Goal: Information Seeking & Learning: Learn about a topic

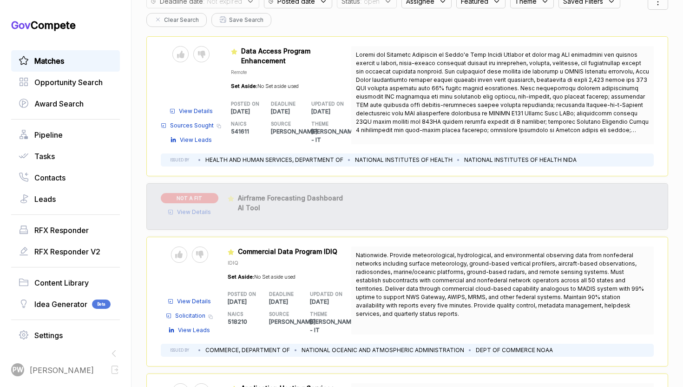
scroll to position [67, 0]
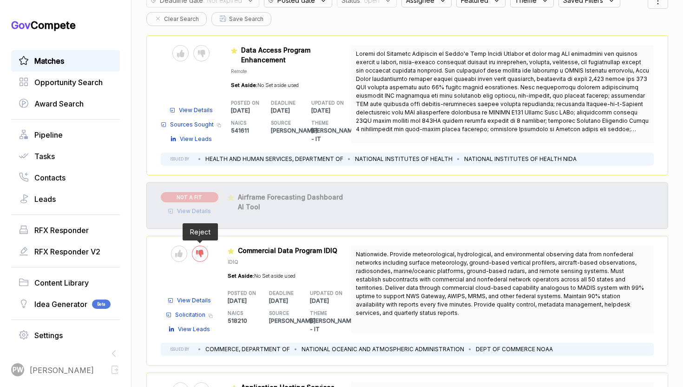
click at [205, 251] on div at bounding box center [200, 253] width 16 height 16
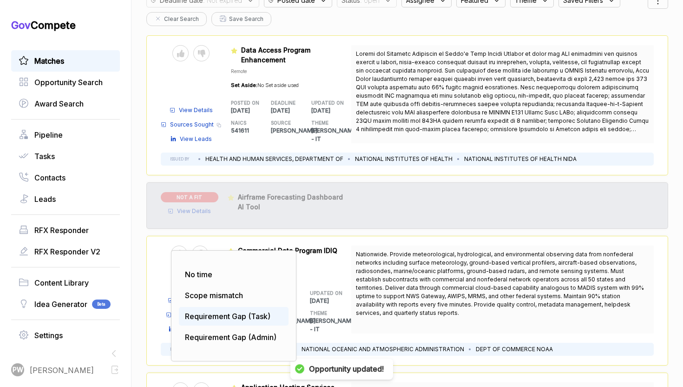
click at [223, 311] on span "Requirement Gap (Task)" at bounding box center [228, 315] width 86 height 9
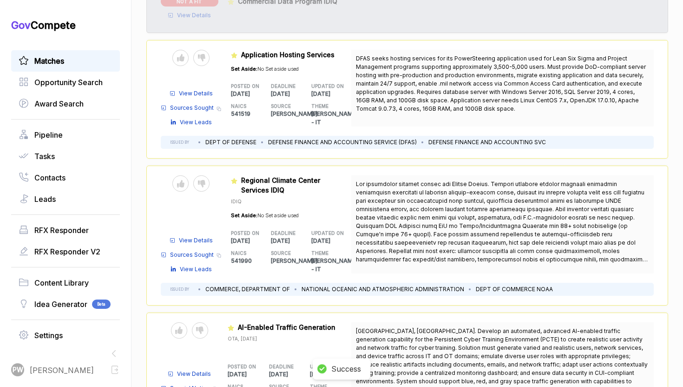
scroll to position [317, 0]
click at [208, 175] on div at bounding box center [201, 183] width 16 height 16
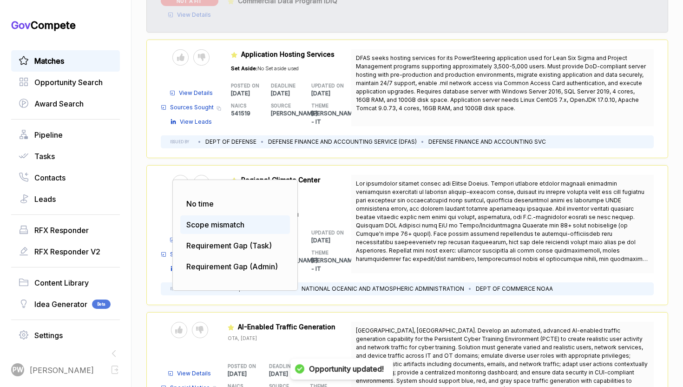
click at [209, 216] on div "Scope mismatch" at bounding box center [235, 224] width 110 height 19
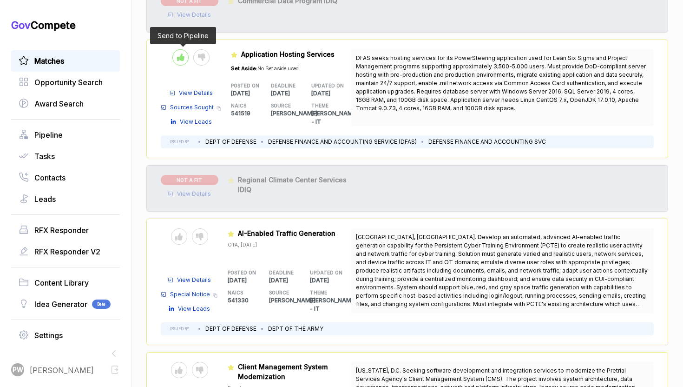
click at [177, 53] on icon at bounding box center [180, 56] width 7 height 7
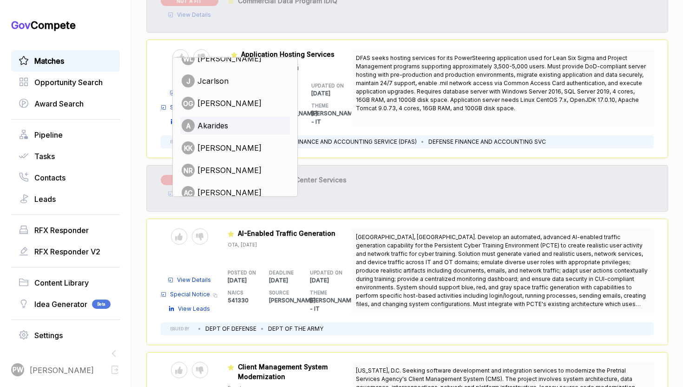
scroll to position [85, 0]
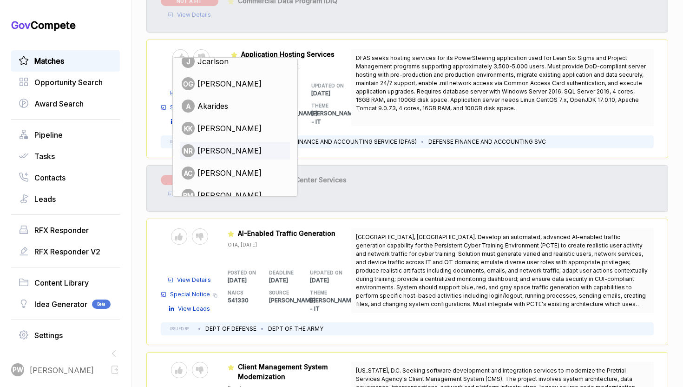
click at [224, 151] on span "[PERSON_NAME]" at bounding box center [230, 150] width 64 height 11
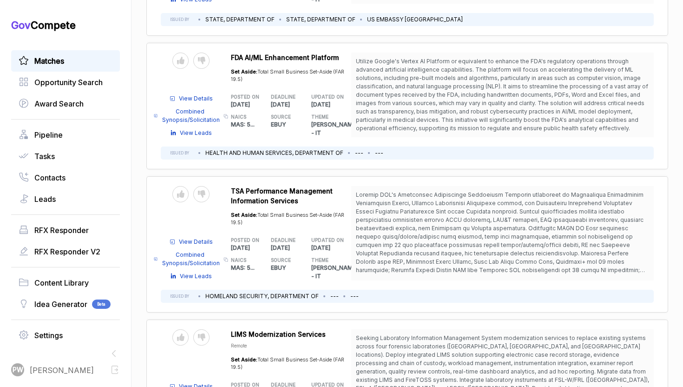
scroll to position [2437, 0]
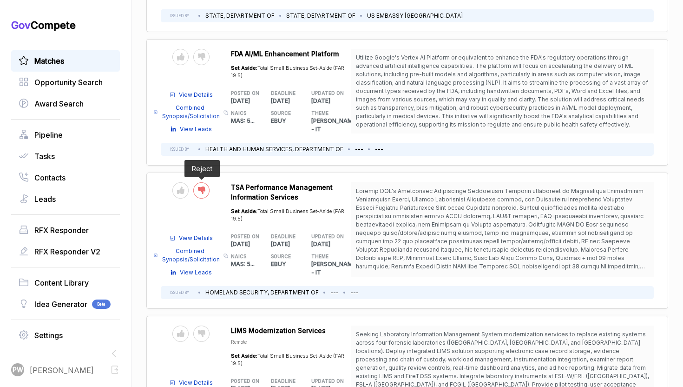
click at [205, 182] on div at bounding box center [201, 190] width 16 height 16
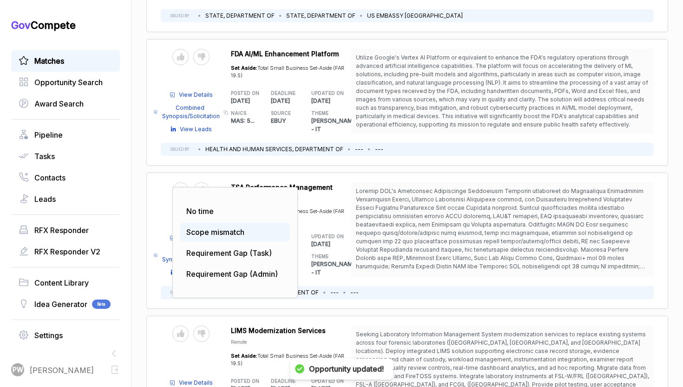
click at [220, 227] on span "Scope mismatch" at bounding box center [215, 231] width 58 height 9
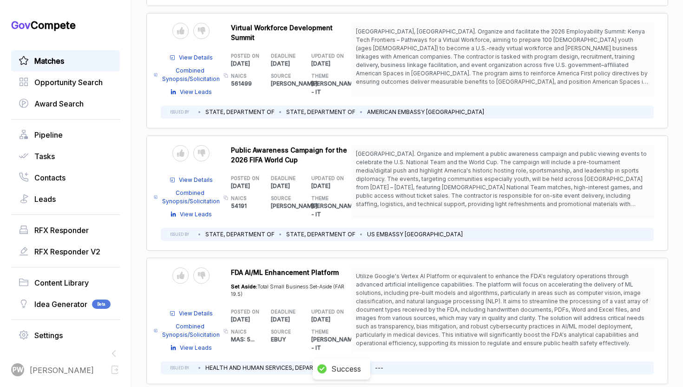
scroll to position [2211, 0]
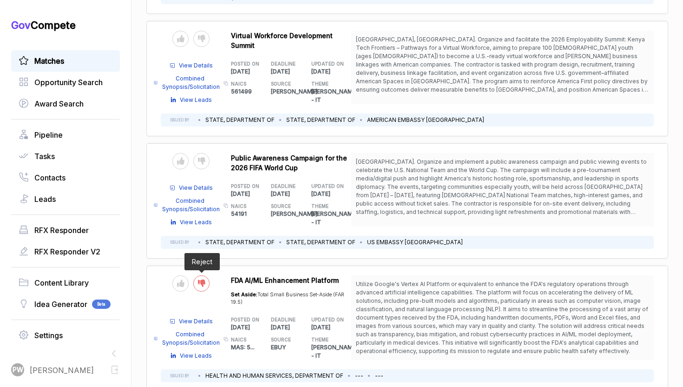
click at [206, 275] on div at bounding box center [201, 283] width 16 height 16
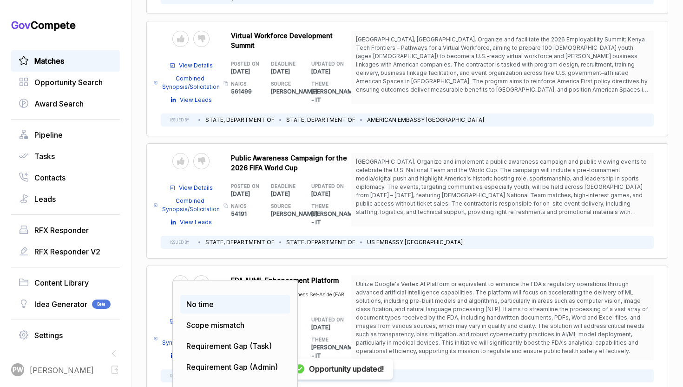
click at [219, 295] on div "No time" at bounding box center [235, 304] width 110 height 19
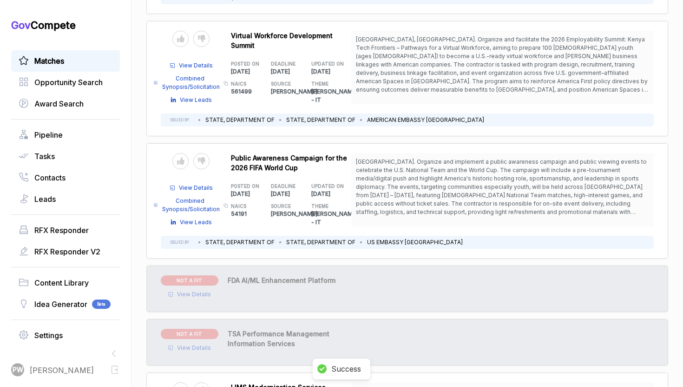
click at [204, 290] on span "View Details" at bounding box center [194, 294] width 34 height 8
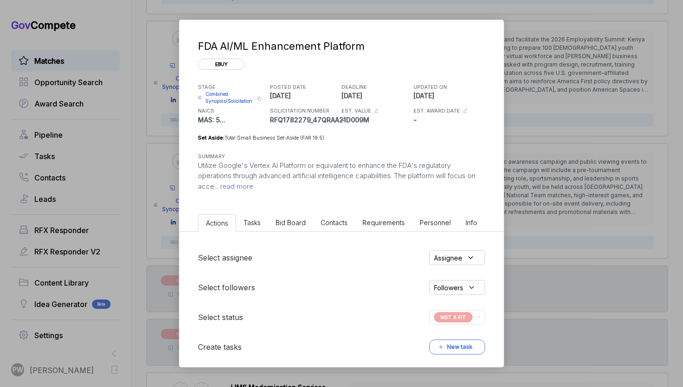
click at [242, 184] on span "read more" at bounding box center [235, 186] width 35 height 9
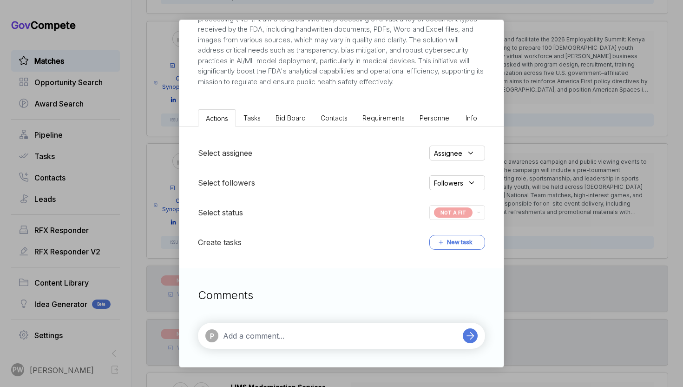
click at [255, 117] on span "Tasks" at bounding box center [252, 118] width 17 height 8
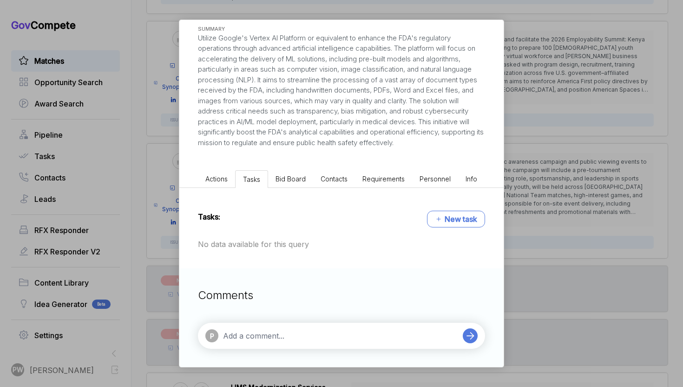
click at [284, 177] on span "Bid Board" at bounding box center [291, 179] width 30 height 8
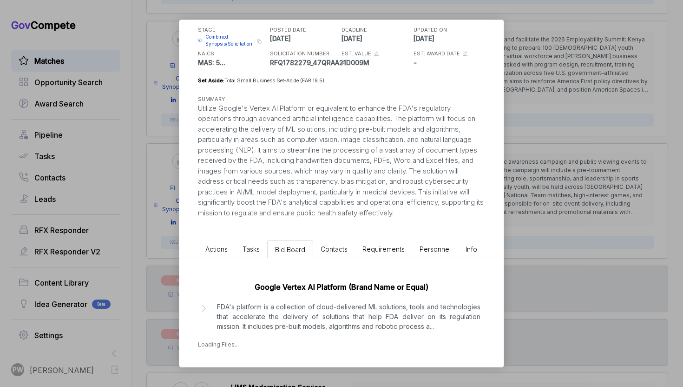
click at [253, 328] on p "FDA's platform is a collection of cloud-delivered ML solutions, tools and techn…" at bounding box center [349, 316] width 264 height 29
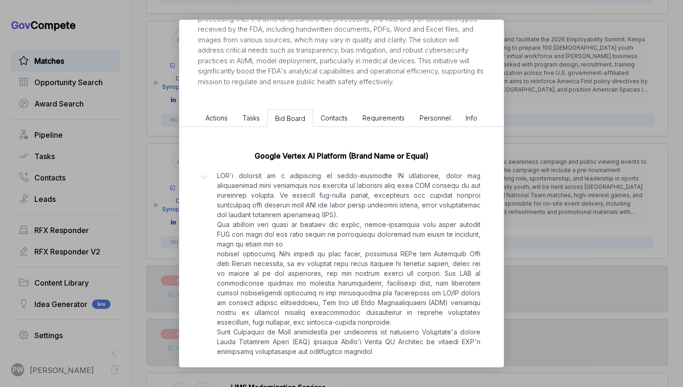
scroll to position [256, 0]
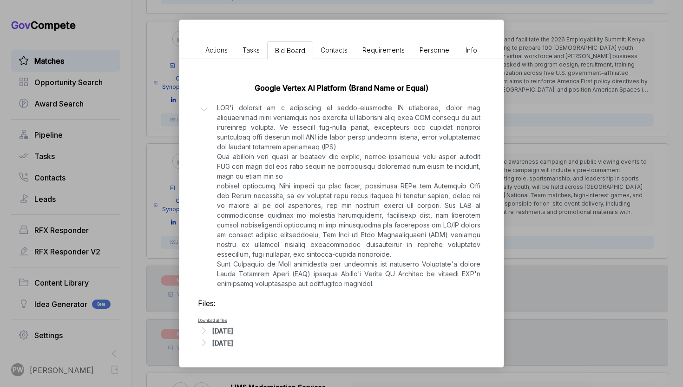
click at [233, 328] on div "[DATE]" at bounding box center [222, 331] width 21 height 10
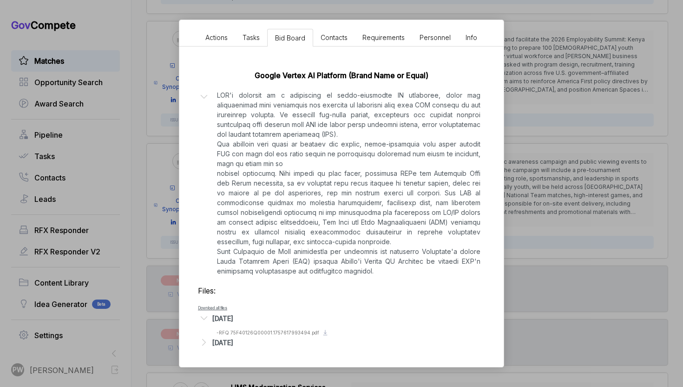
click at [558, 180] on div "FDA AI/ML Enhancement Platform ebuy STAGE Combined Synopsis/Solicitation Copy l…" at bounding box center [341, 193] width 683 height 387
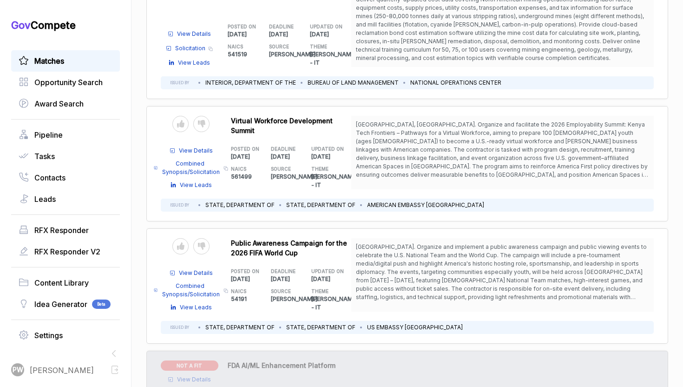
scroll to position [2078, 0]
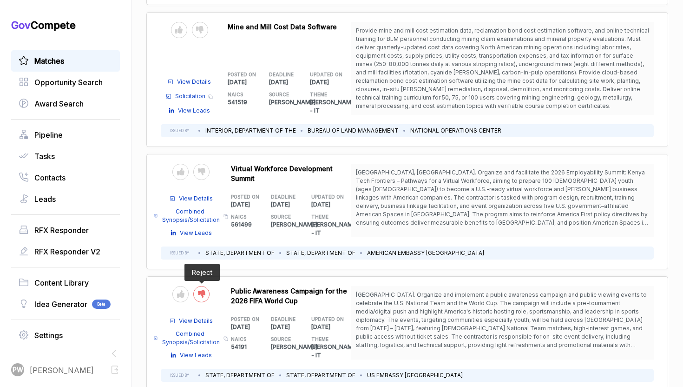
click at [202, 286] on div at bounding box center [201, 294] width 16 height 16
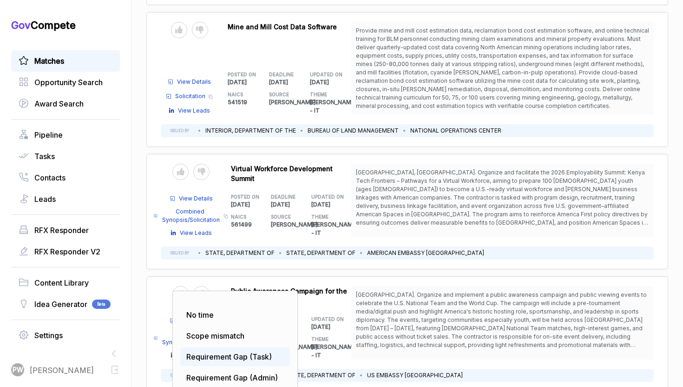
click at [210, 347] on div "Requirement Gap (Task)" at bounding box center [235, 356] width 110 height 19
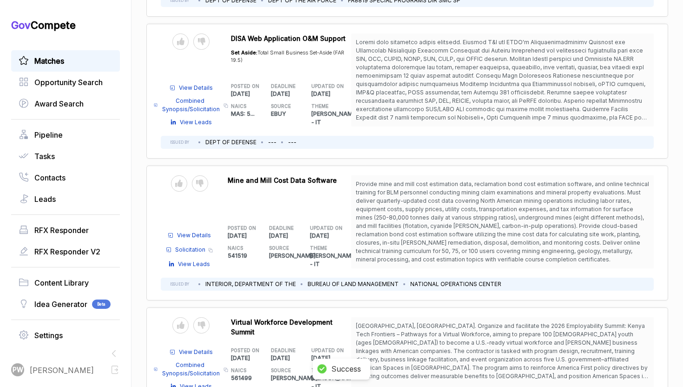
scroll to position [1921, 0]
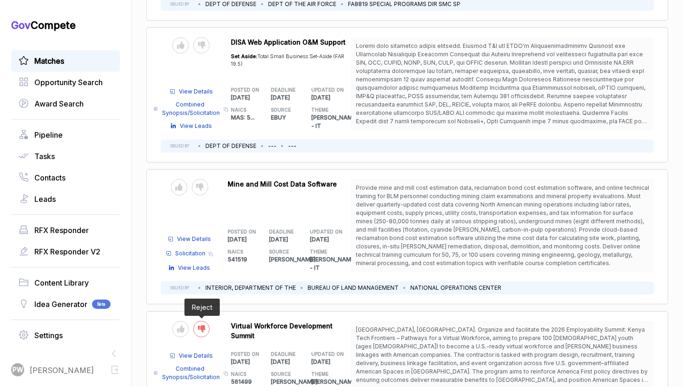
click at [200, 325] on icon at bounding box center [201, 328] width 7 height 7
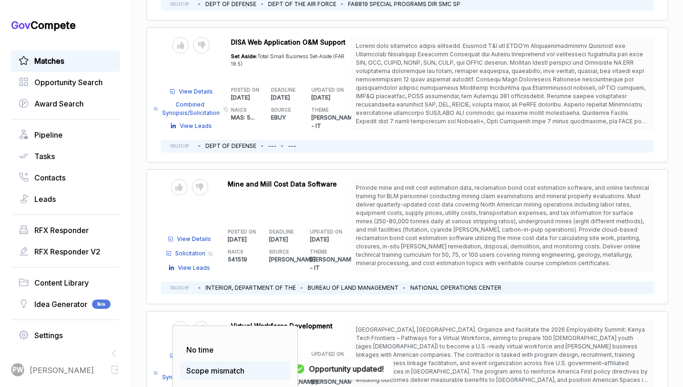
click at [204, 366] on span "Scope mismatch" at bounding box center [215, 370] width 58 height 9
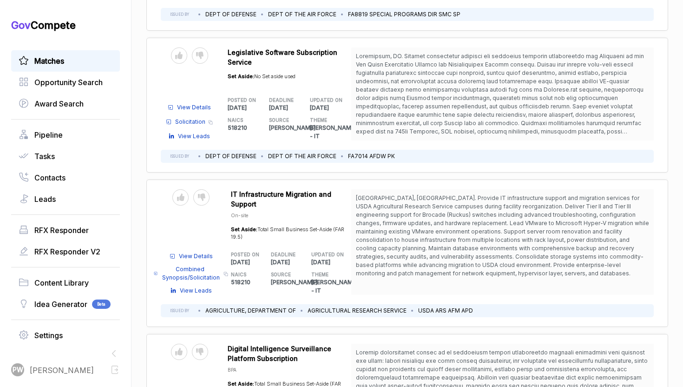
scroll to position [901, 0]
click at [183, 192] on icon at bounding box center [180, 195] width 7 height 7
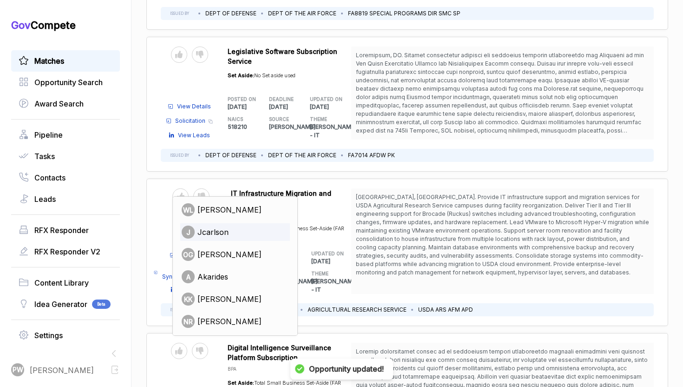
scroll to position [73, 0]
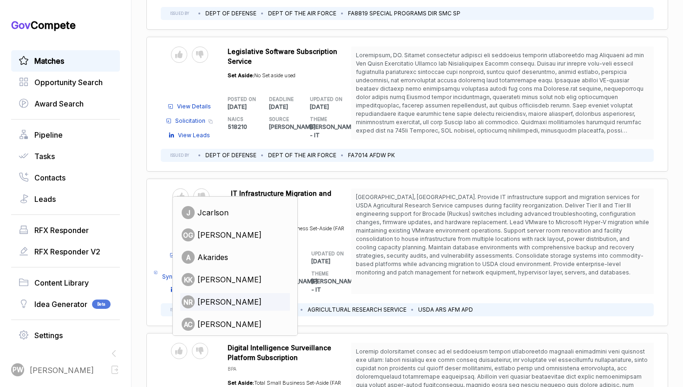
click at [230, 296] on span "[PERSON_NAME]" at bounding box center [230, 301] width 64 height 11
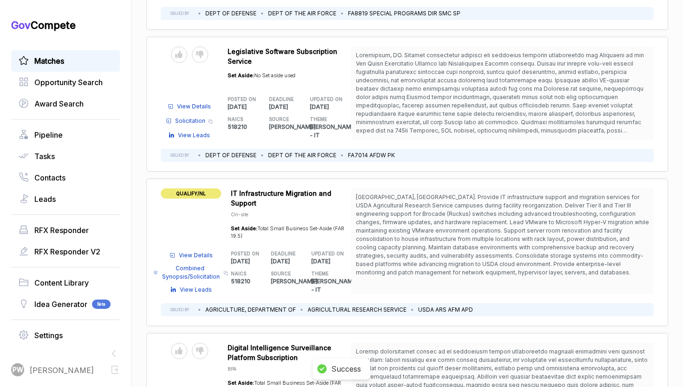
click at [193, 251] on span "View Details" at bounding box center [196, 255] width 34 height 8
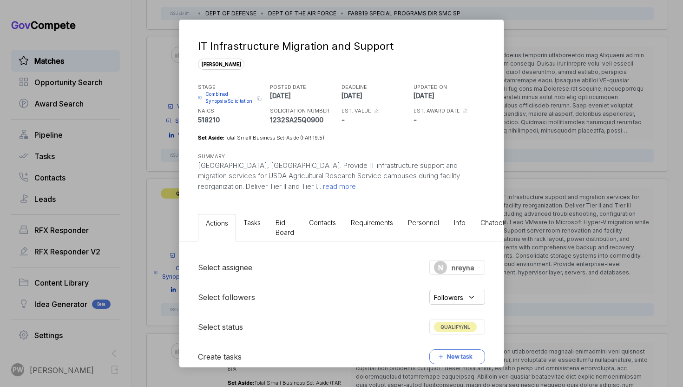
click at [240, 192] on div "IT Infrastructure Migration and Support [PERSON_NAME] STAGE Combined Synopsis/S…" at bounding box center [341, 115] width 324 height 191
click at [220, 191] on p "[GEOGRAPHIC_DATA], [GEOGRAPHIC_DATA]. Provide IT infrastructure support and mig…" at bounding box center [341, 176] width 287 height 32
click at [237, 192] on div "IT Infrastructure Migration and Support [PERSON_NAME] STAGE Combined Synopsis/S…" at bounding box center [341, 115] width 324 height 191
click at [321, 188] on span "read more" at bounding box center [338, 186] width 35 height 9
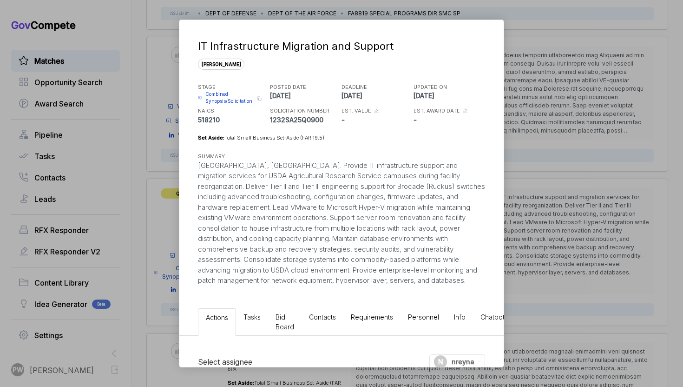
scroll to position [240, 0]
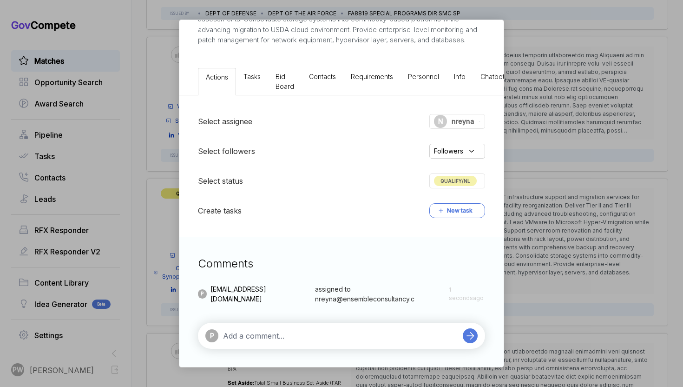
click at [319, 78] on span "Contacts" at bounding box center [322, 77] width 27 height 8
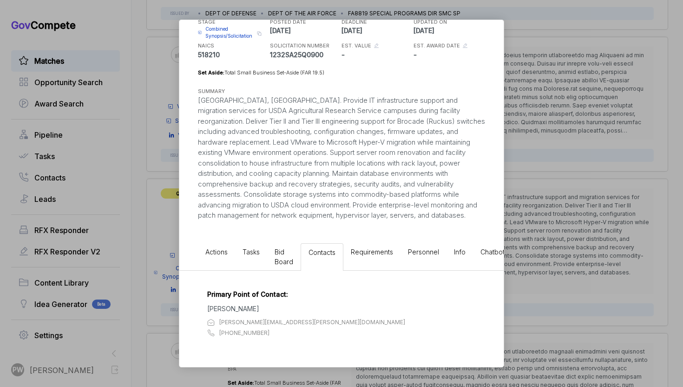
click at [264, 253] on li "Tasks" at bounding box center [251, 256] width 32 height 27
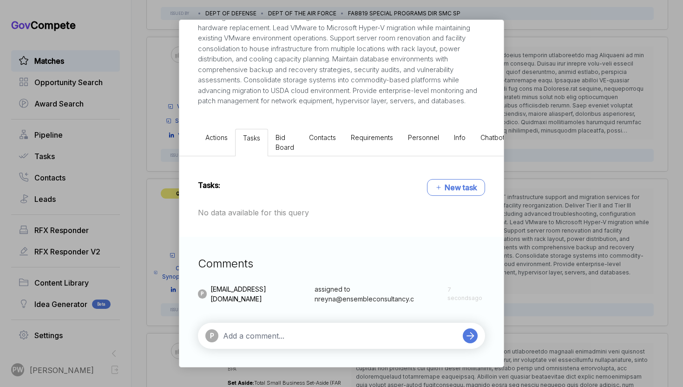
click at [319, 147] on li "Contacts" at bounding box center [323, 142] width 42 height 27
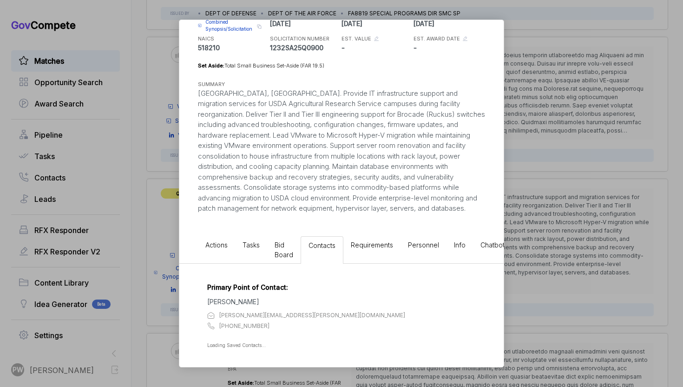
scroll to position [65, 0]
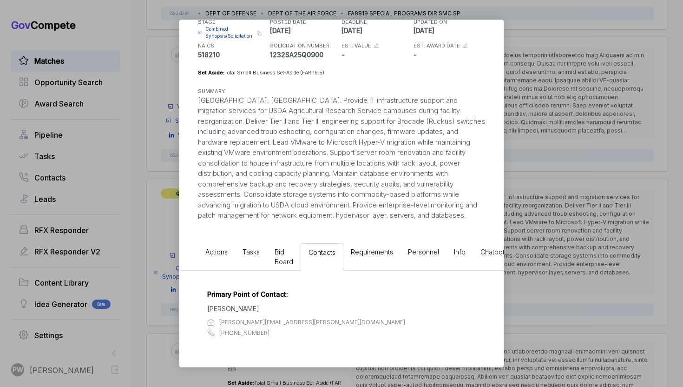
click at [277, 255] on span "Bid Board" at bounding box center [284, 257] width 19 height 18
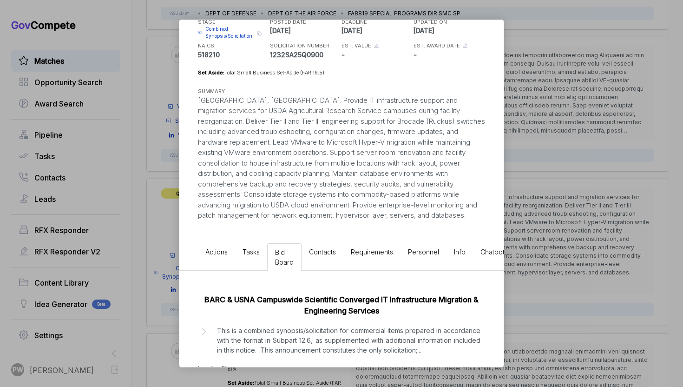
scroll to position [99, 0]
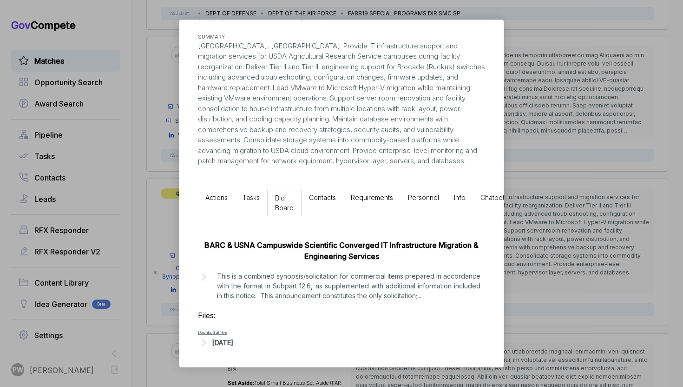
click at [267, 315] on h3 "Files:" at bounding box center [341, 315] width 287 height 11
click at [273, 274] on p "This is a combined synopsis/solicitation for commercial items prepared in accor…" at bounding box center [349, 285] width 264 height 29
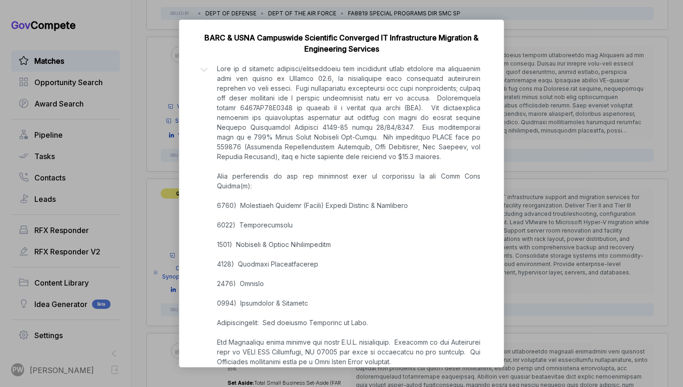
scroll to position [328, 0]
click at [559, 242] on div "IT Infrastructure Migration and Support [PERSON_NAME] STAGE Combined Synopsis/S…" at bounding box center [341, 193] width 683 height 387
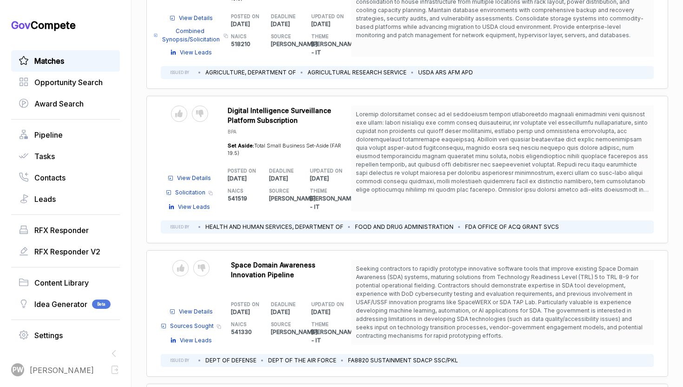
scroll to position [1142, 0]
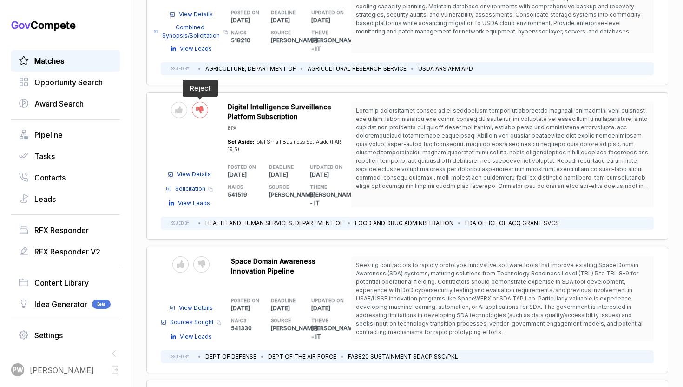
click at [205, 102] on div at bounding box center [200, 110] width 16 height 16
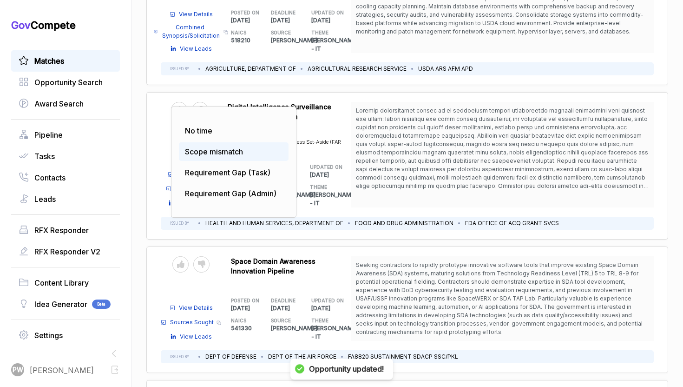
click at [205, 142] on div "Scope mismatch" at bounding box center [234, 151] width 110 height 19
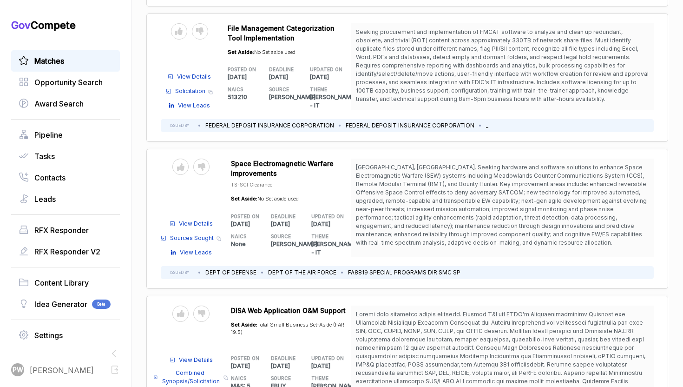
scroll to position [1553, 0]
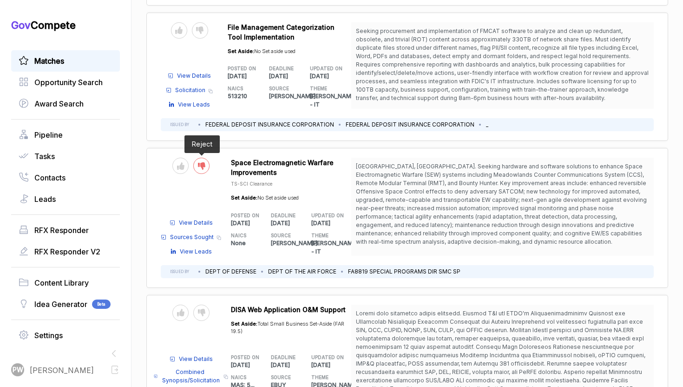
click at [204, 162] on icon at bounding box center [201, 165] width 7 height 7
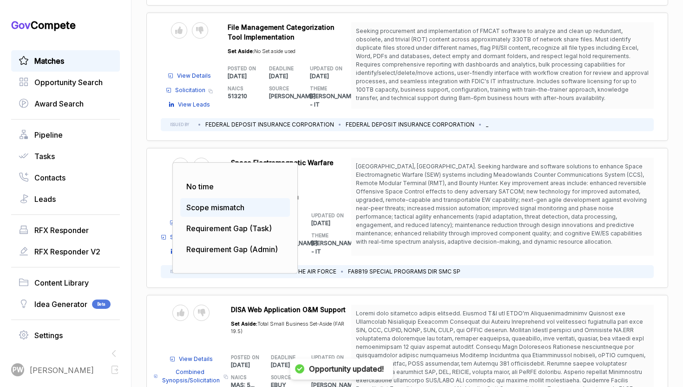
click at [207, 198] on div "Scope mismatch" at bounding box center [235, 207] width 110 height 19
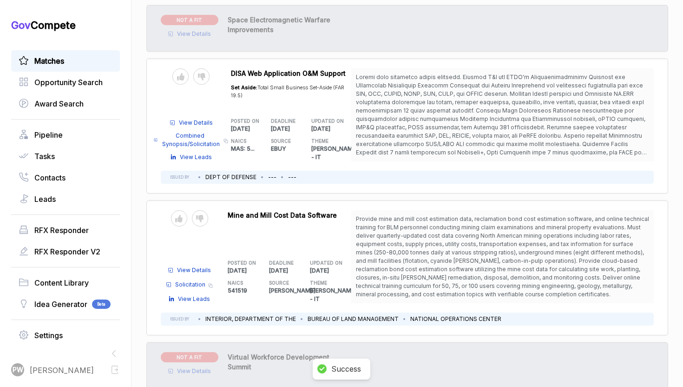
scroll to position [1696, 0]
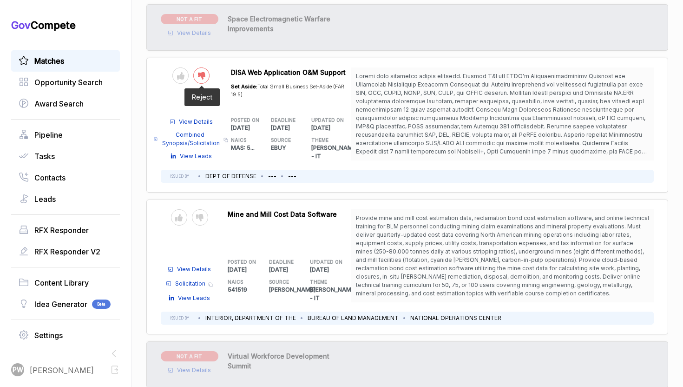
click at [206, 67] on div at bounding box center [201, 75] width 16 height 16
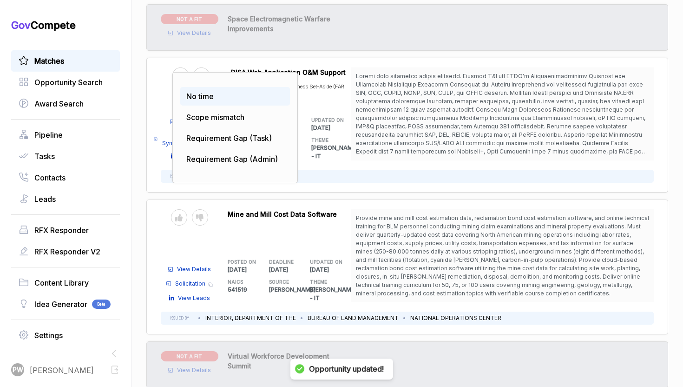
click at [230, 87] on div "No time" at bounding box center [235, 96] width 110 height 19
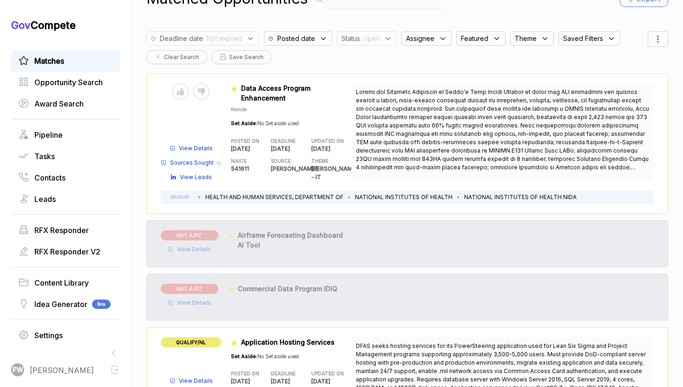
scroll to position [0, 0]
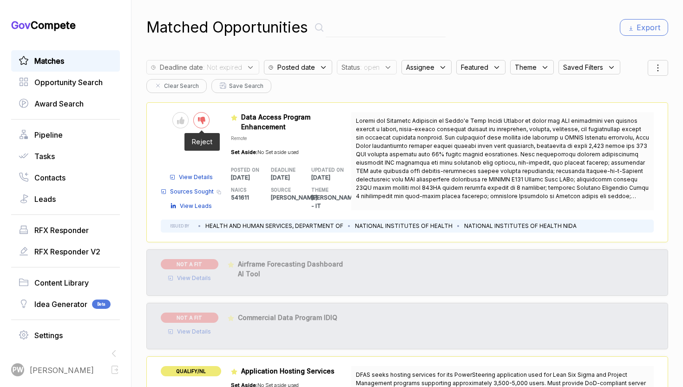
click at [205, 117] on div at bounding box center [201, 120] width 16 height 16
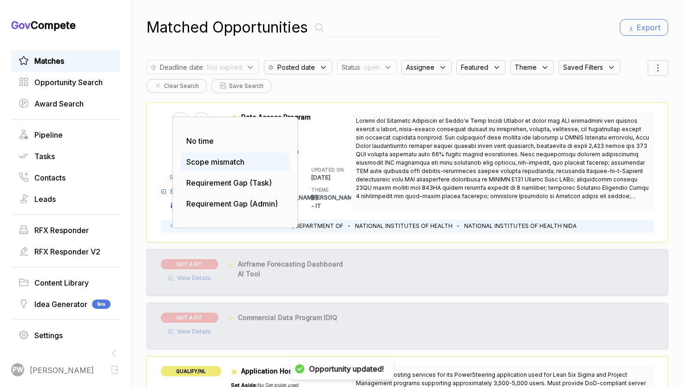
click at [205, 163] on span "Scope mismatch" at bounding box center [215, 161] width 58 height 9
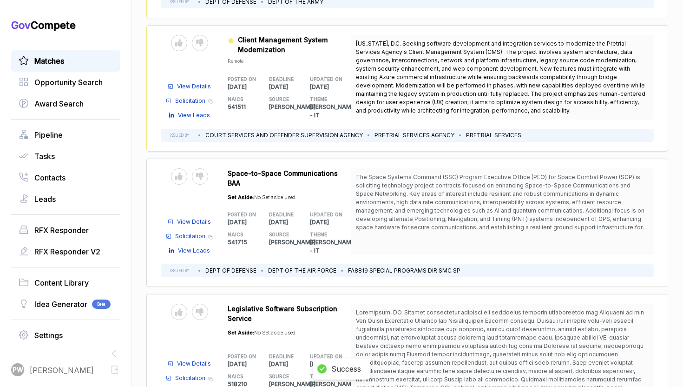
scroll to position [549, 0]
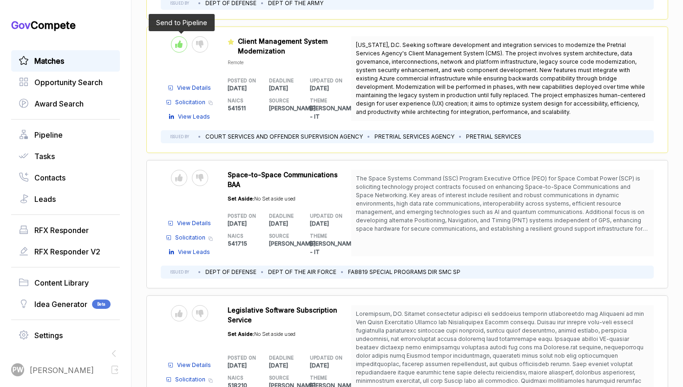
click at [180, 40] on icon at bounding box center [178, 43] width 7 height 7
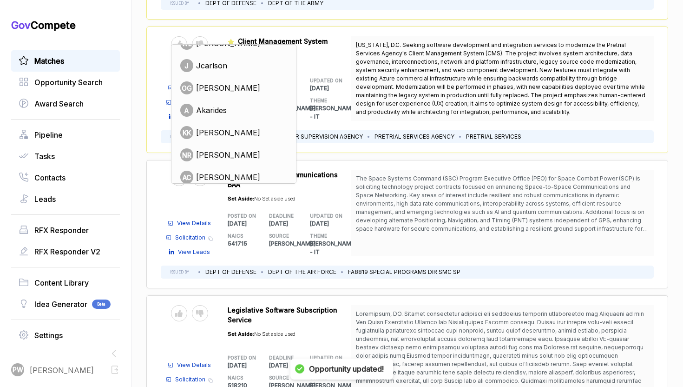
scroll to position [70, 0]
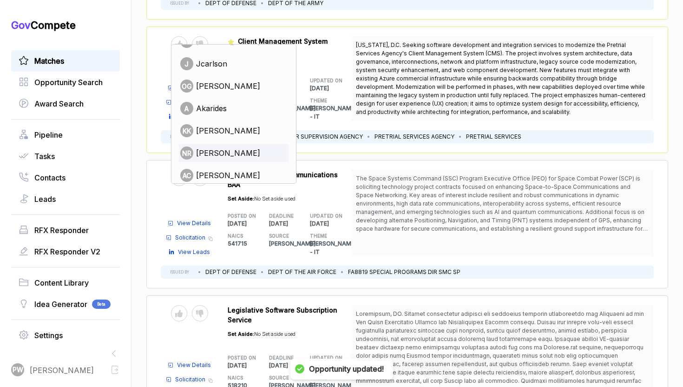
click at [232, 147] on span "[PERSON_NAME]" at bounding box center [228, 152] width 64 height 11
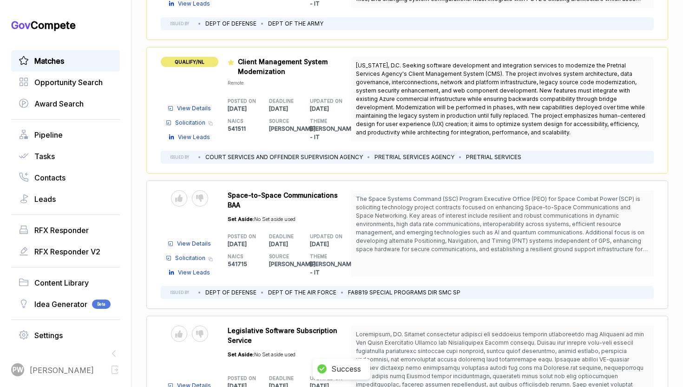
scroll to position [512, 0]
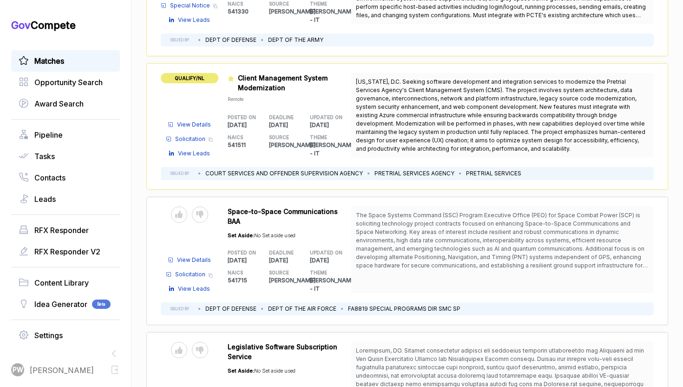
click at [208, 73] on span "QUALIFY/NL" at bounding box center [190, 78] width 58 height 10
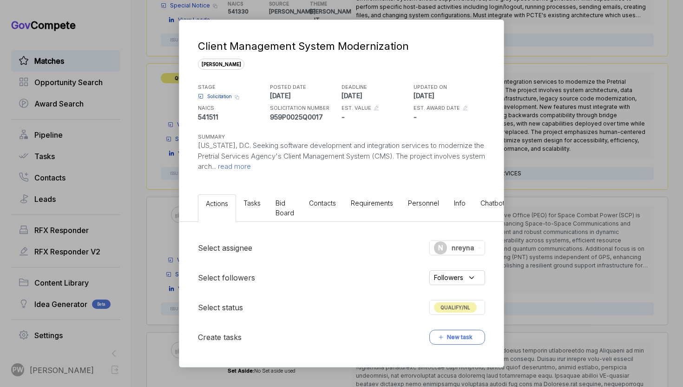
click at [439, 305] on span "QUALIFY/NL" at bounding box center [455, 307] width 43 height 10
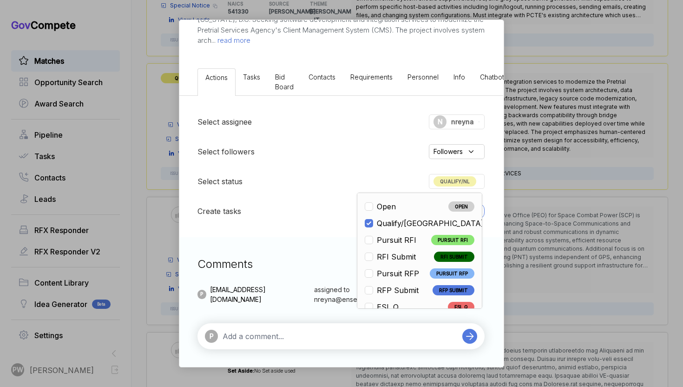
scroll to position [218, 0]
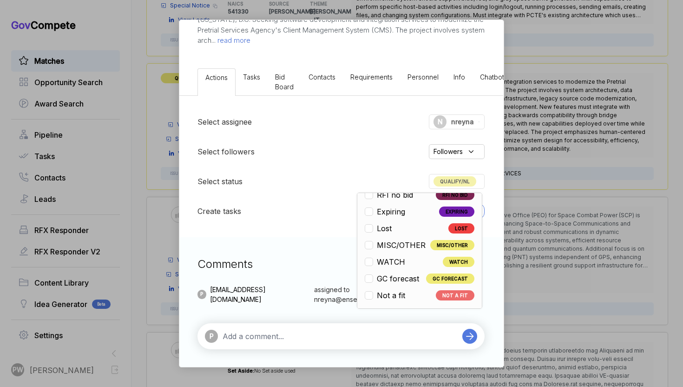
click at [411, 295] on li "Not a fit NOT A FIT" at bounding box center [420, 295] width 110 height 11
checkbox input "false"
checkbox input "true"
click at [556, 251] on div "Client Management System Modernization [PERSON_NAME] STAGE Solicitation Copy li…" at bounding box center [341, 193] width 683 height 387
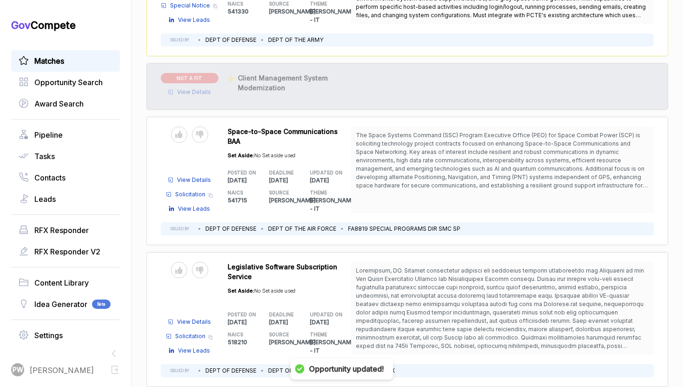
click at [194, 88] on span "View Details" at bounding box center [194, 92] width 34 height 8
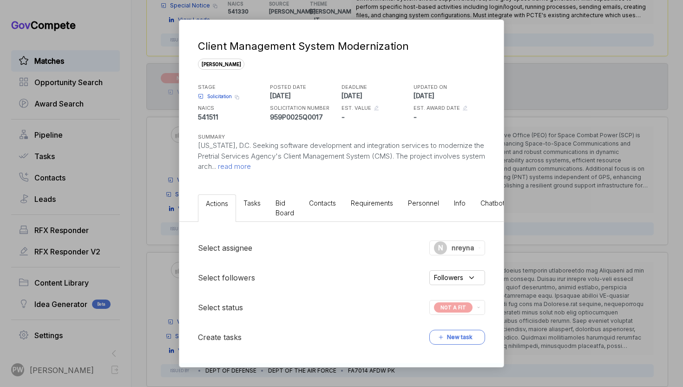
click at [453, 246] on span "nreyna" at bounding box center [463, 248] width 23 height 10
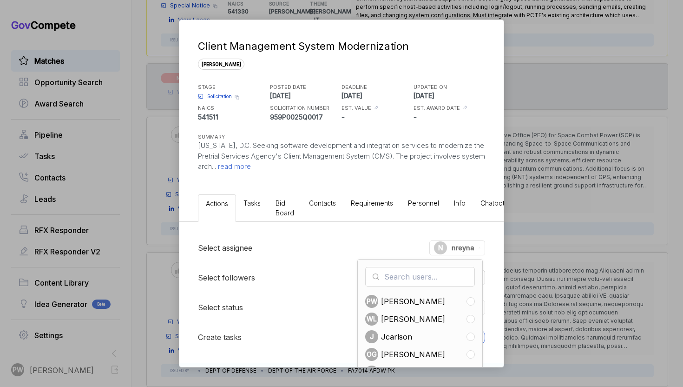
scroll to position [81, 0]
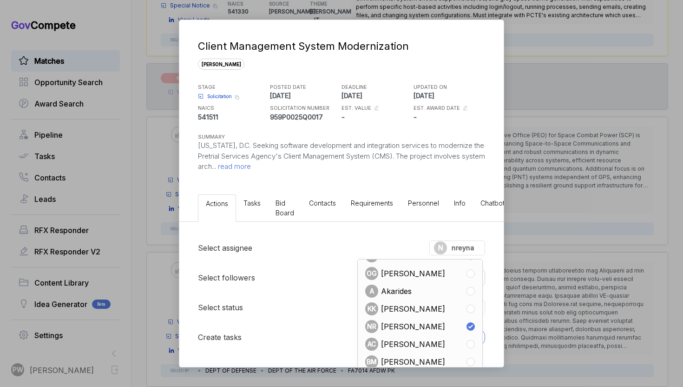
click at [424, 323] on span "[PERSON_NAME]" at bounding box center [413, 326] width 64 height 11
checkbox input "false"
click at [590, 292] on div "Client Management System Modernization [PERSON_NAME] STAGE Solicitation Copy li…" at bounding box center [341, 193] width 683 height 387
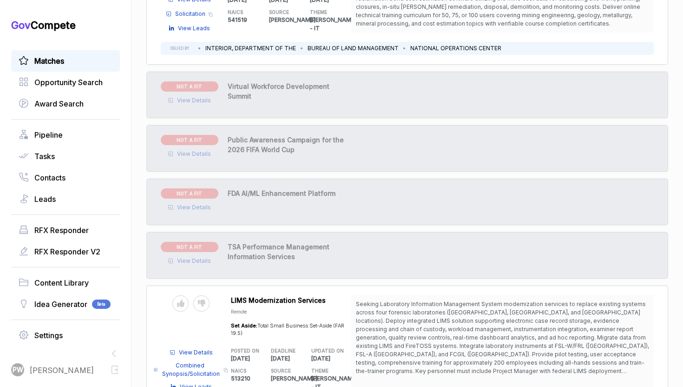
scroll to position [1705, 0]
click at [200, 299] on icon at bounding box center [201, 302] width 7 height 7
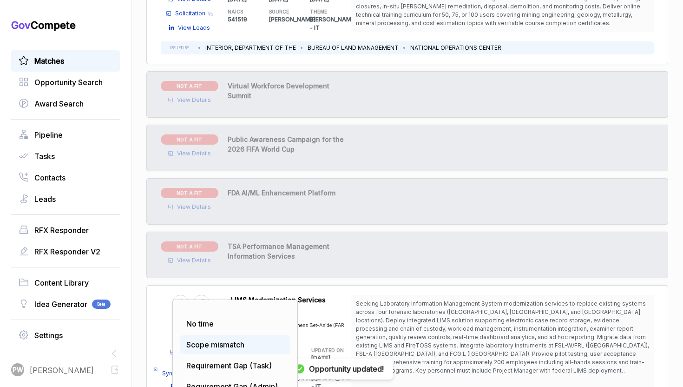
click at [209, 335] on div "Scope mismatch" at bounding box center [235, 344] width 110 height 19
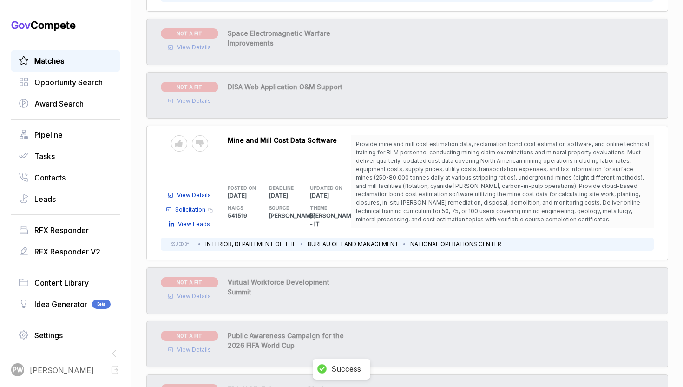
scroll to position [1442, 0]
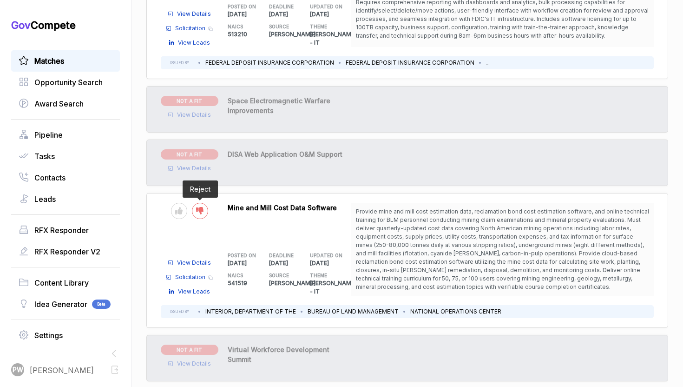
click at [199, 207] on icon at bounding box center [199, 210] width 7 height 7
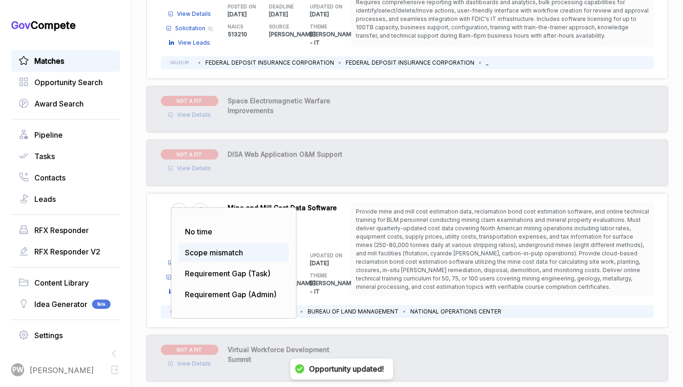
click at [204, 248] on span "Scope mismatch" at bounding box center [214, 252] width 58 height 9
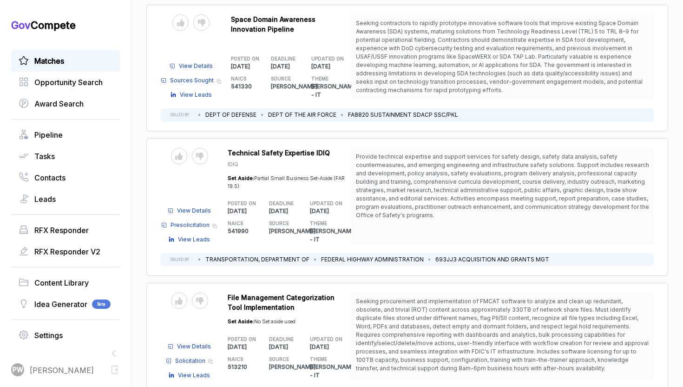
scroll to position [1109, 0]
click at [204, 148] on div at bounding box center [200, 156] width 16 height 16
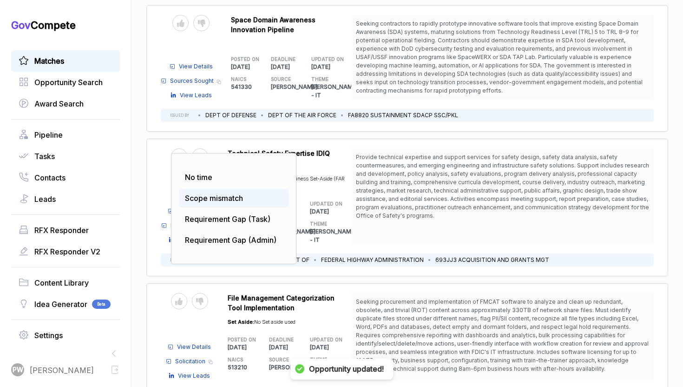
click at [208, 189] on div "Scope mismatch" at bounding box center [234, 198] width 110 height 19
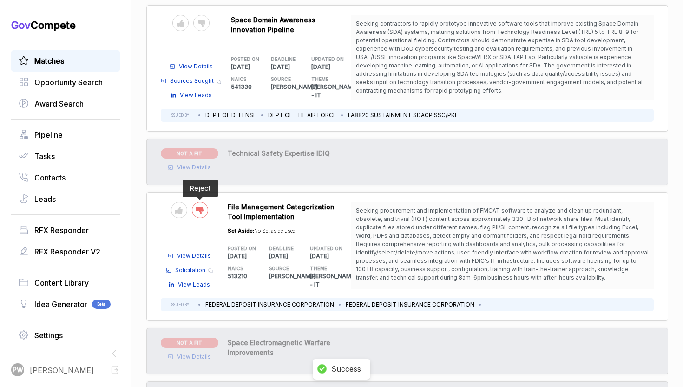
click at [202, 206] on icon at bounding box center [199, 209] width 7 height 7
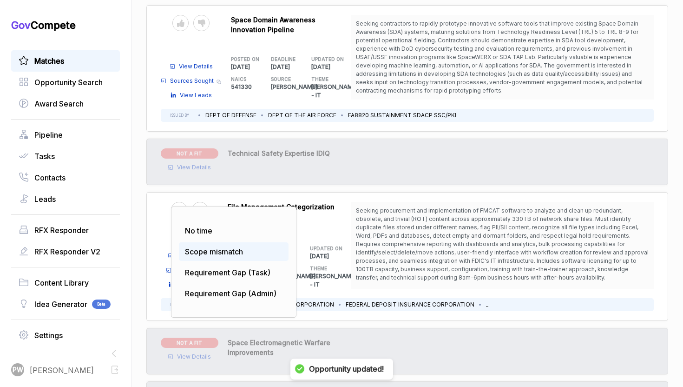
click at [212, 247] on span "Scope mismatch" at bounding box center [214, 251] width 58 height 9
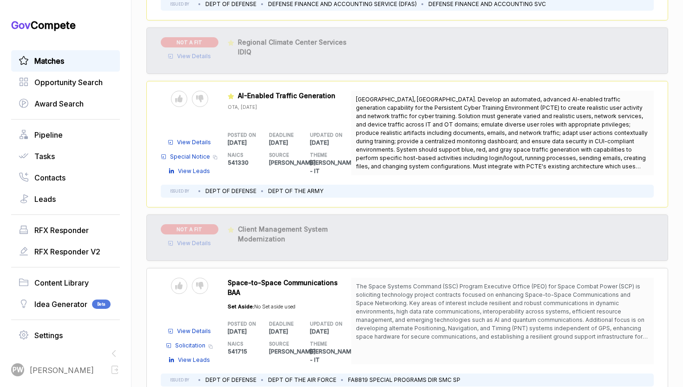
scroll to position [361, 0]
click at [201, 95] on div at bounding box center [200, 99] width 16 height 16
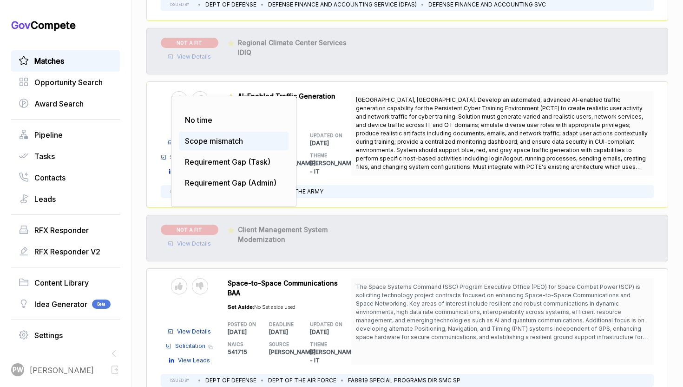
click at [210, 139] on div "Scope mismatch" at bounding box center [234, 141] width 110 height 19
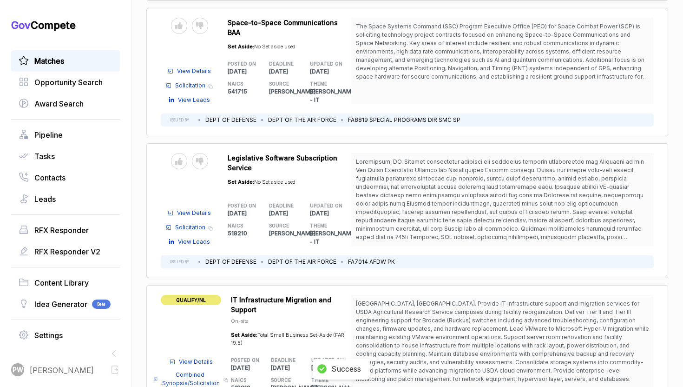
scroll to position [546, 0]
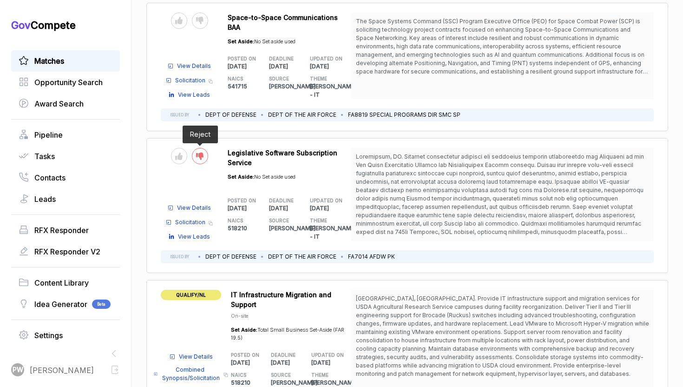
click at [202, 152] on icon at bounding box center [199, 155] width 7 height 7
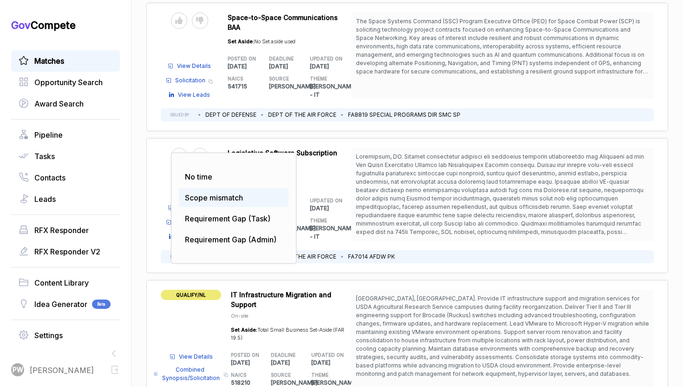
click at [223, 193] on span "Scope mismatch" at bounding box center [214, 197] width 58 height 9
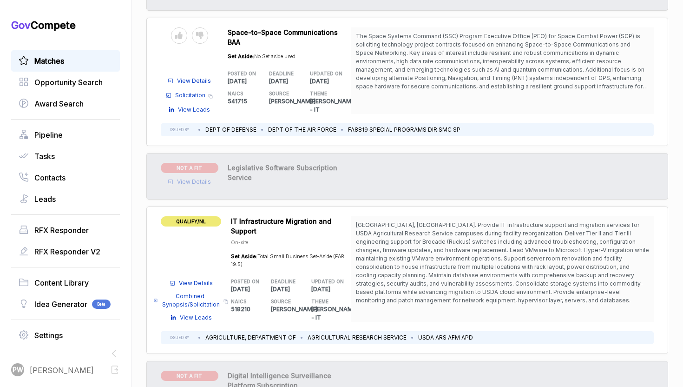
scroll to position [532, 0]
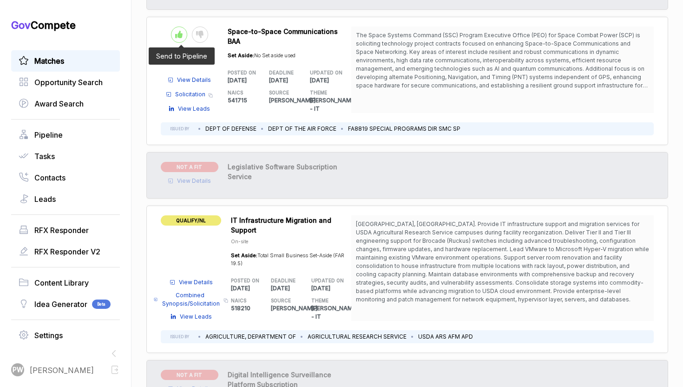
click at [175, 31] on icon at bounding box center [178, 34] width 7 height 7
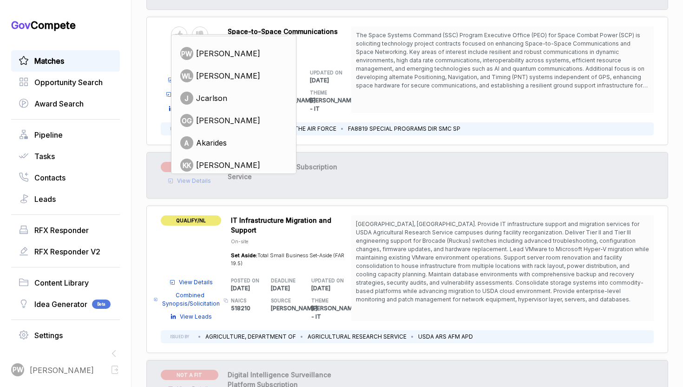
scroll to position [18, 0]
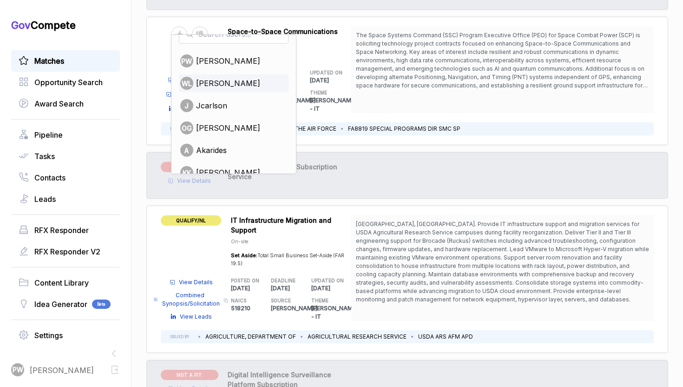
click at [229, 79] on span "[PERSON_NAME]" at bounding box center [228, 83] width 64 height 11
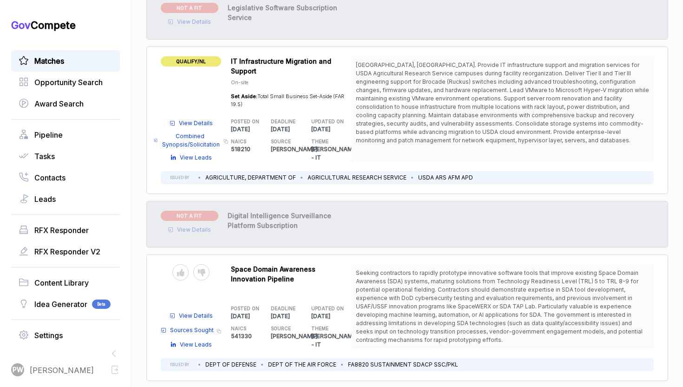
scroll to position [697, 0]
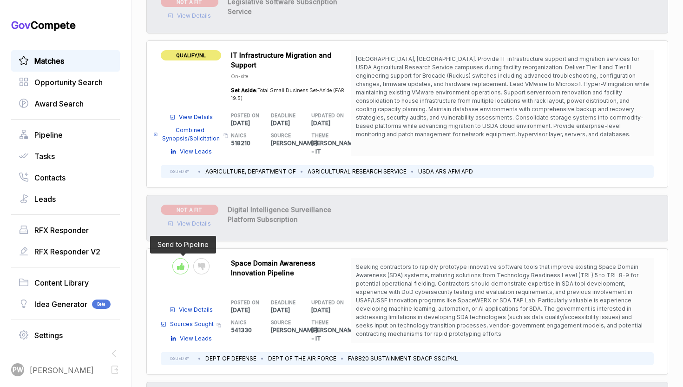
click at [179, 258] on div at bounding box center [180, 266] width 16 height 16
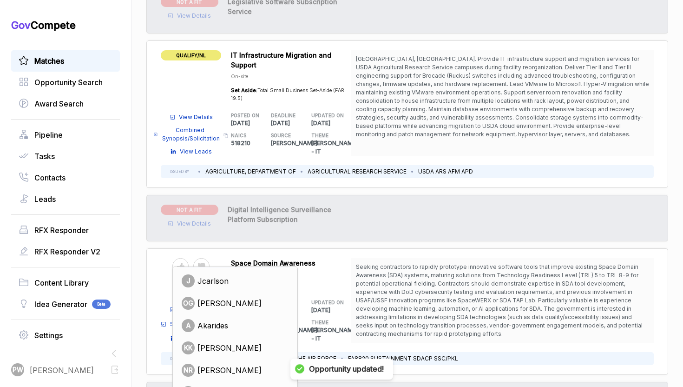
scroll to position [99, 0]
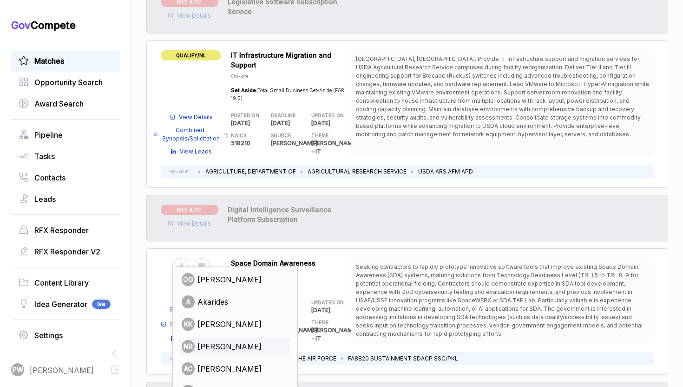
click at [229, 341] on span "[PERSON_NAME]" at bounding box center [230, 346] width 64 height 11
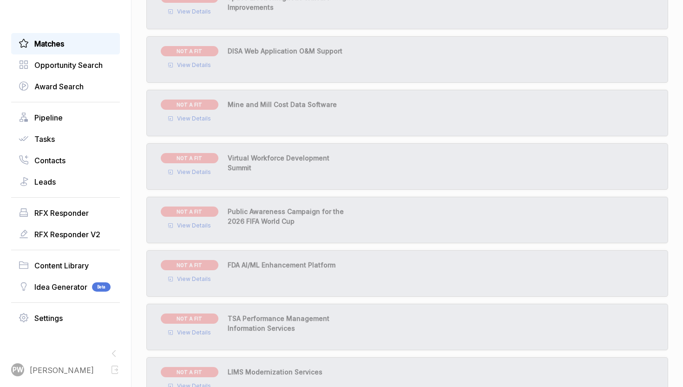
scroll to position [0, 0]
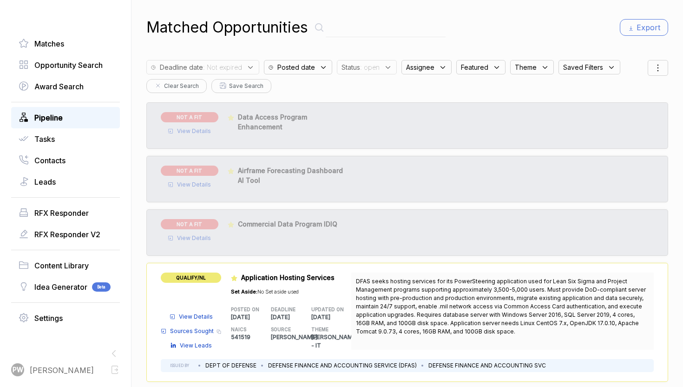
click at [77, 121] on link "Pipeline" at bounding box center [66, 117] width 94 height 11
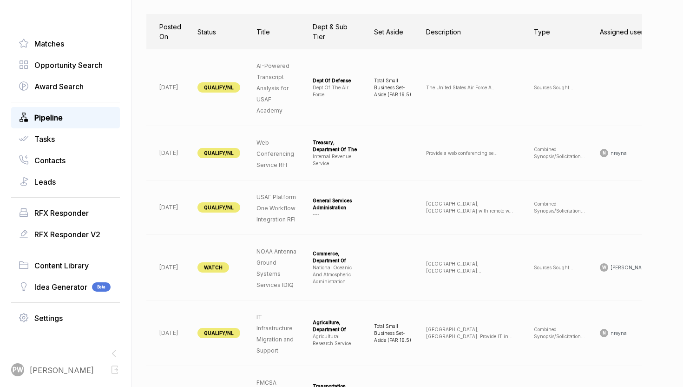
scroll to position [0, 95]
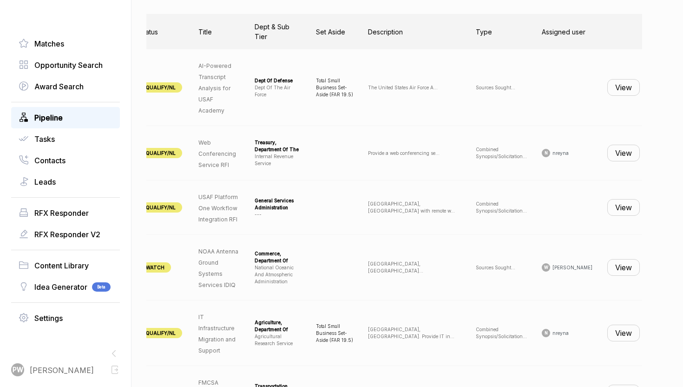
click at [625, 78] on td "View" at bounding box center [623, 87] width 47 height 77
click at [622, 152] on button "View" at bounding box center [624, 153] width 33 height 17
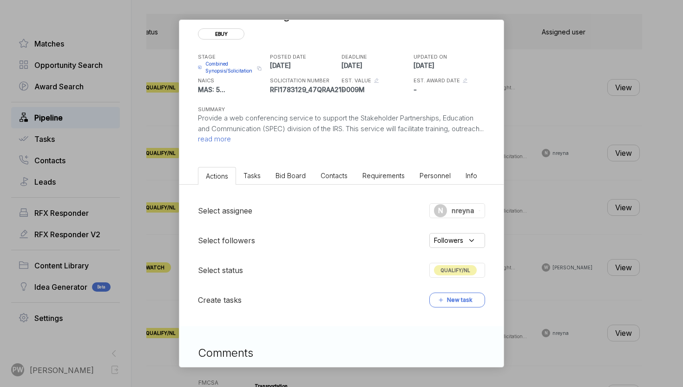
scroll to position [7, 0]
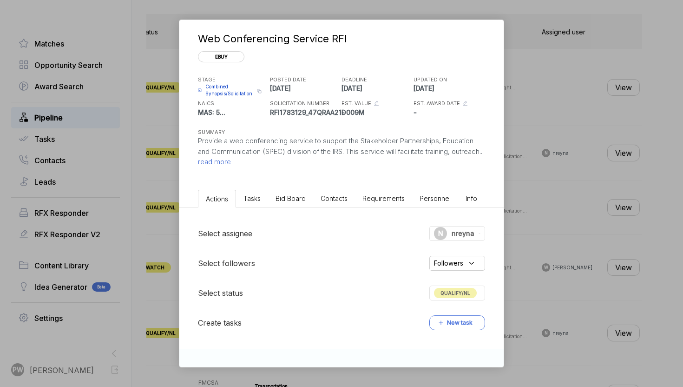
click at [231, 163] on span "read more" at bounding box center [214, 161] width 33 height 9
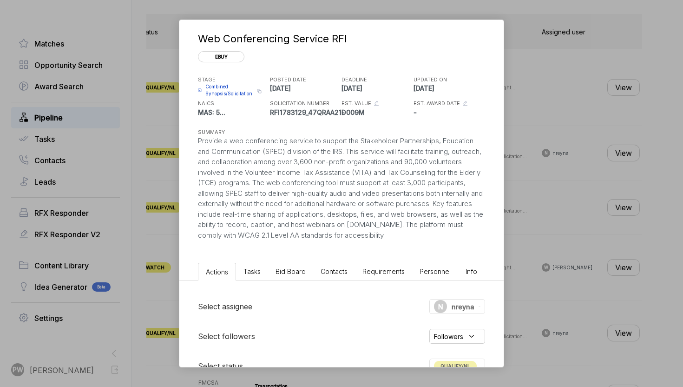
click at [290, 270] on span "Bid Board" at bounding box center [291, 271] width 30 height 8
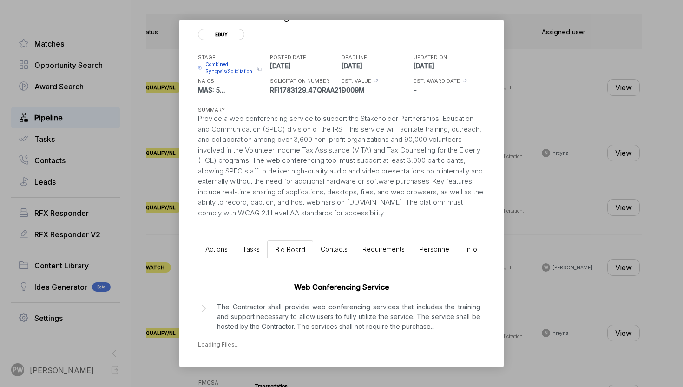
click at [271, 320] on p "The Contractor shall provide web conferencing services that includes the traini…" at bounding box center [349, 316] width 264 height 29
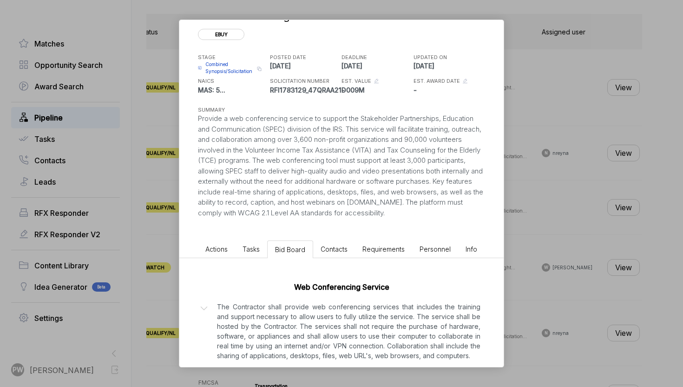
scroll to position [90, 0]
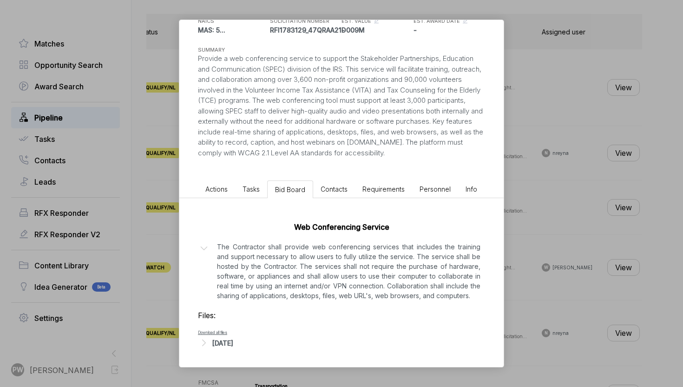
click at [233, 340] on div "[DATE]" at bounding box center [222, 343] width 21 height 10
click at [252, 189] on span "Tasks" at bounding box center [251, 189] width 17 height 8
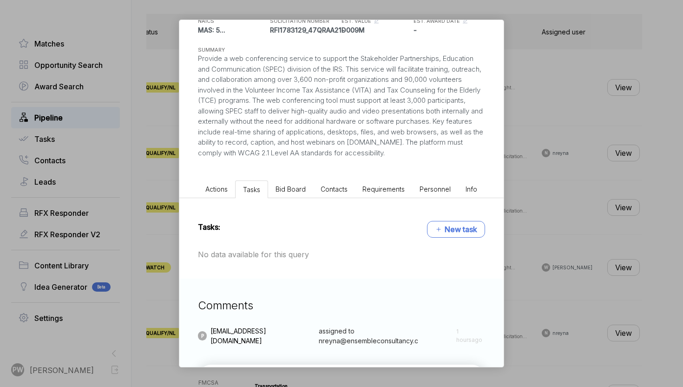
click at [208, 196] on li "Actions" at bounding box center [216, 188] width 37 height 17
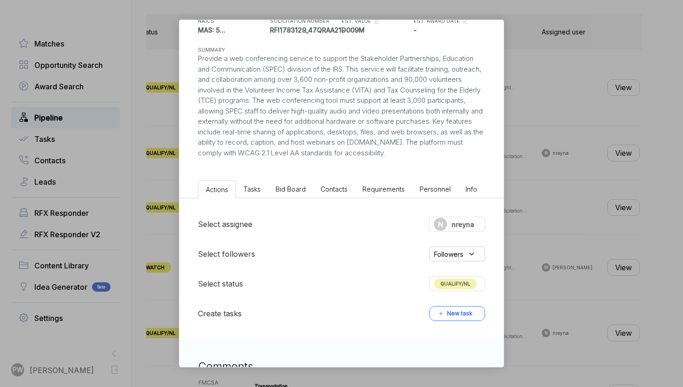
click at [457, 221] on span "nreyna" at bounding box center [463, 224] width 23 height 10
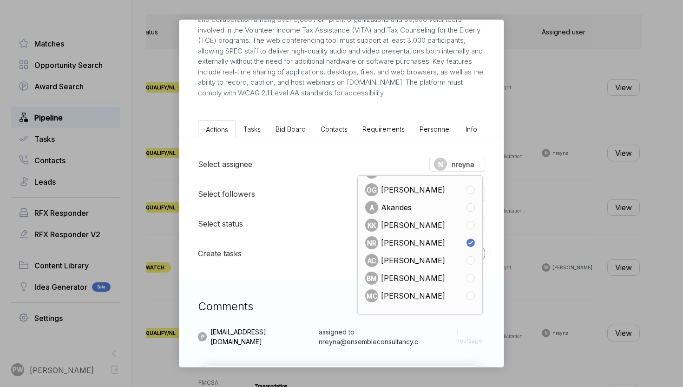
scroll to position [192, 0]
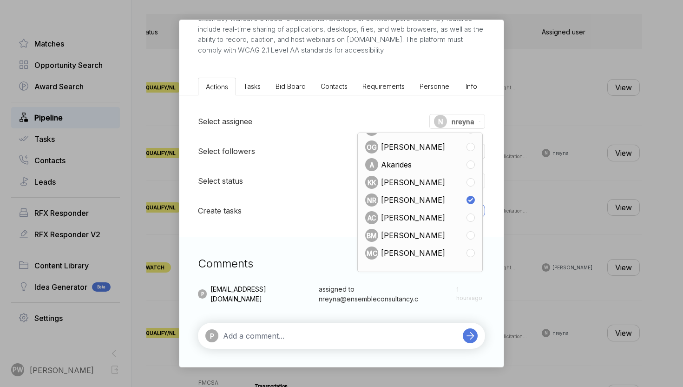
click at [436, 200] on div "NR [PERSON_NAME]" at bounding box center [420, 199] width 110 height 13
checkbox input "false"
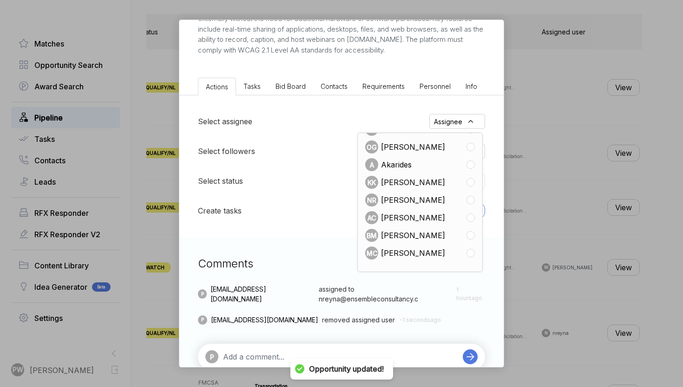
scroll to position [353, 0]
click at [285, 355] on textarea at bounding box center [340, 356] width 235 height 11
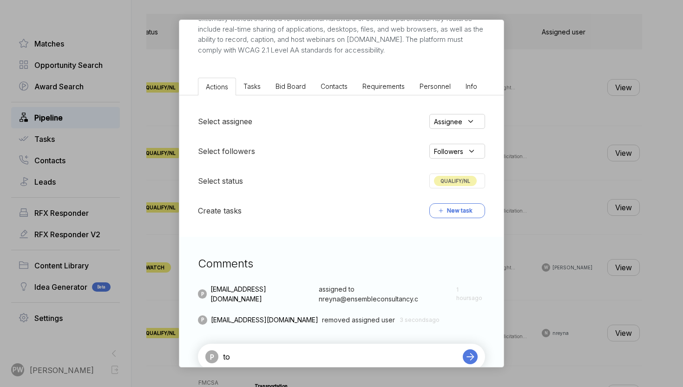
type textarea "t"
type textarea "after further reading this is a bit too large for us at this time"
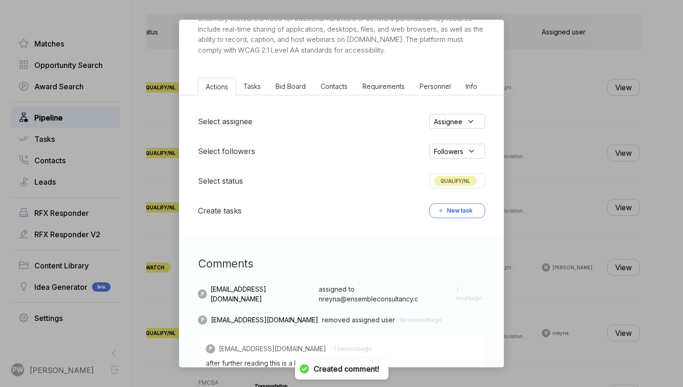
click at [442, 186] on div "QUALIFY/NL" at bounding box center [458, 180] width 56 height 15
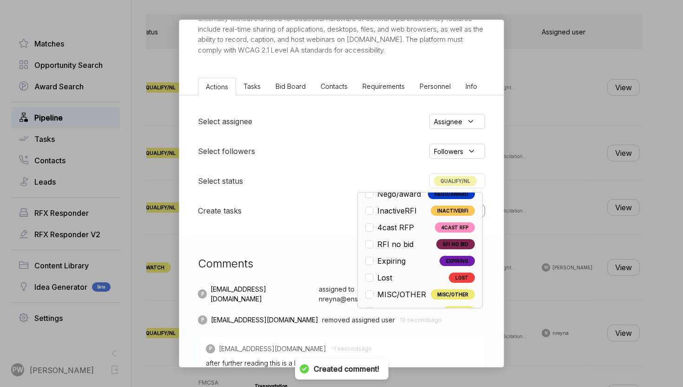
scroll to position [218, 0]
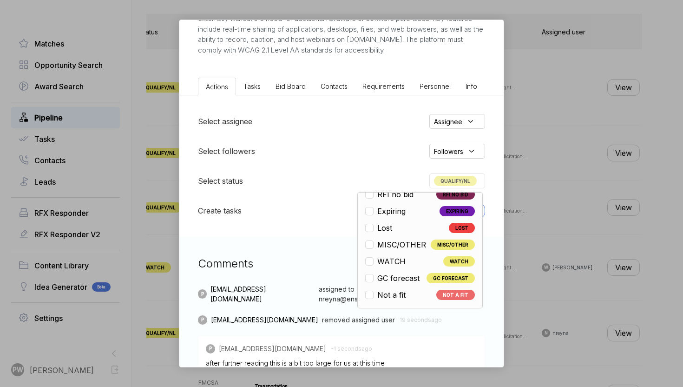
click at [399, 298] on span "Not a fit" at bounding box center [391, 294] width 28 height 11
checkbox input "false"
checkbox input "true"
click at [613, 199] on div "Web Conferencing Service RFI ebuy STAGE Combined Synopsis/Solicitation Copy lin…" at bounding box center [341, 193] width 683 height 387
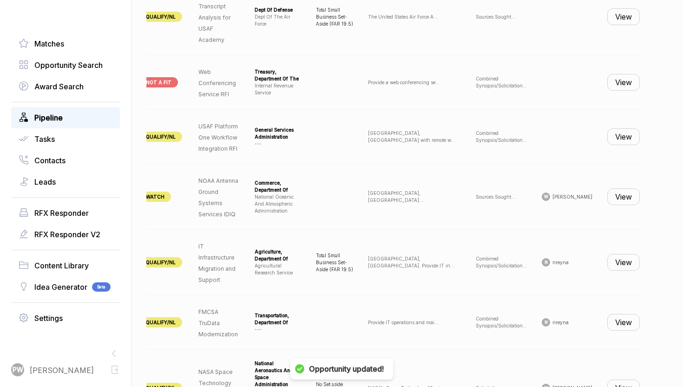
scroll to position [428, 0]
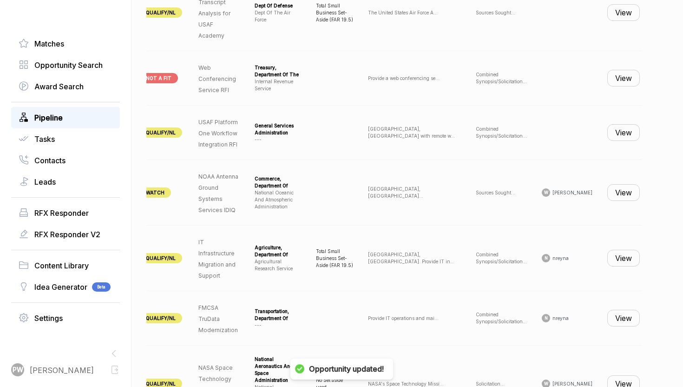
click at [620, 132] on button "View" at bounding box center [624, 132] width 33 height 17
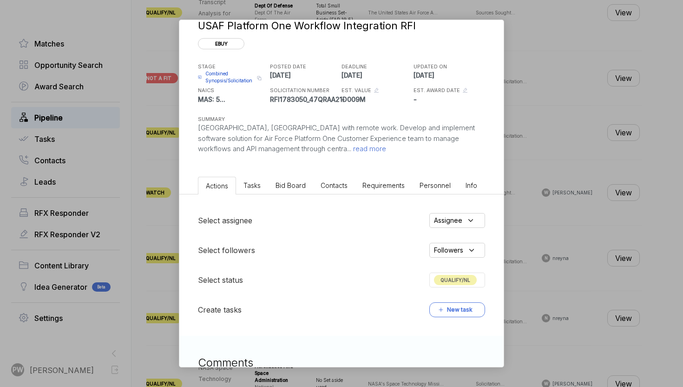
scroll to position [0, 0]
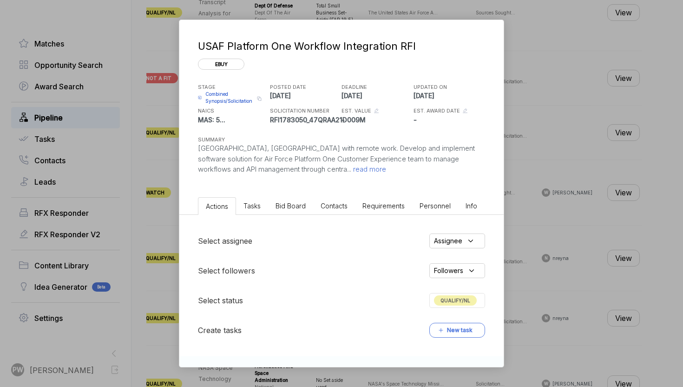
click at [351, 172] on span "read more" at bounding box center [368, 169] width 35 height 9
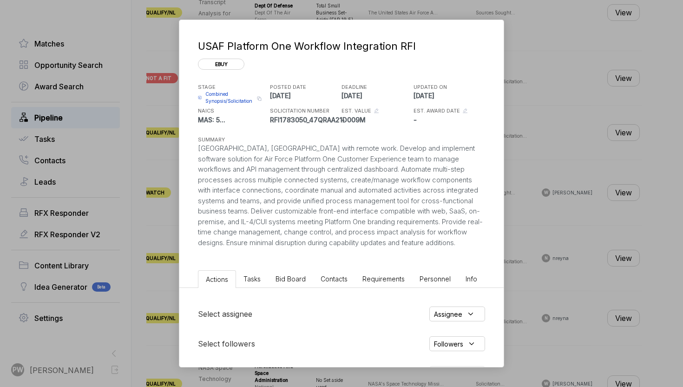
click at [295, 276] on span "Bid Board" at bounding box center [291, 279] width 30 height 8
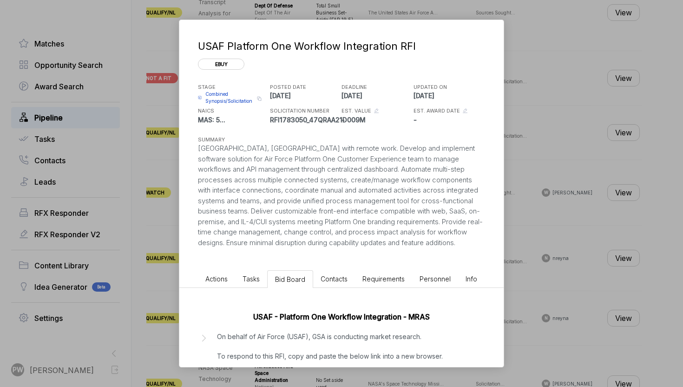
click at [253, 349] on p "On behalf of Air Force (USAF), GSA is conducting market research. To respond to…" at bounding box center [349, 360] width 264 height 59
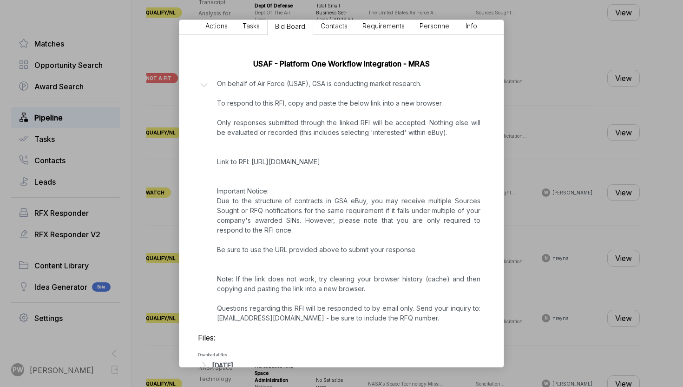
scroll to position [275, 0]
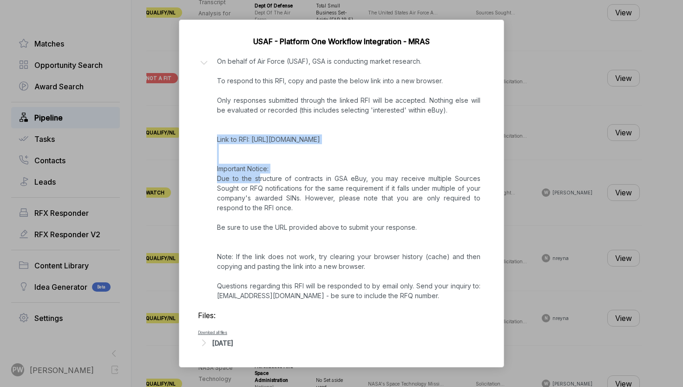
copy p "Link to RFI: [URL][DOMAIN_NAME]"
drag, startPoint x: 437, startPoint y: 141, endPoint x: 215, endPoint y: 142, distance: 222.7
click at [215, 142] on div "On behalf of Air Force (USAF), GSA is conducting market research. To respond to…" at bounding box center [348, 178] width 273 height 244
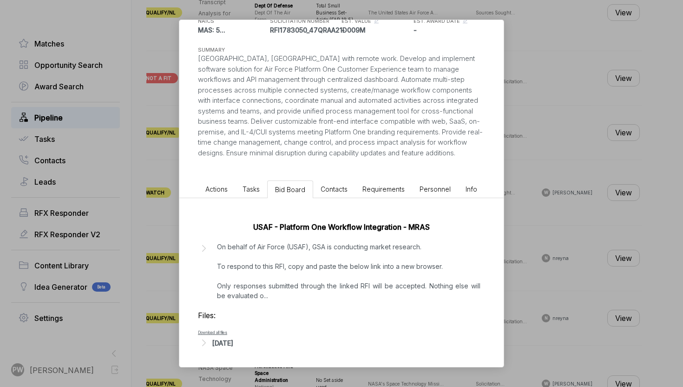
click at [212, 192] on span "Actions" at bounding box center [216, 189] width 22 height 8
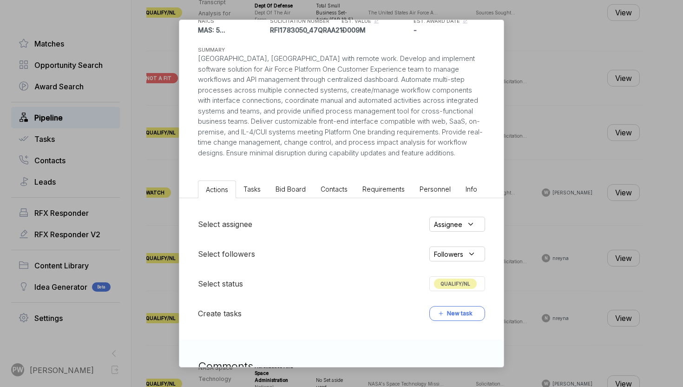
scroll to position [161, 0]
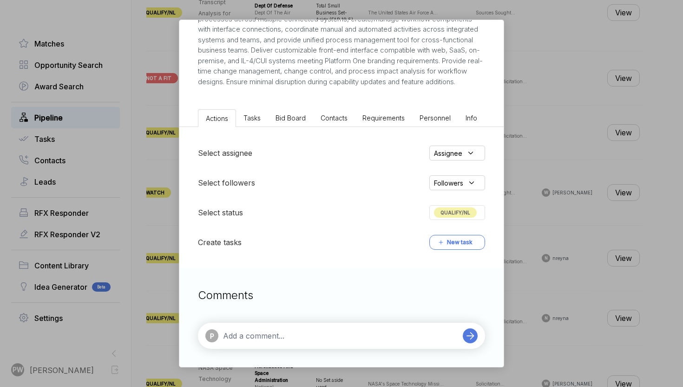
click at [276, 334] on textarea at bounding box center [340, 335] width 235 height 11
paste textarea "Link to RFI: [URL][DOMAIN_NAME]"
type textarea "Link to RFI: [URL][DOMAIN_NAME]"
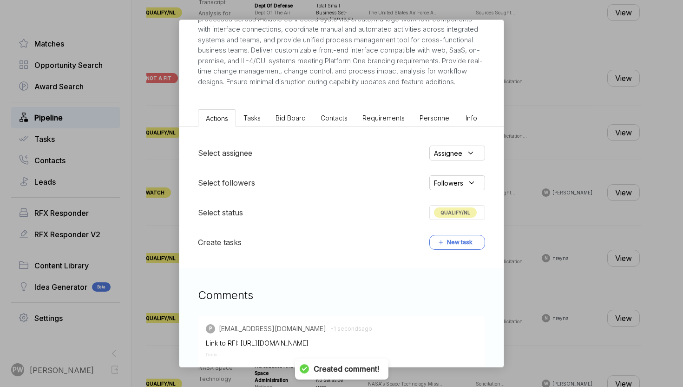
click at [291, 120] on span "Bid Board" at bounding box center [291, 118] width 30 height 8
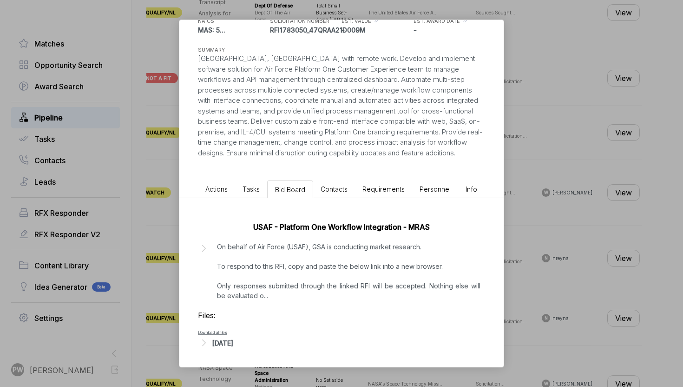
click at [233, 338] on div "[DATE]" at bounding box center [222, 343] width 21 height 10
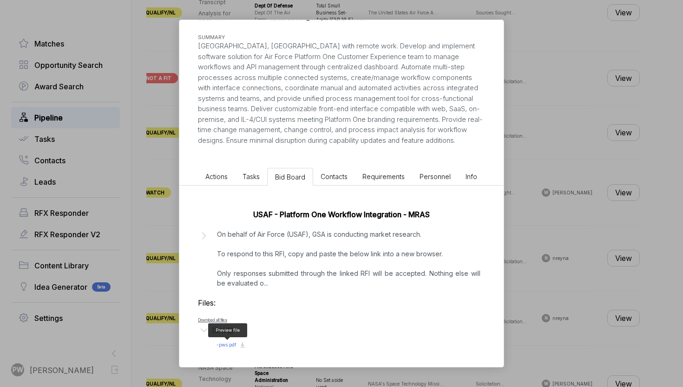
click at [230, 344] on span "- pws.pdf" at bounding box center [227, 345] width 20 height 6
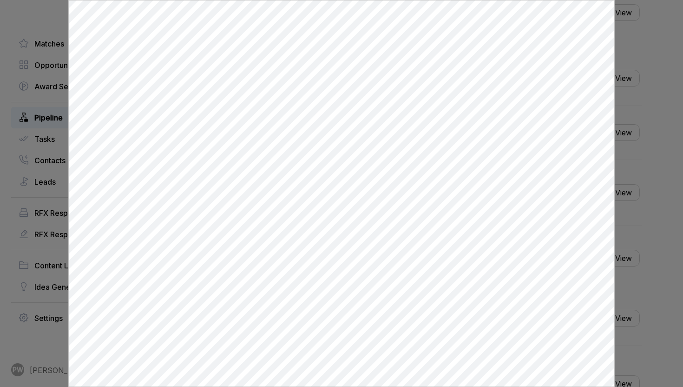
scroll to position [0, 0]
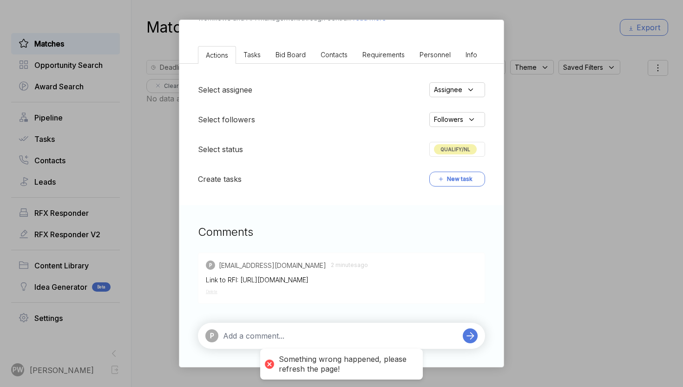
click at [258, 338] on textarea at bounding box center [340, 335] width 235 height 11
paste textarea "This will be a Firm Fixed Price (FFP) Task under the AFLCMC/HNCK Indefinite Del…"
type textarea "This will be a Firm Fixed Price (FFP) Task under the AFLCMC/HNCK Indefinite Del…"
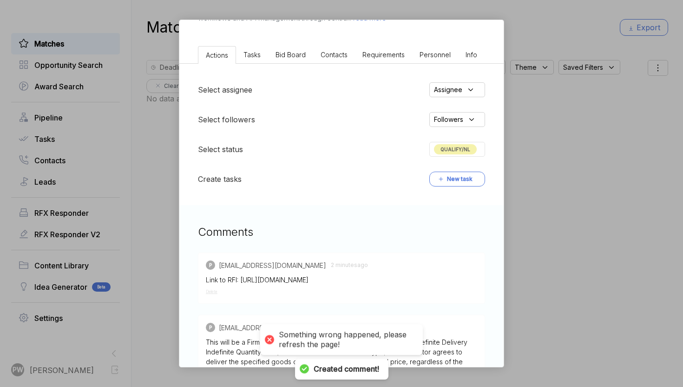
scroll to position [282, 0]
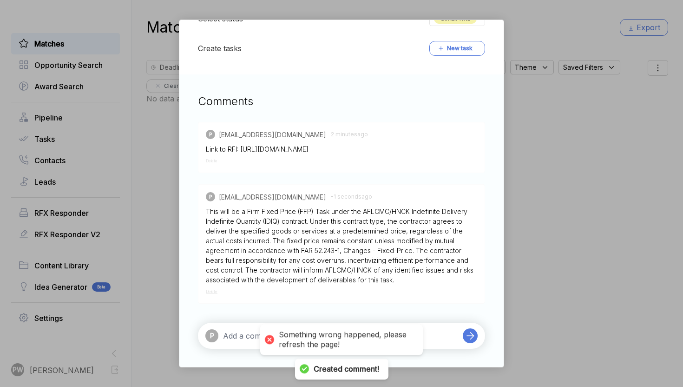
click at [75, 134] on div "USAF Platform One Workflow Integration RFI ebuy STAGE Combined Synopsis/Solicit…" at bounding box center [341, 193] width 683 height 387
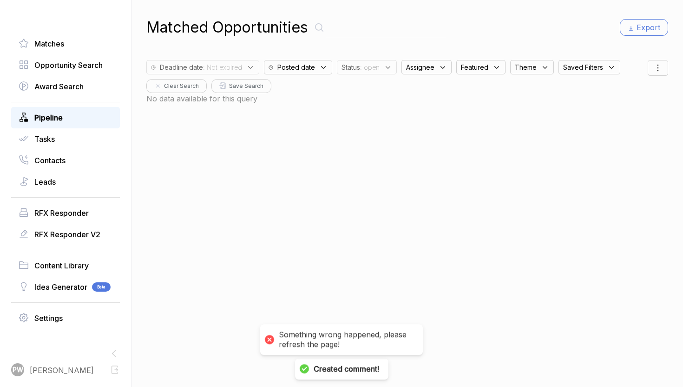
click at [74, 118] on link "Pipeline" at bounding box center [66, 117] width 94 height 11
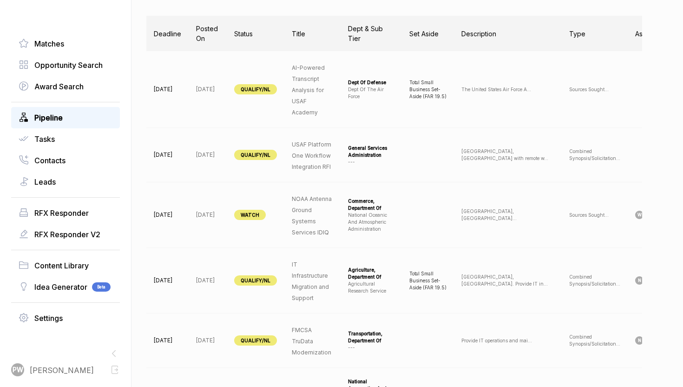
scroll to position [0, 93]
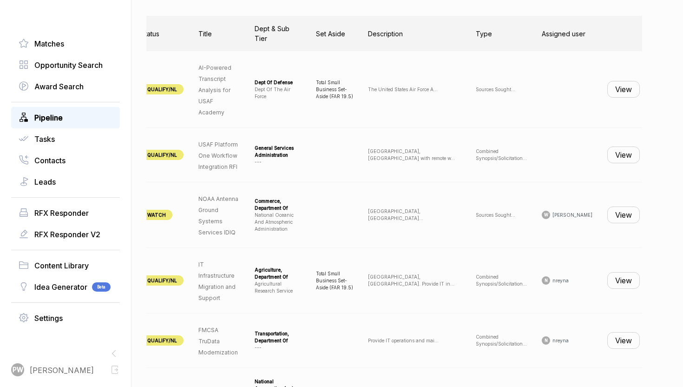
click at [622, 157] on button "View" at bounding box center [624, 154] width 33 height 17
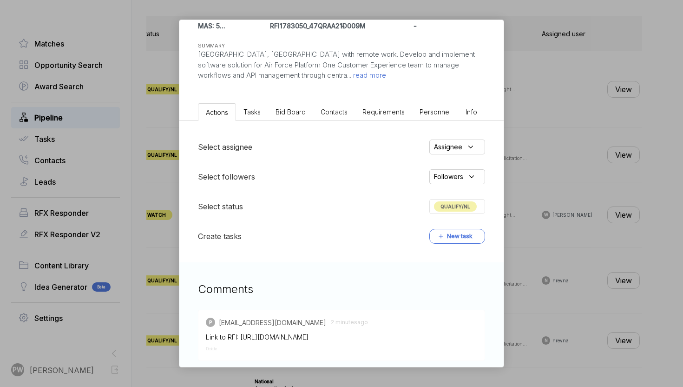
scroll to position [282, 0]
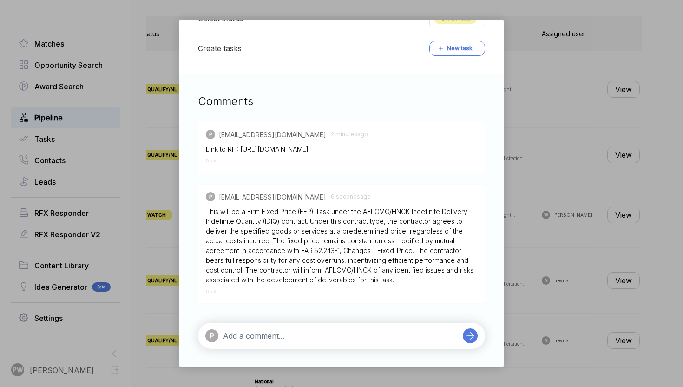
click at [547, 193] on div "USAF Platform One Workflow Integration RFI ebuy STAGE Combined Synopsis/Solicit…" at bounding box center [341, 193] width 683 height 387
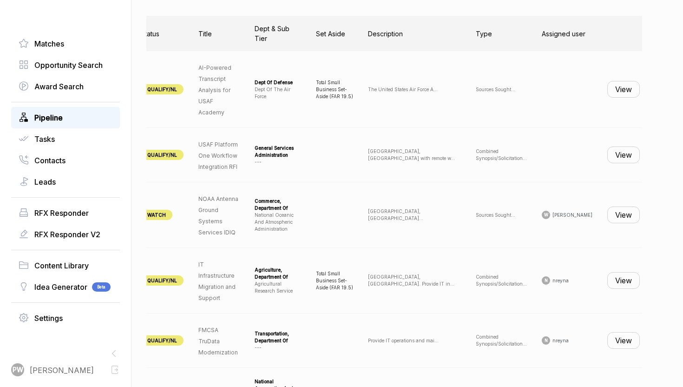
click at [620, 81] on button "View" at bounding box center [624, 89] width 33 height 17
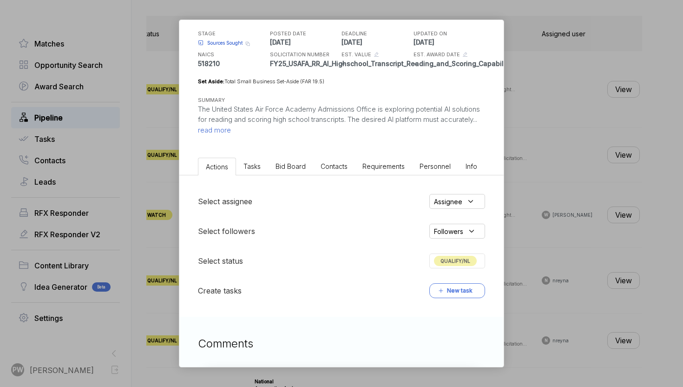
scroll to position [0, 0]
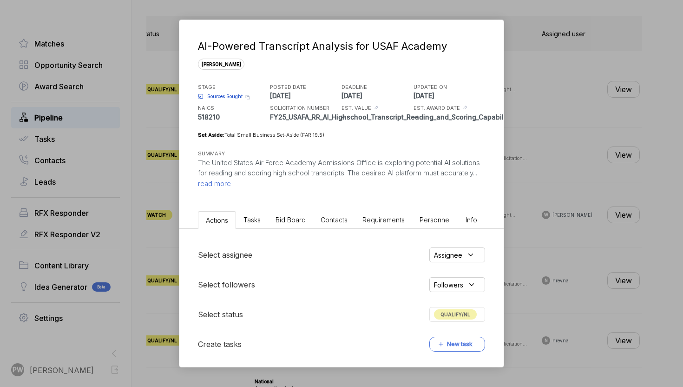
click at [231, 187] on span "read more" at bounding box center [214, 183] width 33 height 9
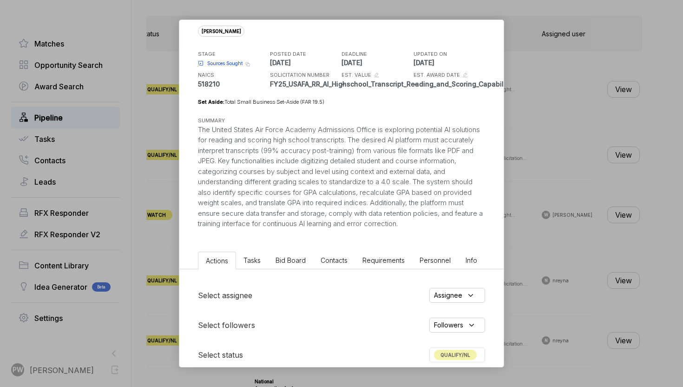
scroll to position [34, 0]
click at [298, 258] on span "Bid Board" at bounding box center [291, 259] width 30 height 8
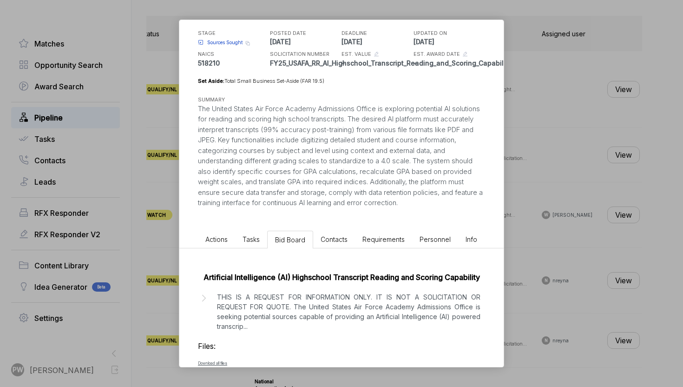
scroll to position [85, 0]
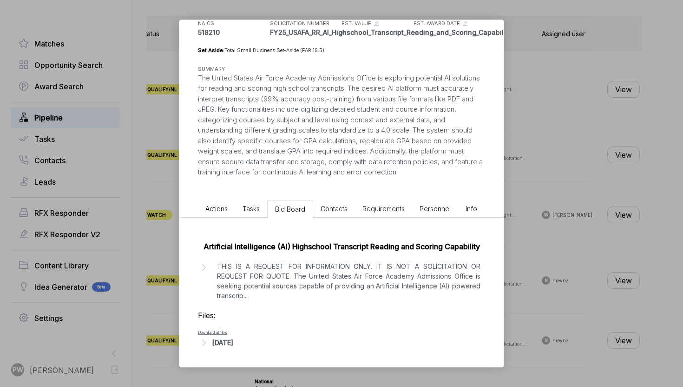
click at [309, 288] on p "THIS IS A REQUEST FOR INFORMATION ONLY. IT IS NOT A SOLICITATION OR REQUEST FOR…" at bounding box center [349, 280] width 264 height 39
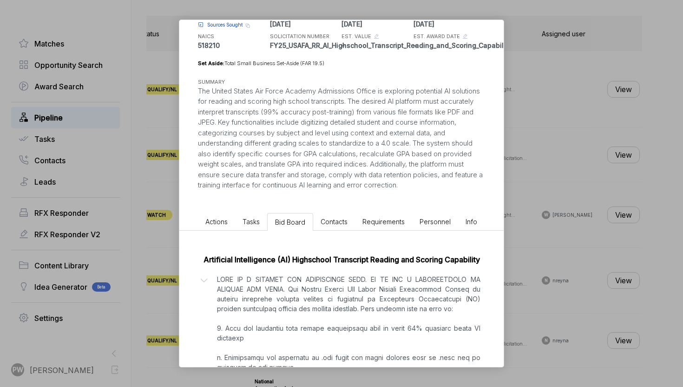
scroll to position [26, 0]
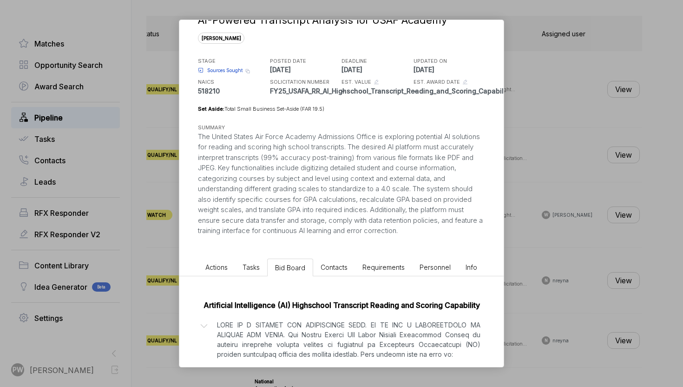
click at [217, 259] on li "Actions" at bounding box center [216, 266] width 37 height 17
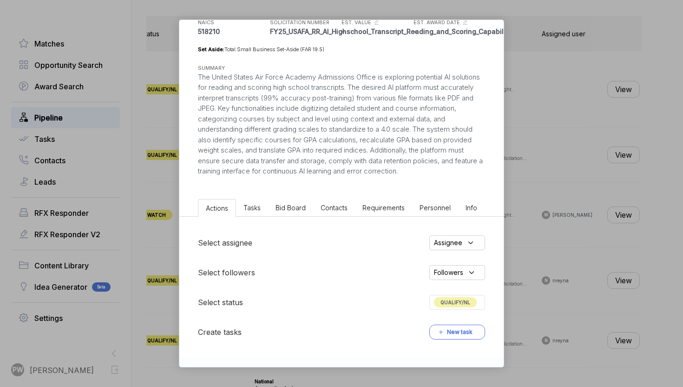
scroll to position [175, 0]
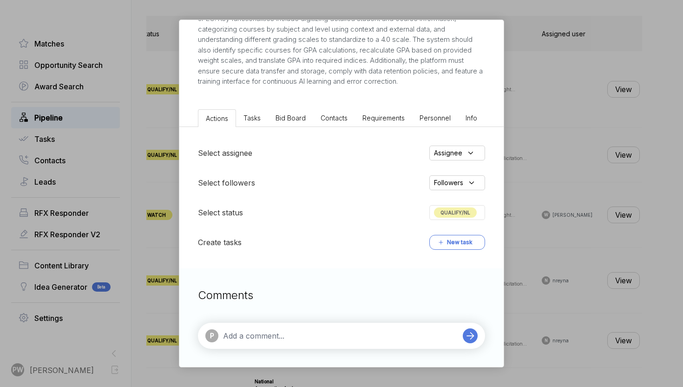
click at [465, 207] on span "QUALIFY/NL" at bounding box center [455, 212] width 43 height 10
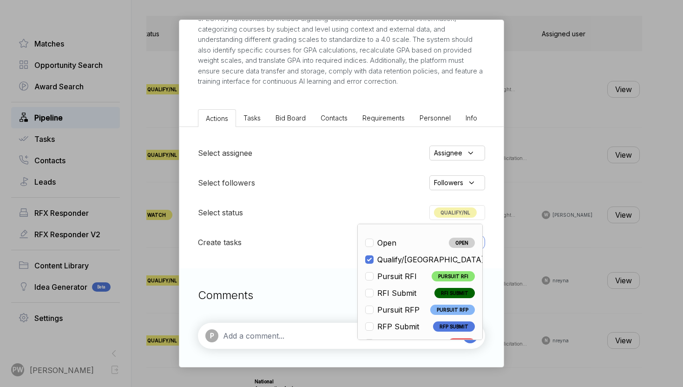
scroll to position [218, 0]
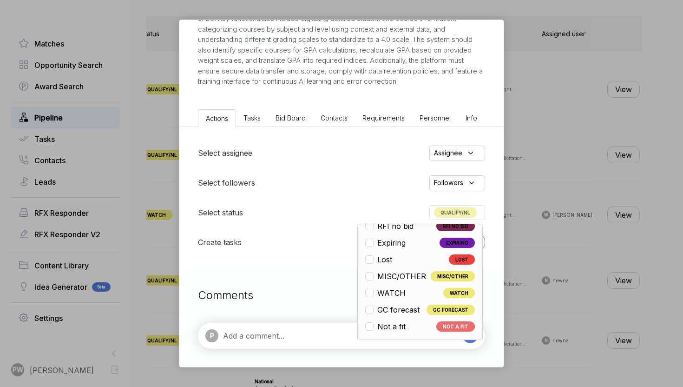
click at [391, 325] on span "Not a fit" at bounding box center [391, 326] width 28 height 11
checkbox input "false"
checkbox input "true"
click at [548, 218] on div "AI-Powered Transcript Analysis for USAF Academy [PERSON_NAME] STAGE Sources Sou…" at bounding box center [341, 193] width 683 height 387
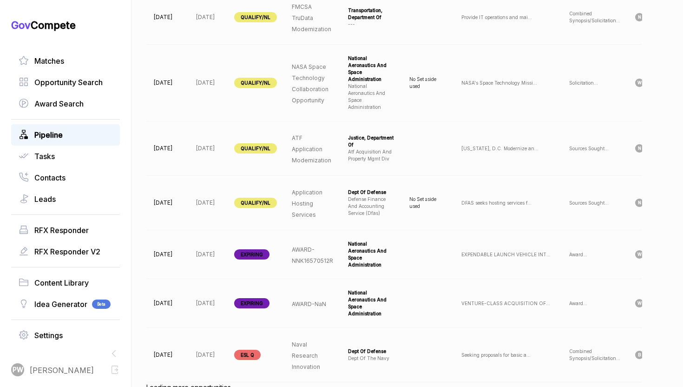
scroll to position [0, 93]
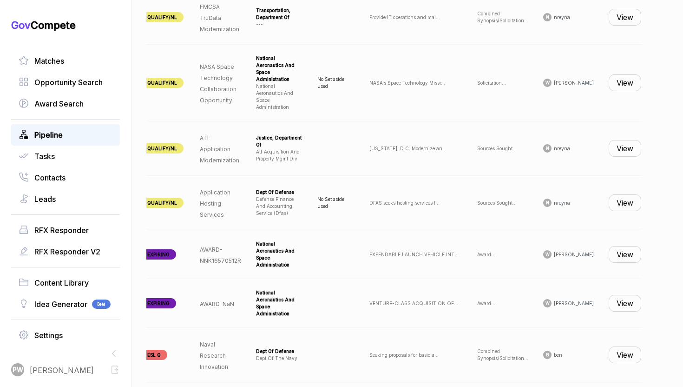
click at [609, 194] on button "View" at bounding box center [625, 202] width 33 height 17
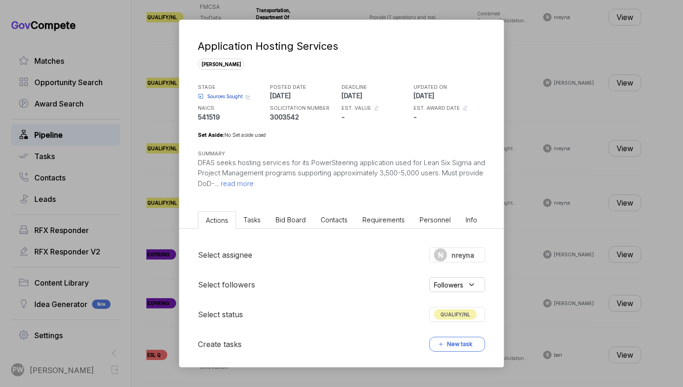
scroll to position [133, 0]
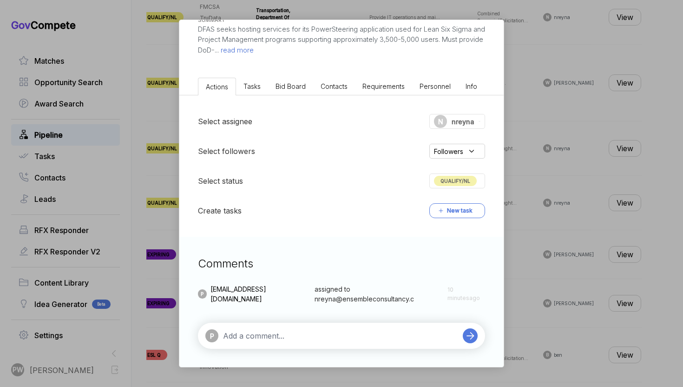
click at [258, 86] on span "Tasks" at bounding box center [252, 86] width 17 height 8
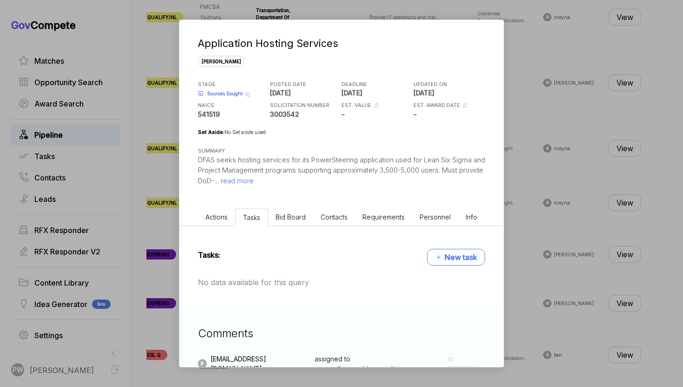
scroll to position [0, 0]
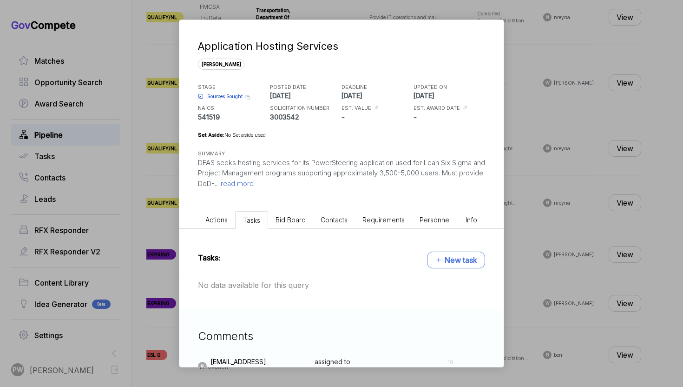
click at [254, 185] on span "read more" at bounding box center [236, 183] width 35 height 9
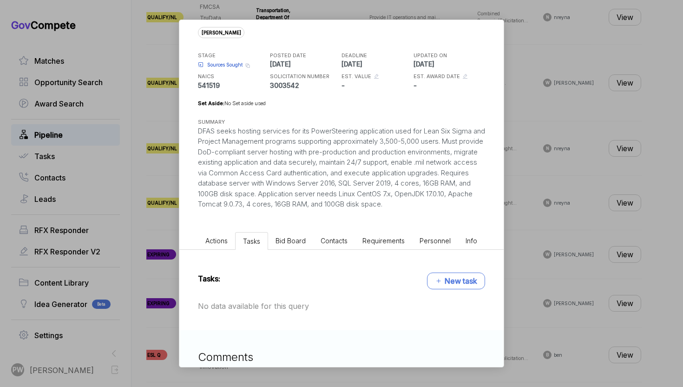
scroll to position [35, 0]
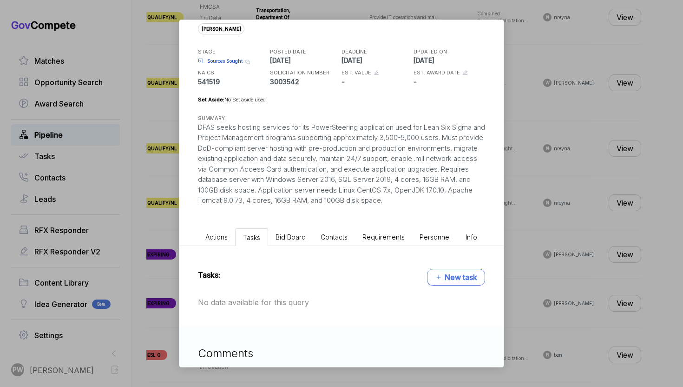
click at [291, 245] on li "Bid Board" at bounding box center [290, 236] width 45 height 17
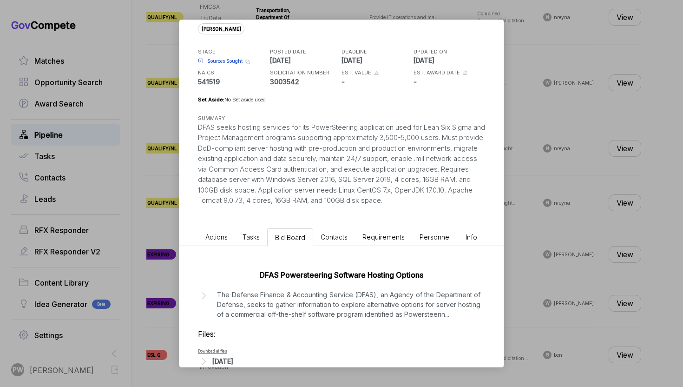
drag, startPoint x: 361, startPoint y: 192, endPoint x: 361, endPoint y: 210, distance: 18.6
click at [361, 206] on div "DFAS seeks hosting services for its PowerSteering application used for Lean Six…" at bounding box center [341, 164] width 287 height 84
copy div "Application server needs Linux CentOS 7.x, OpenJDK 17.0.10, Apache Tomcat 9.0.7…"
click at [332, 206] on div "DFAS seeks hosting services for its PowerSteering application used for Lean Six…" at bounding box center [341, 164] width 287 height 84
drag, startPoint x: 269, startPoint y: 180, endPoint x: 269, endPoint y: 215, distance: 34.4
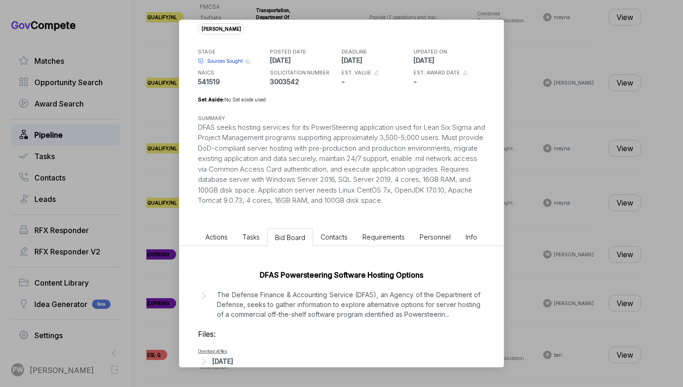
click at [269, 206] on div "DFAS seeks hosting services for its PowerSteering application used for Lean Six…" at bounding box center [341, 164] width 287 height 84
copy div "Requires database server with Windows Server 2016, SQL Server 2019, 4 cores, 16…"
click at [221, 245] on li "Actions" at bounding box center [216, 236] width 37 height 17
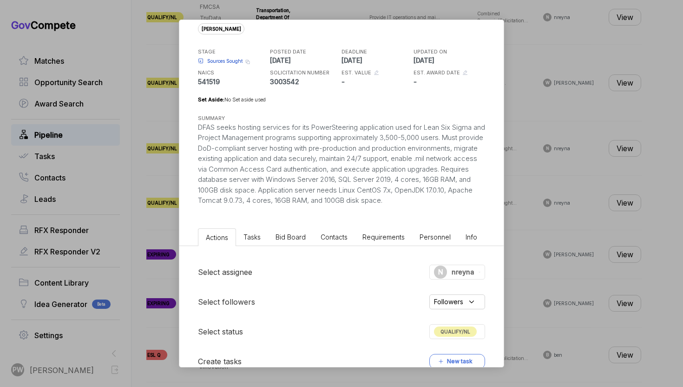
scroll to position [196, 0]
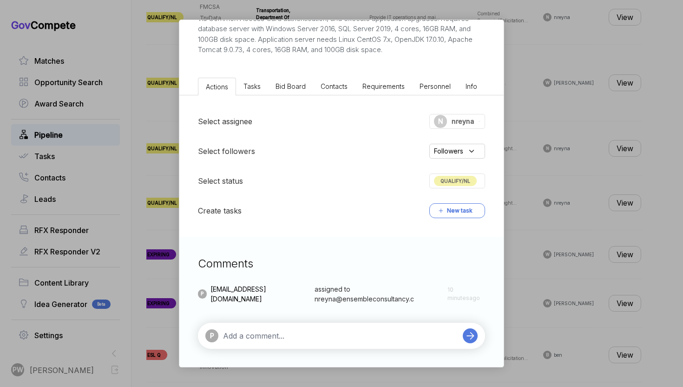
click at [262, 336] on textarea at bounding box center [340, 335] width 235 height 11
type textarea "W"
click at [287, 320] on div "@ Nabor reyna" at bounding box center [292, 318] width 68 height 17
paste textarea "Requires database server with Windows Server 2016, SQL Server 2019, 4 cores, 16…"
type textarea "@Nabor reyna this might be the disqualifying sentence: Requires database server…"
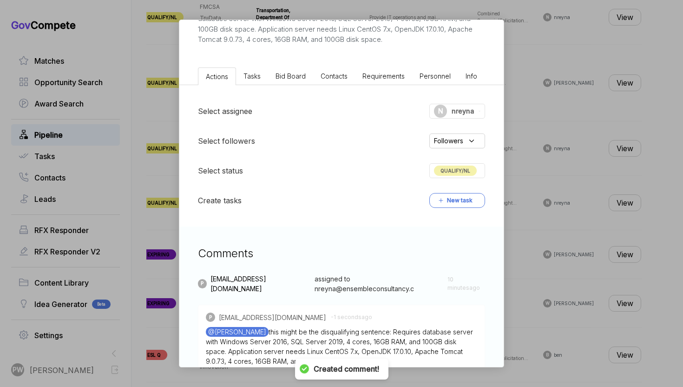
click at [545, 233] on div "Application Hosting Services sam STAGE Sources Sought Copy link POSTED DATE 202…" at bounding box center [341, 193] width 683 height 387
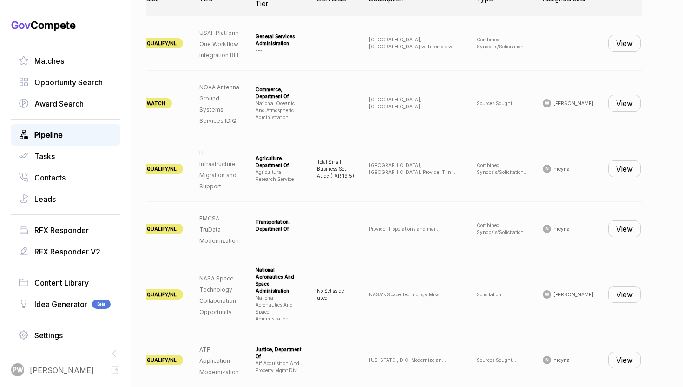
scroll to position [379, 0]
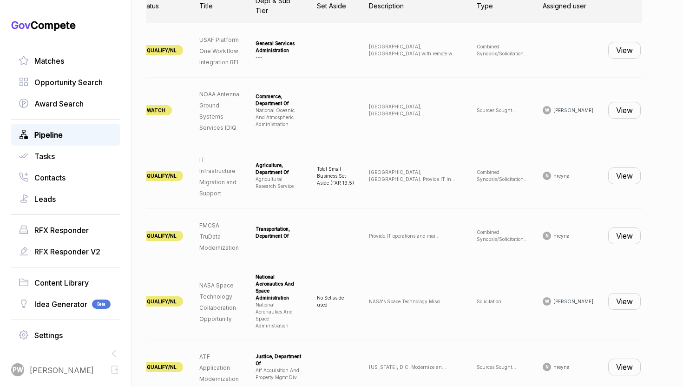
click at [620, 179] on button "View" at bounding box center [625, 175] width 33 height 17
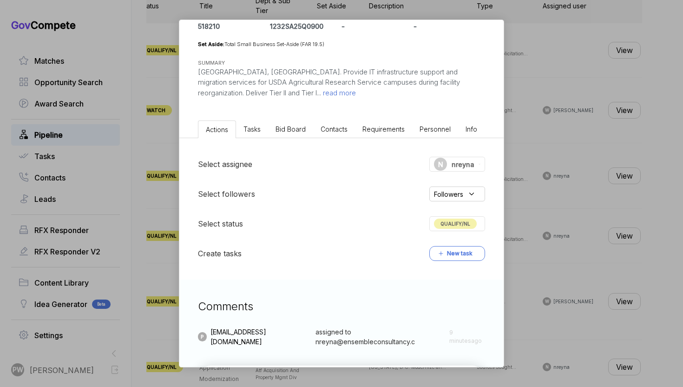
scroll to position [88, 0]
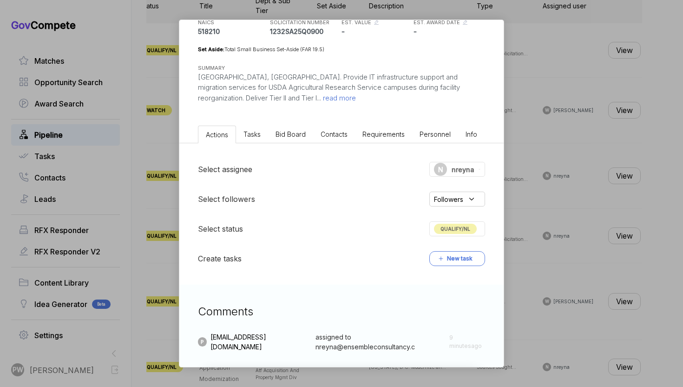
click at [321, 95] on span "read more" at bounding box center [338, 97] width 35 height 9
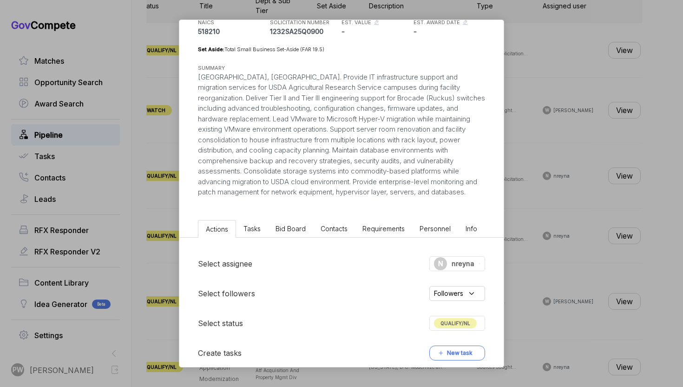
click at [292, 220] on li "Bid Board" at bounding box center [290, 228] width 45 height 17
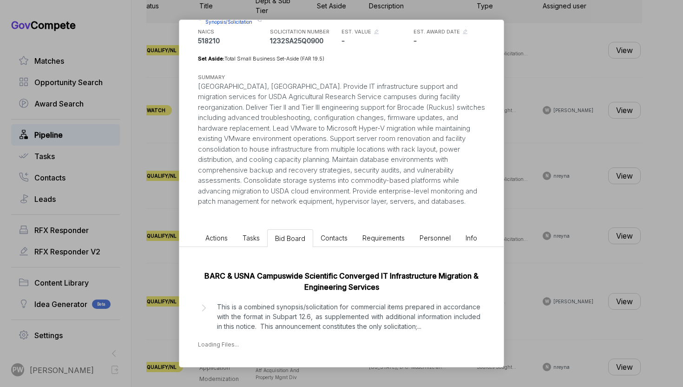
scroll to position [89, 0]
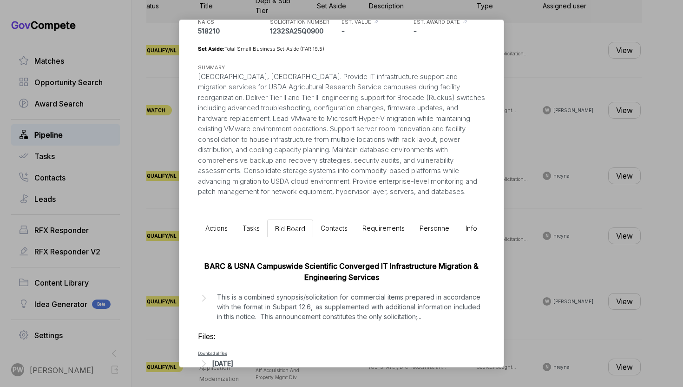
click at [265, 303] on p "This is a combined synopsis/solicitation for commercial items prepared in accor…" at bounding box center [349, 306] width 264 height 29
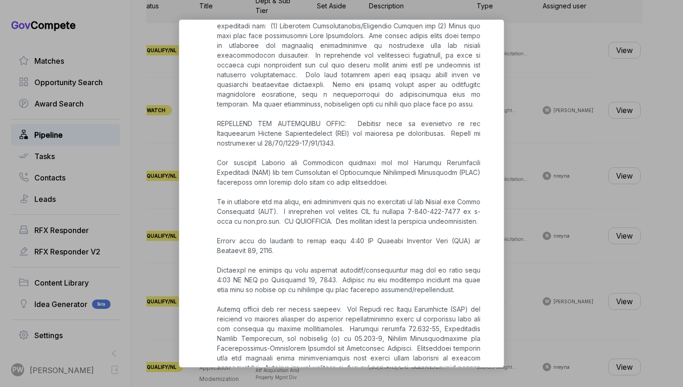
scroll to position [771, 0]
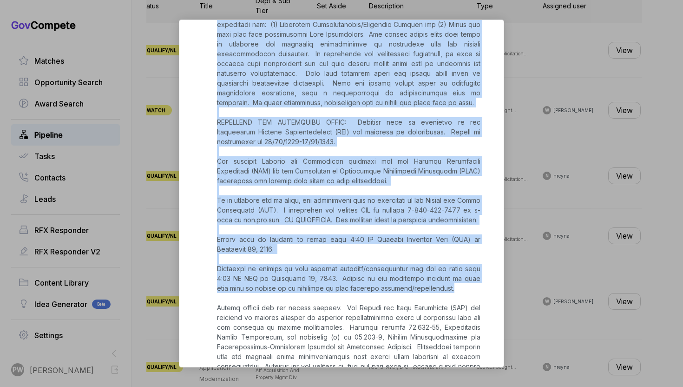
drag, startPoint x: 427, startPoint y: 289, endPoint x: 212, endPoint y: 238, distance: 221.7
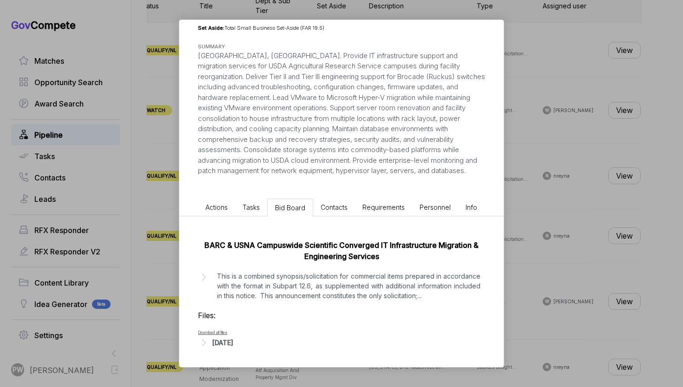
click at [283, 271] on p "This is a combined synopsis/solicitation for commercial items prepared in accor…" at bounding box center [349, 285] width 264 height 29
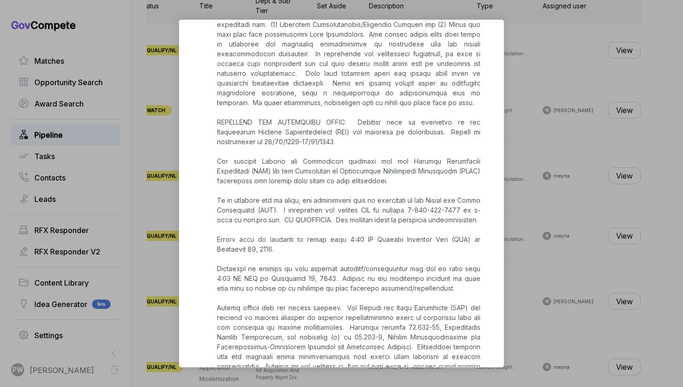
scroll to position [852, 0]
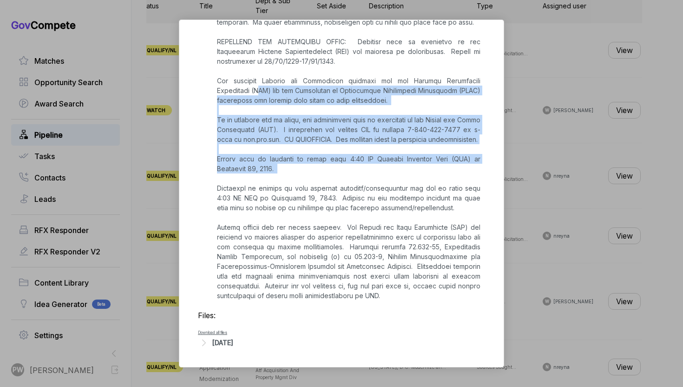
drag, startPoint x: 283, startPoint y: 173, endPoint x: 223, endPoint y: 77, distance: 113.4
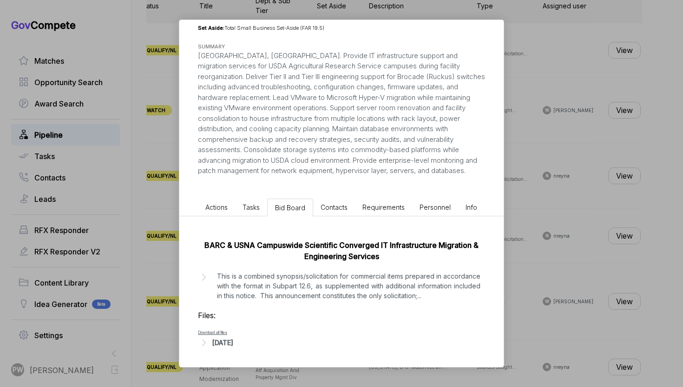
click at [316, 278] on p "This is a combined synopsis/solicitation for commercial items prepared in accor…" at bounding box center [349, 285] width 264 height 29
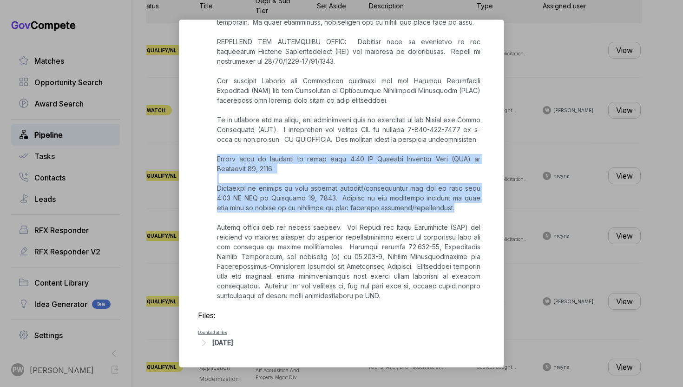
copy p "Quotes must be received no later than 2:00 PM Central Daylight Time (CDT) on Se…"
drag, startPoint x: 426, startPoint y: 210, endPoint x: 219, endPoint y: 159, distance: 213.4
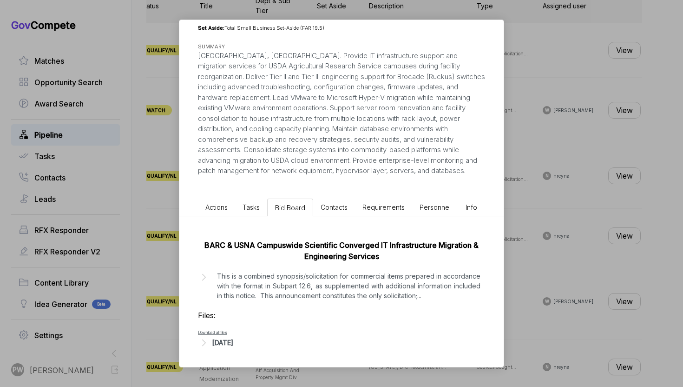
click at [208, 203] on span "Actions" at bounding box center [216, 207] width 22 height 8
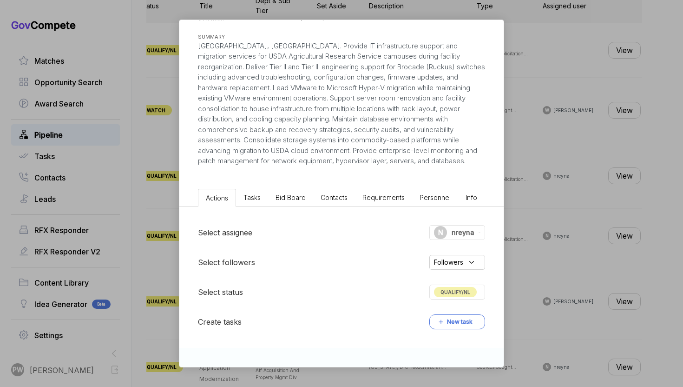
scroll to position [231, 0]
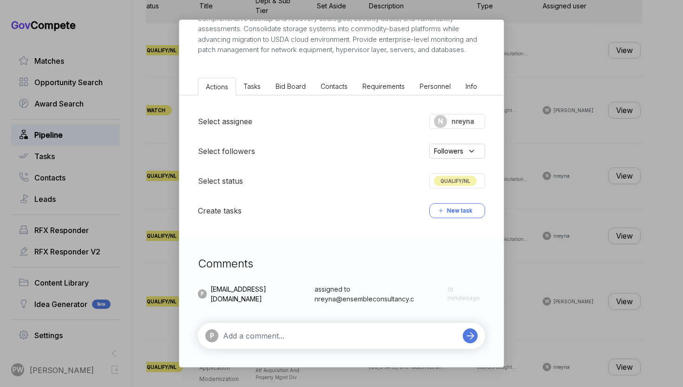
click at [286, 336] on textarea at bounding box center [340, 335] width 235 height 11
paste textarea "Quotes must be received no later than 2:00 PM Central Daylight Time (CDT) on Se…"
type textarea "Quotes must be received no later than 2:00 PM Central Daylight Time (CDT) on Se…"
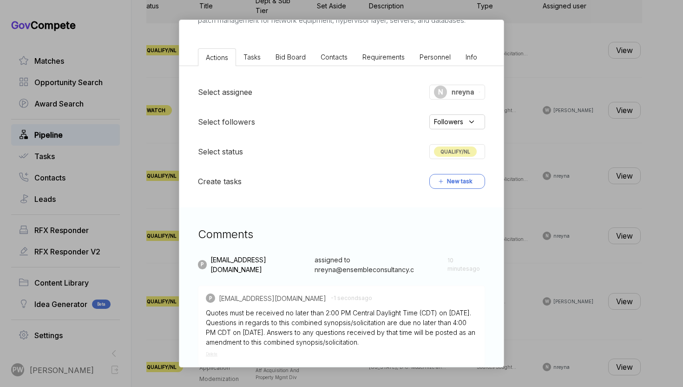
scroll to position [259, 0]
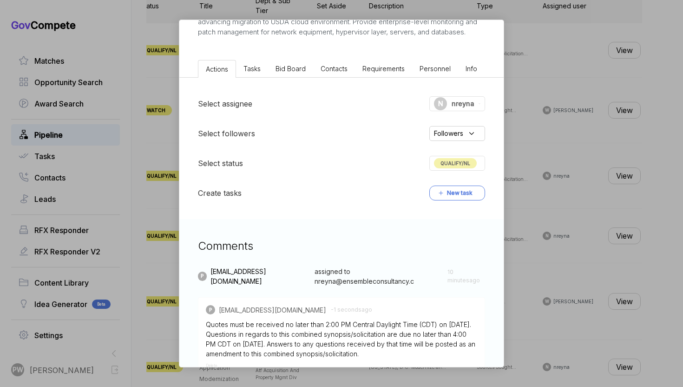
click at [290, 76] on li "Bid Board" at bounding box center [290, 68] width 45 height 17
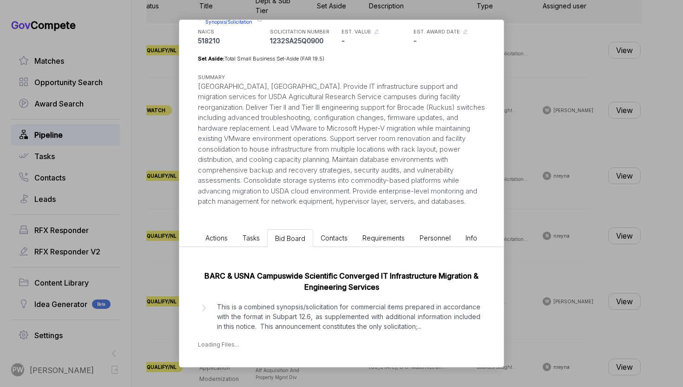
scroll to position [119, 0]
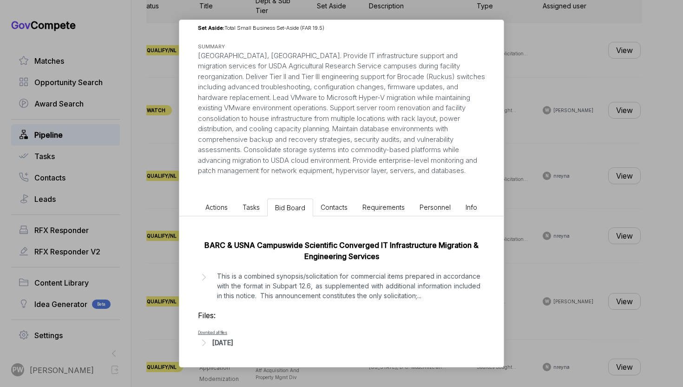
click at [298, 285] on p "This is a combined synopsis/solicitation for commercial items prepared in accor…" at bounding box center [349, 285] width 264 height 29
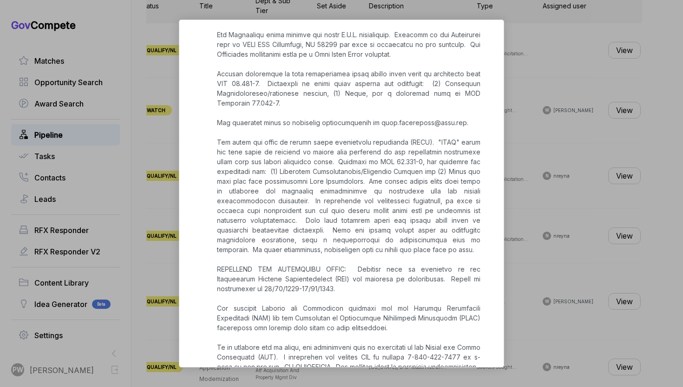
scroll to position [634, 0]
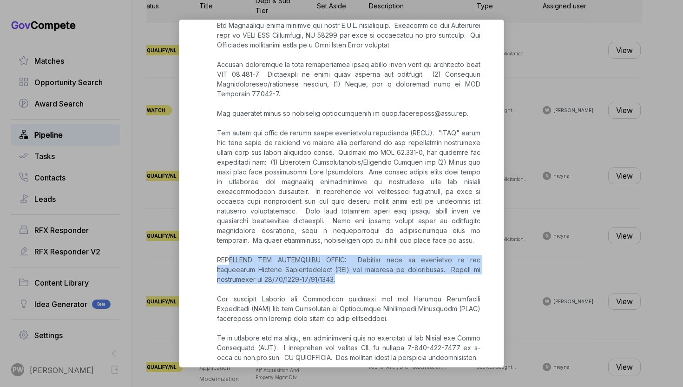
drag, startPoint x: 348, startPoint y: 272, endPoint x: 229, endPoint y: 248, distance: 121.5
click at [229, 248] on p at bounding box center [349, 132] width 264 height 771
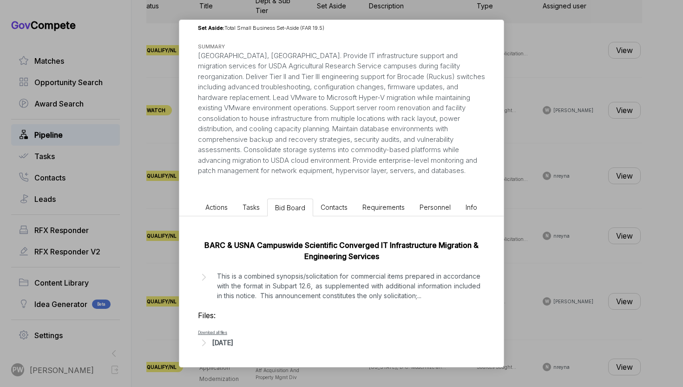
click at [292, 280] on p "This is a combined synopsis/solicitation for commercial items prepared in accor…" at bounding box center [349, 285] width 264 height 29
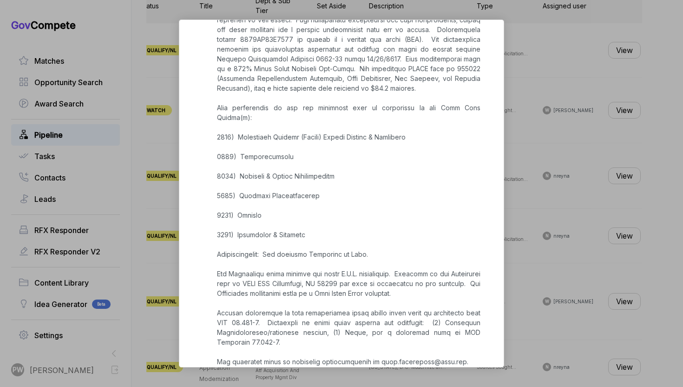
scroll to position [382, 0]
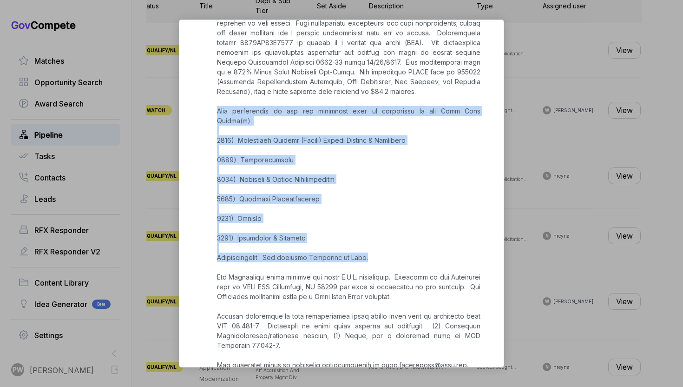
copy p "This acquisition is for the following item as identified in the Line Item Numbe…"
drag, startPoint x: 217, startPoint y: 107, endPoint x: 381, endPoint y: 247, distance: 215.7
click at [381, 247] on p at bounding box center [349, 384] width 264 height 771
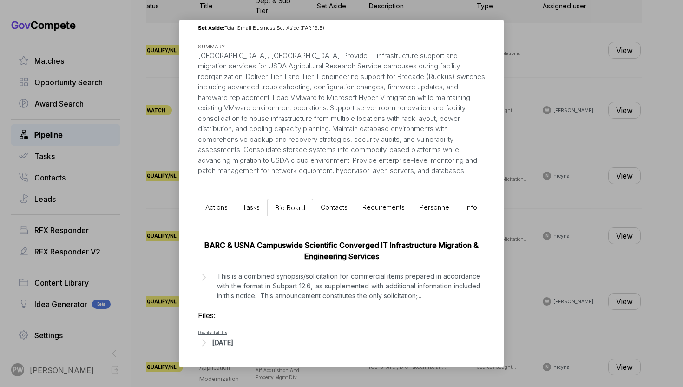
click at [225, 195] on ul "Actions Tasks Bid Board Contacts Requirements Personnel Info" at bounding box center [341, 205] width 324 height 21
click at [236, 216] on div "BARC & USNA Campuswide Scientific Converged IT Infrastructure Migration & Engin…" at bounding box center [341, 291] width 324 height 151
click at [218, 203] on span "Actions" at bounding box center [216, 207] width 22 height 8
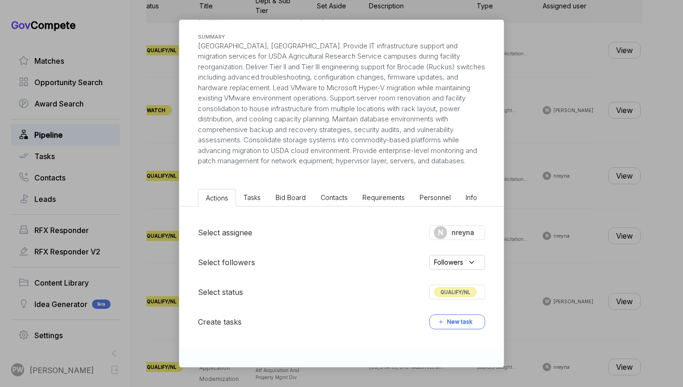
scroll to position [322, 0]
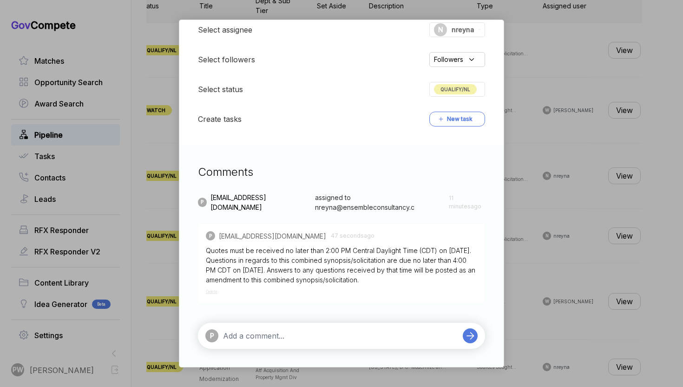
click at [271, 330] on div "P" at bounding box center [331, 335] width 253 height 13
click at [260, 340] on textarea at bounding box center [340, 335] width 235 height 11
paste textarea "This acquisition is for the following item as identified in the Line Item Numbe…"
type textarea "This acquisition is for the following item as identified in the Line Item Numbe…"
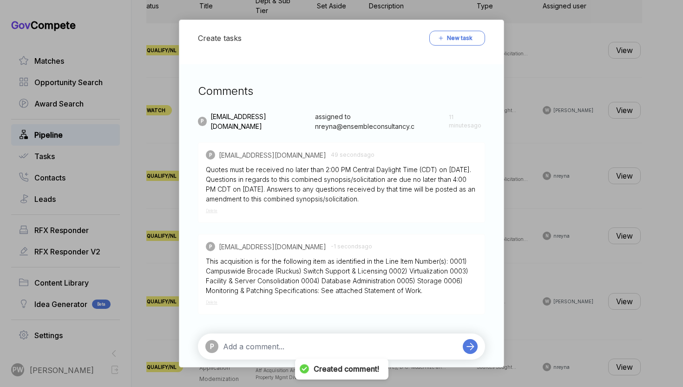
scroll to position [414, 0]
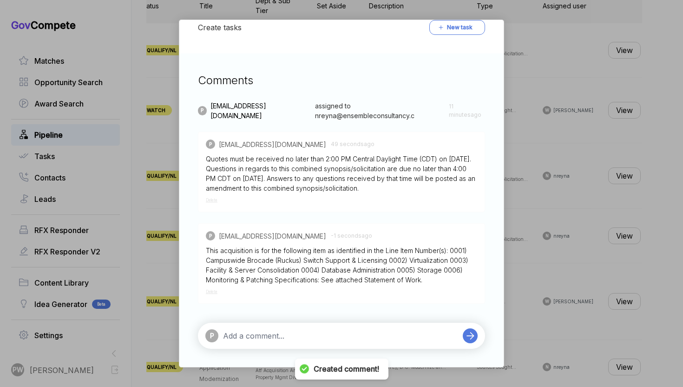
click at [249, 336] on textarea at bounding box center [340, 335] width 235 height 11
type textarea ":"
type textarea "LPTA"
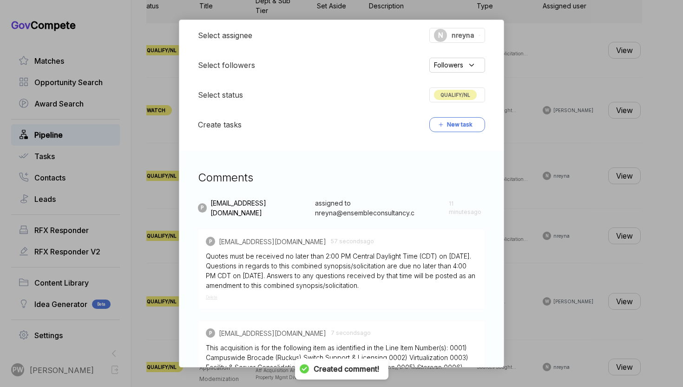
scroll to position [286, 0]
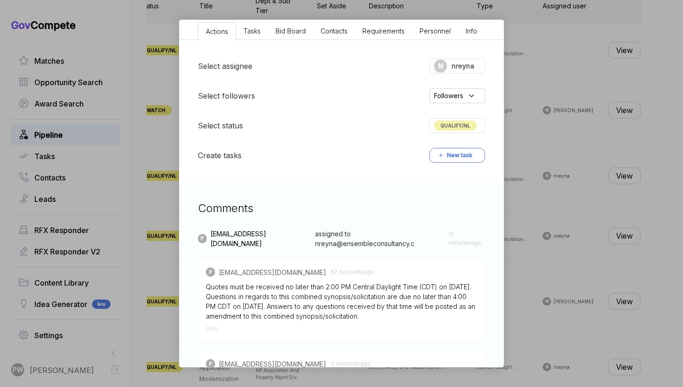
click at [291, 20] on div "IT Infrastructure Migration and Support sam STAGE Combined Synopsis/Solicitatio…" at bounding box center [341, 194] width 325 height 348
click at [557, 146] on div "IT Infrastructure Migration and Support sam STAGE Combined Synopsis/Solicitatio…" at bounding box center [341, 193] width 683 height 387
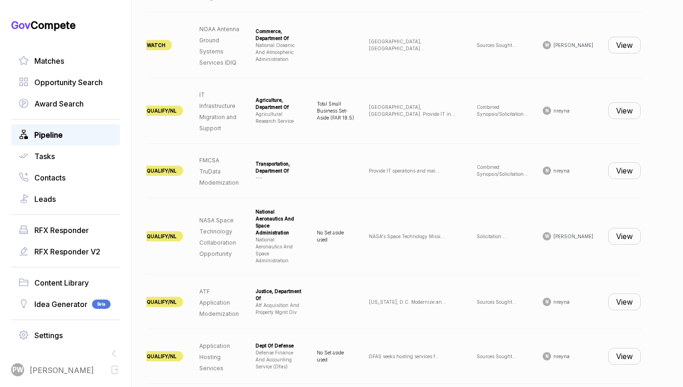
scroll to position [468, 0]
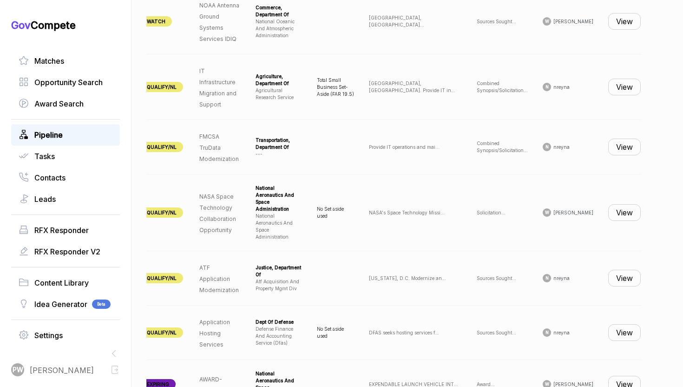
click at [617, 147] on button "View" at bounding box center [625, 147] width 33 height 17
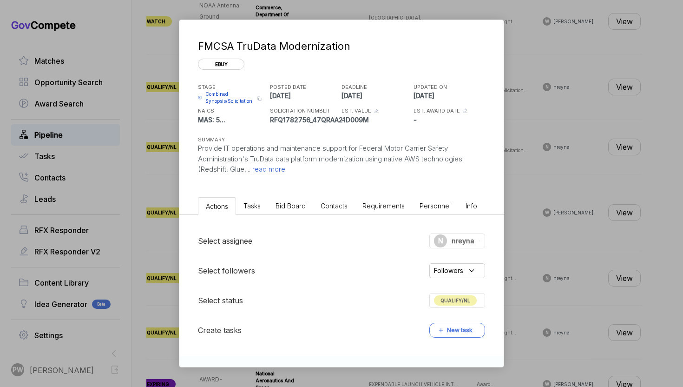
scroll to position [119, 0]
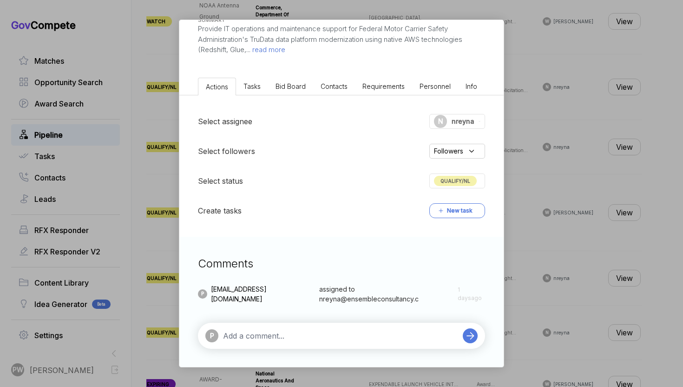
click at [283, 51] on span "read more" at bounding box center [268, 49] width 35 height 9
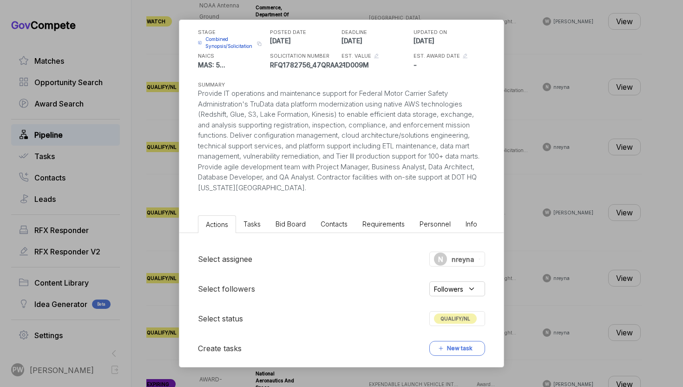
scroll to position [48, 0]
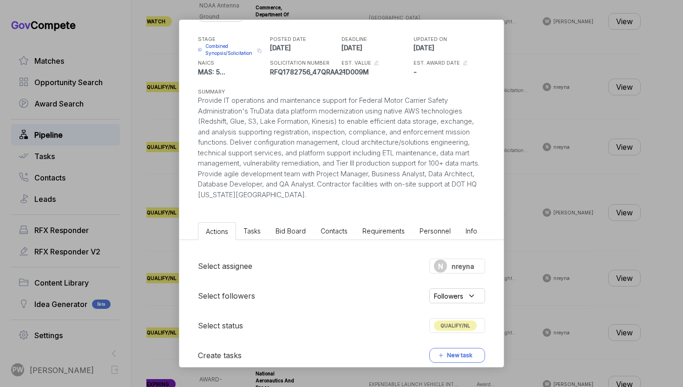
click at [289, 231] on span "Bid Board" at bounding box center [291, 231] width 30 height 8
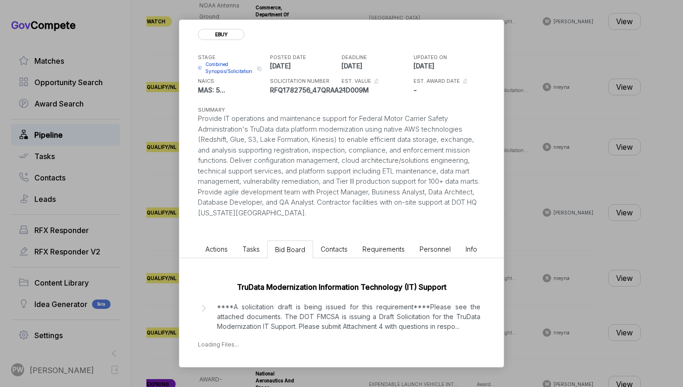
click at [287, 326] on p "****A solicitation draft is being issued for this requirement****Please see the…" at bounding box center [349, 316] width 264 height 29
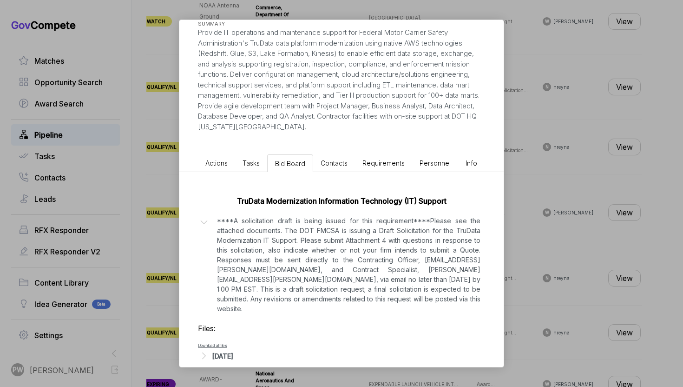
scroll to position [119, 0]
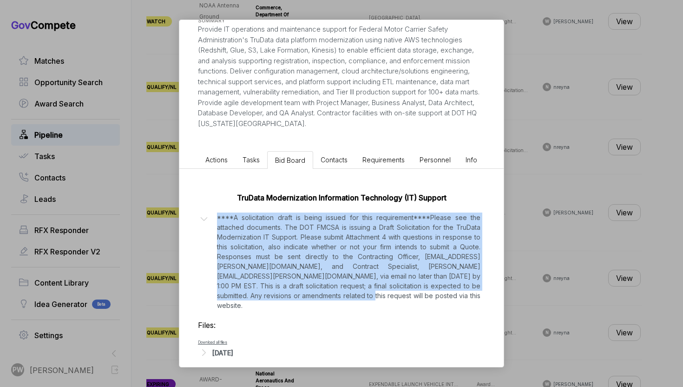
copy p "****A solicitation draft is being issued for this requirement****Please see the…"
drag, startPoint x: 258, startPoint y: 300, endPoint x: 206, endPoint y: 224, distance: 92.6
click at [206, 224] on div "****A solicitation draft is being issued for this requirement****Please see the…" at bounding box center [341, 261] width 287 height 98
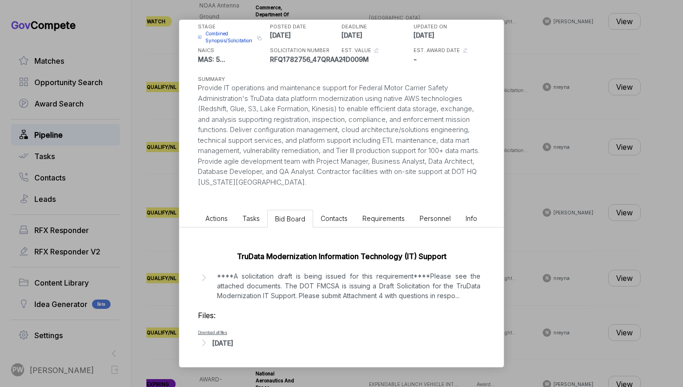
click at [233, 345] on div "[DATE]" at bounding box center [222, 343] width 21 height 10
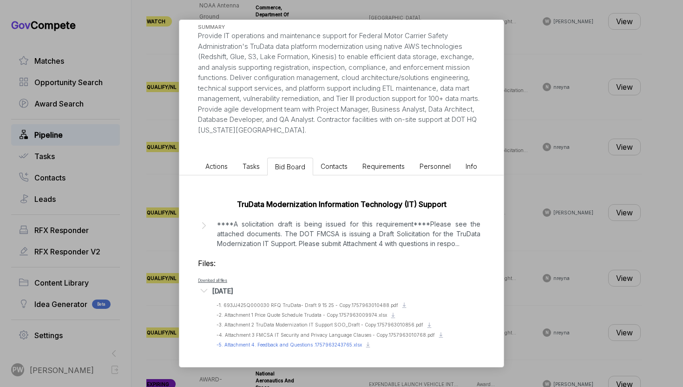
click at [281, 348] on div "Preview file - 5. Attachment 4. Feedback and Questions .1757963243765.xlsx" at bounding box center [290, 344] width 146 height 7
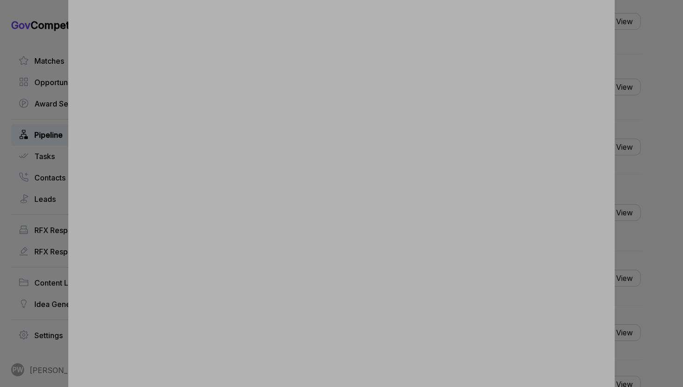
click at [680, 159] on div at bounding box center [341, 193] width 683 height 387
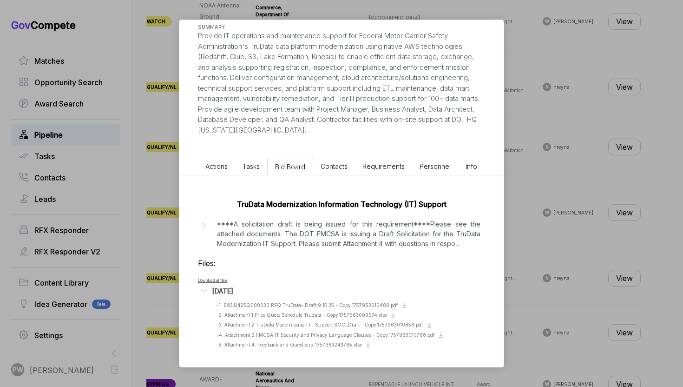
click at [220, 166] on span "Actions" at bounding box center [216, 166] width 22 height 8
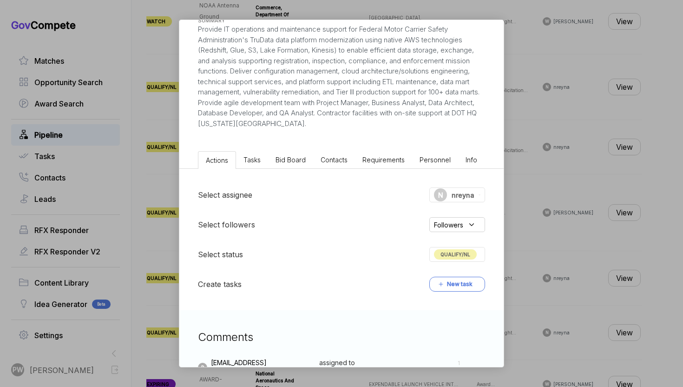
scroll to position [192, 0]
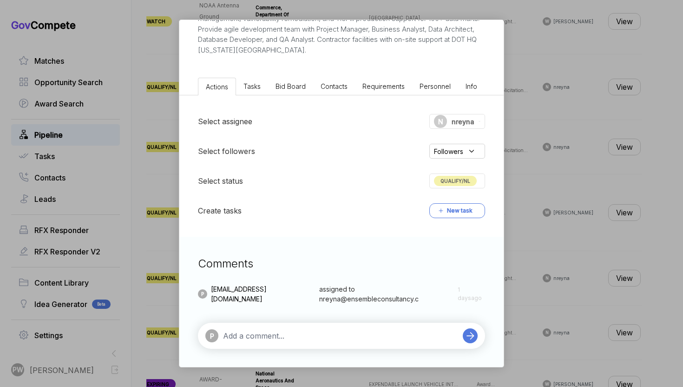
click at [267, 340] on textarea at bounding box center [340, 335] width 235 height 11
type textarea "This is a draft solicitation asking for feedback and questions by the 10th"
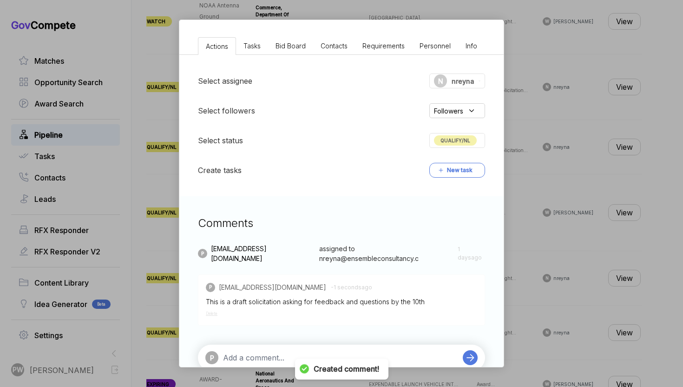
scroll to position [255, 0]
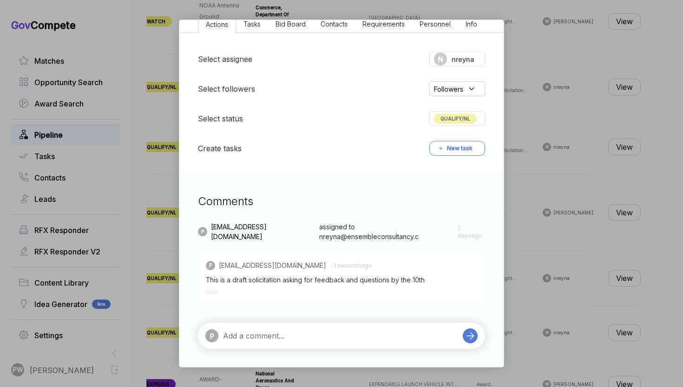
click at [249, 334] on textarea at bounding box center [340, 335] width 235 height 11
paste textarea "****A solicitation draft is being issued for this requirement****Please see the…"
type textarea "****A solicitation draft is being issued for this requirement****Please see the…"
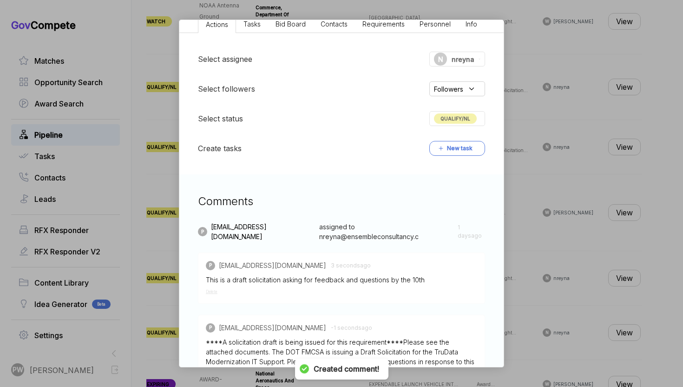
scroll to position [385, 0]
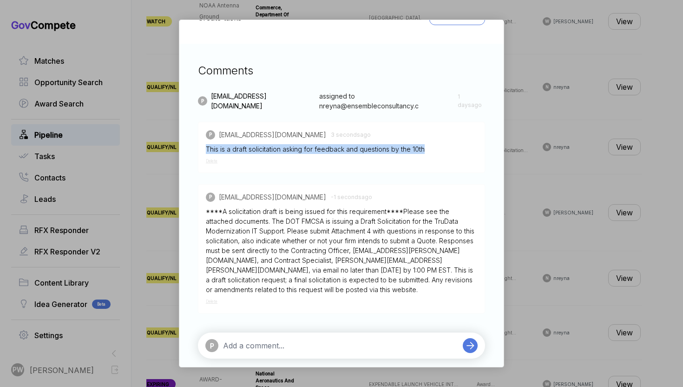
drag, startPoint x: 435, startPoint y: 149, endPoint x: 158, endPoint y: 146, distance: 277.1
click at [157, 146] on div "FMCSA TruData Modernization ebuy STAGE Combined Synopsis/Solicitation Copy link…" at bounding box center [341, 193] width 683 height 387
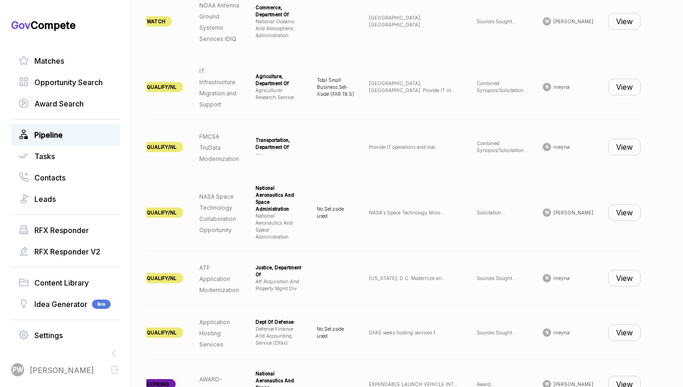
scroll to position [469, 0]
click at [629, 137] on td "View" at bounding box center [624, 146] width 47 height 54
click at [622, 147] on button "View" at bounding box center [625, 146] width 33 height 17
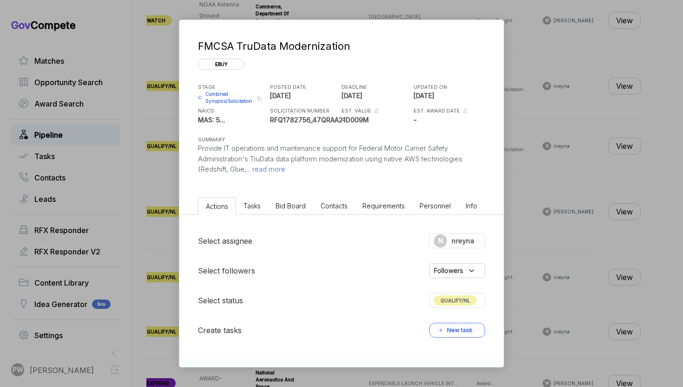
scroll to position [312, 0]
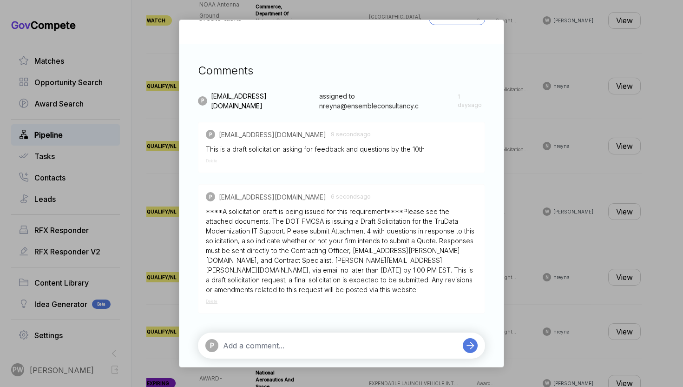
click at [215, 159] on span "Delete" at bounding box center [212, 161] width 12 height 5
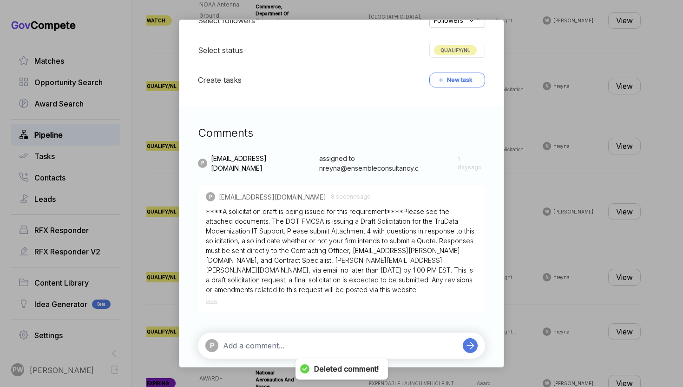
click at [539, 231] on div "FMCSA TruData Modernization ebuy STAGE Combined Synopsis/Solicitation Copy link…" at bounding box center [341, 193] width 683 height 387
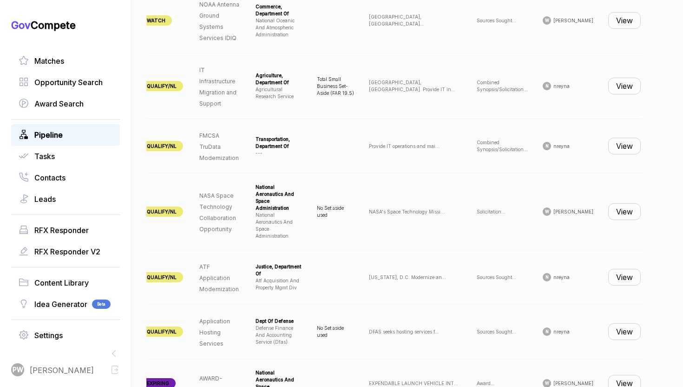
click at [628, 219] on td "View" at bounding box center [624, 211] width 47 height 77
click at [625, 212] on button "View" at bounding box center [625, 211] width 33 height 17
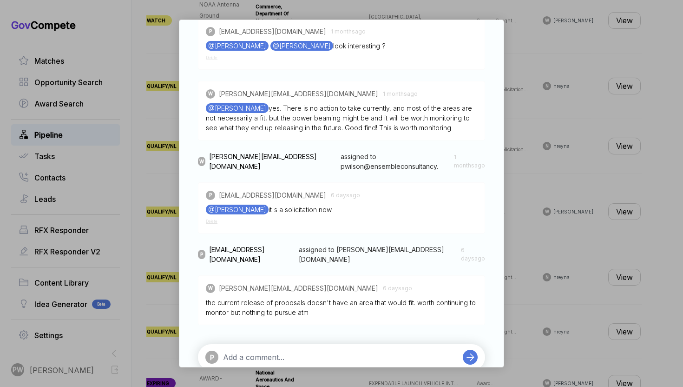
scroll to position [451, 0]
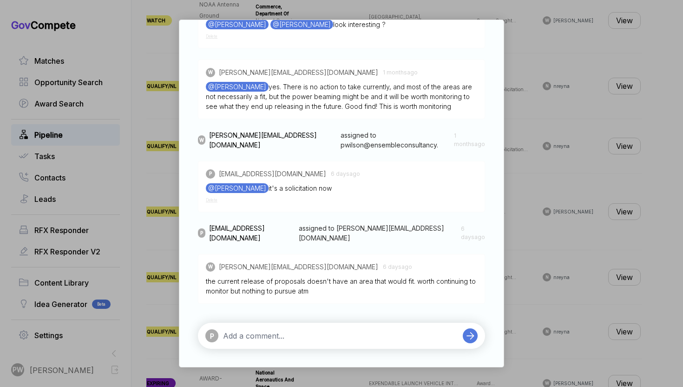
click at [586, 285] on div "NASA Space Technology Collaboration Opportunity sam STAGE Solicitation Copy lin…" at bounding box center [341, 193] width 683 height 387
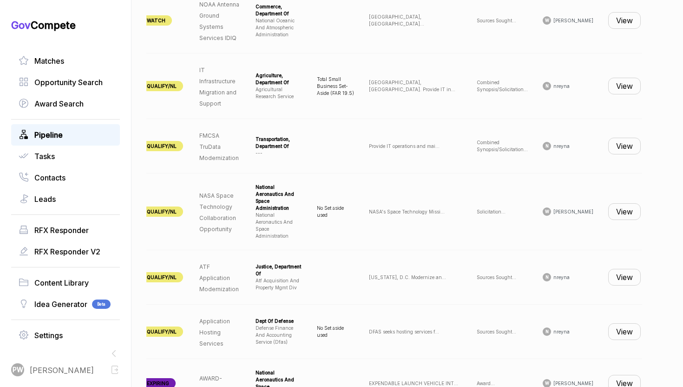
click at [617, 269] on button "View" at bounding box center [625, 277] width 33 height 17
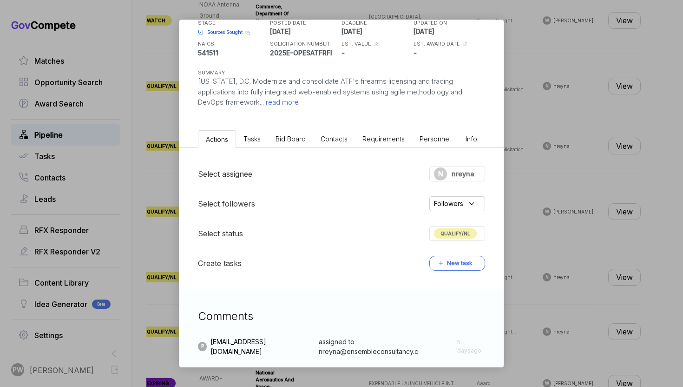
scroll to position [0, 0]
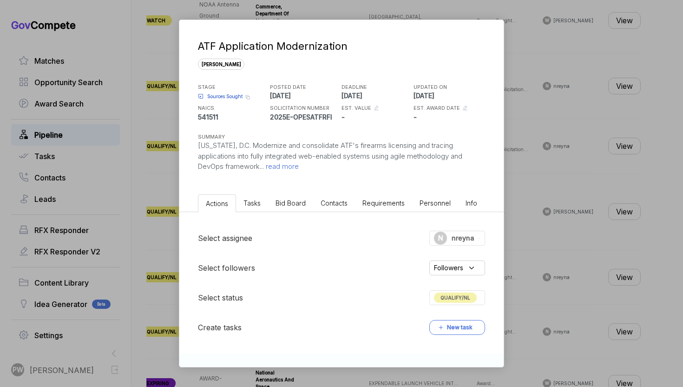
click at [285, 166] on span "read more" at bounding box center [281, 166] width 35 height 9
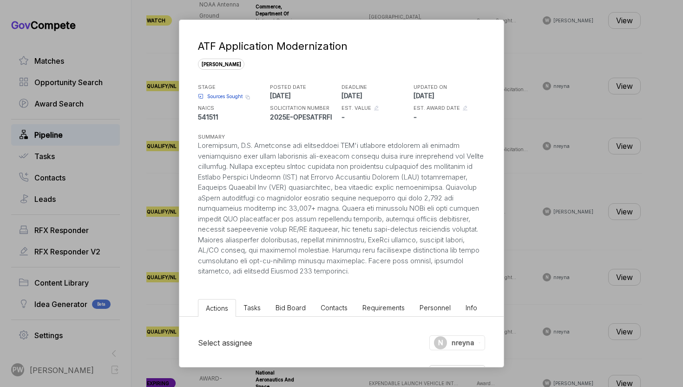
click at [287, 305] on span "Bid Board" at bounding box center [291, 308] width 30 height 8
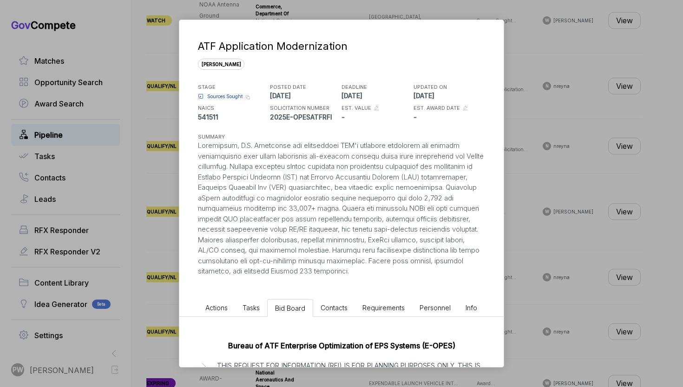
click at [281, 308] on span "Bid Board" at bounding box center [290, 308] width 30 height 8
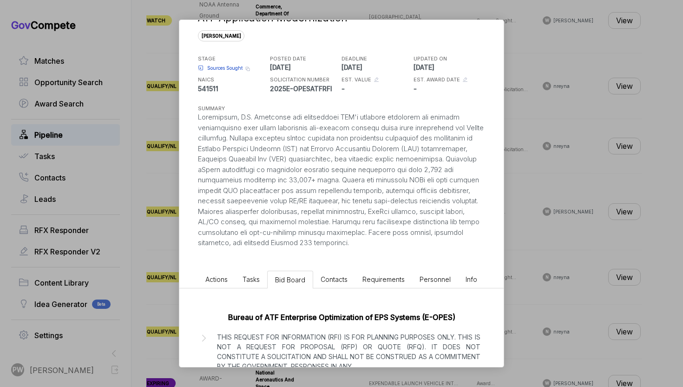
scroll to position [111, 0]
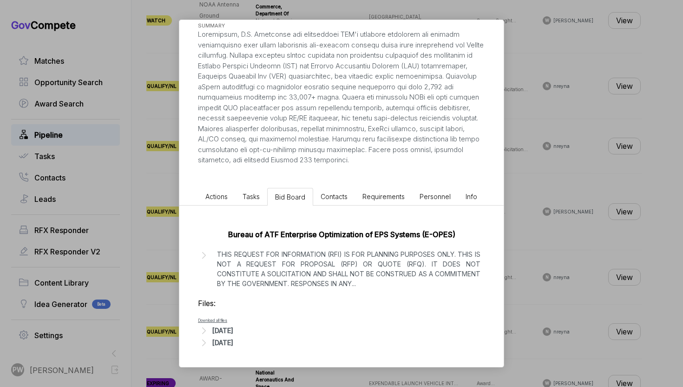
click at [321, 273] on p "THIS REQUEST FOR INFORMATION (RFI) IS FOR PLANNING PURPOSES ONLY. THIS IS NOT A…" at bounding box center [349, 268] width 264 height 39
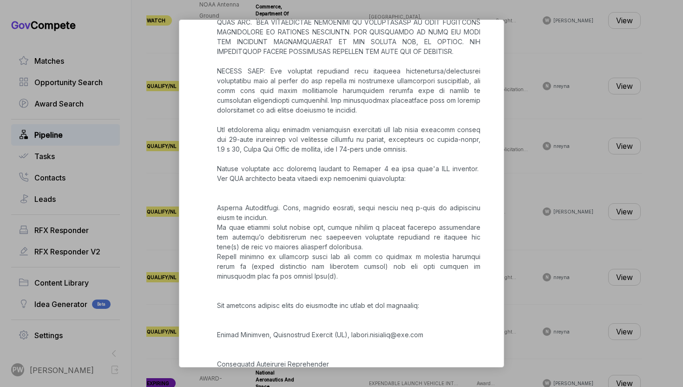
scroll to position [389, 0]
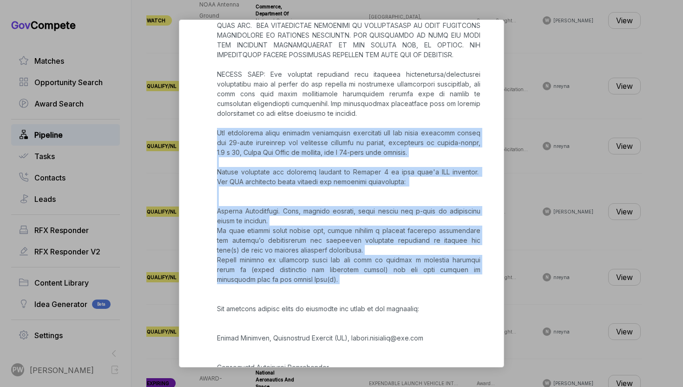
copy p "The respondent shall include information addressing all the above sections with…"
drag, startPoint x: 218, startPoint y: 131, endPoint x: 306, endPoint y: 286, distance: 178.5
click at [306, 286] on p at bounding box center [349, 250] width 264 height 556
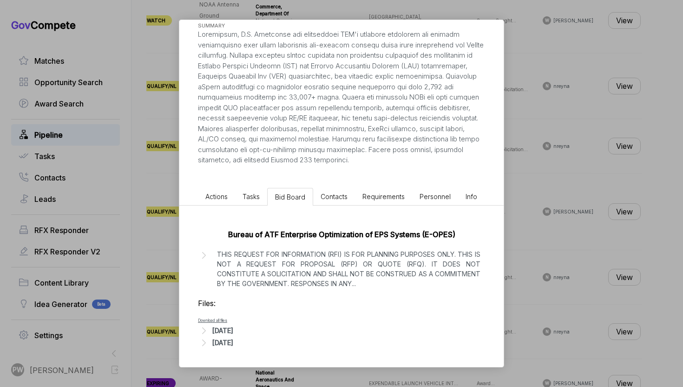
click at [218, 195] on span "Actions" at bounding box center [216, 196] width 22 height 8
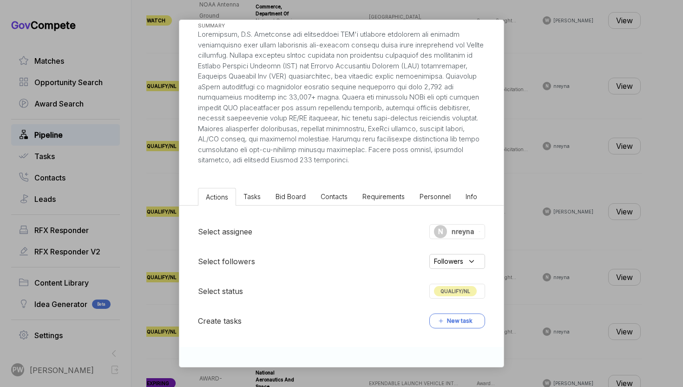
scroll to position [221, 0]
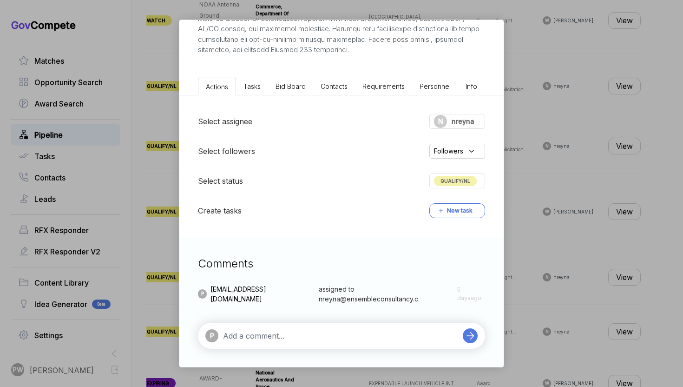
click at [313, 340] on textarea at bounding box center [340, 335] width 235 height 11
paste textarea "The respondent shall include information addressing all the above sections with…"
type textarea "The respondent shall include information addressing all the above sections with…"
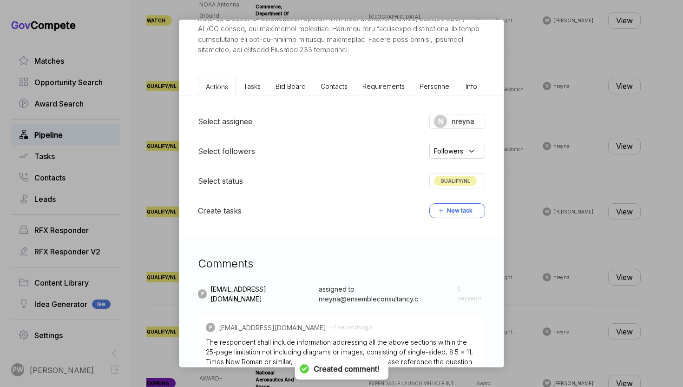
click at [296, 81] on li "Bid Board" at bounding box center [290, 86] width 45 height 17
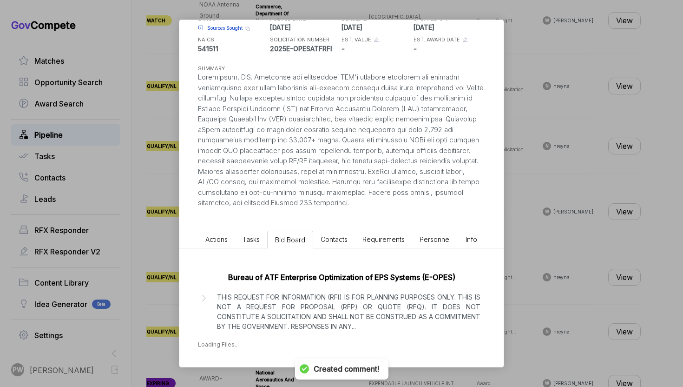
scroll to position [111, 0]
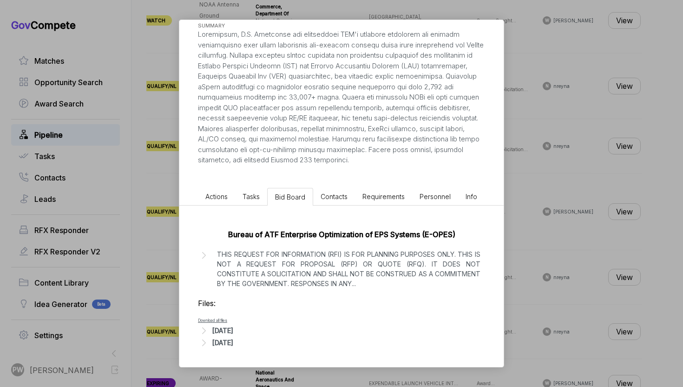
click at [354, 270] on p "THIS REQUEST FOR INFORMATION (RFI) IS FOR PLANNING PURPOSES ONLY. THIS IS NOT A…" at bounding box center [349, 268] width 264 height 39
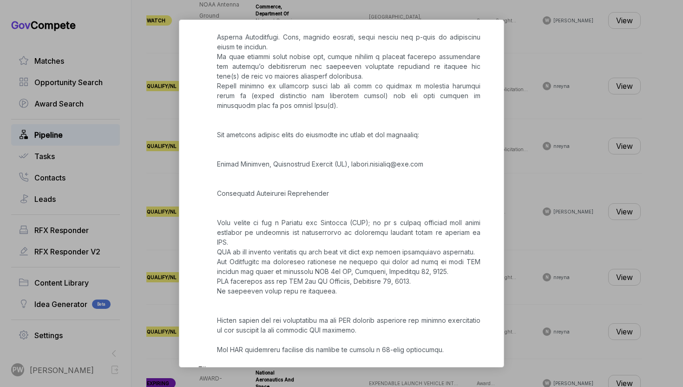
scroll to position [619, 0]
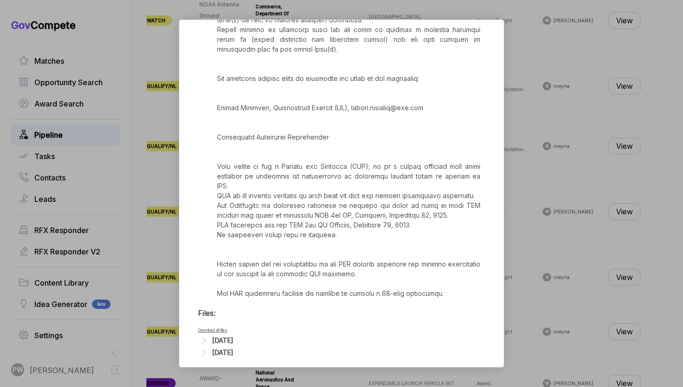
click at [233, 335] on div "Sep 5, 2025" at bounding box center [222, 340] width 21 height 10
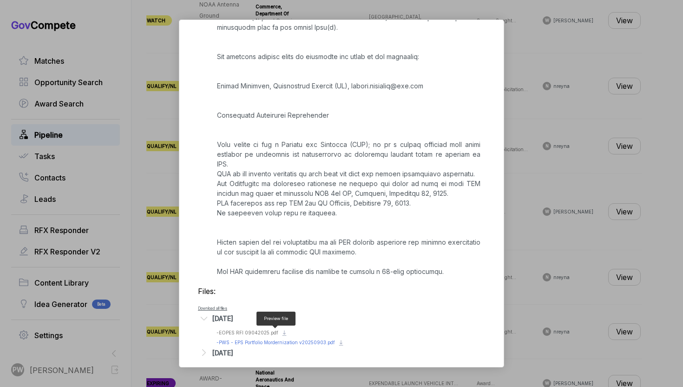
click at [253, 339] on span "- PWS - EPS Portfolio Mordernization v20250903.pdf" at bounding box center [276, 342] width 119 height 6
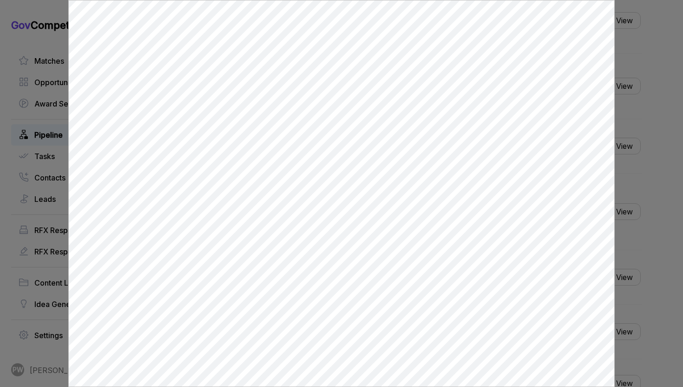
scroll to position [0, 0]
click at [641, 260] on div at bounding box center [341, 193] width 683 height 387
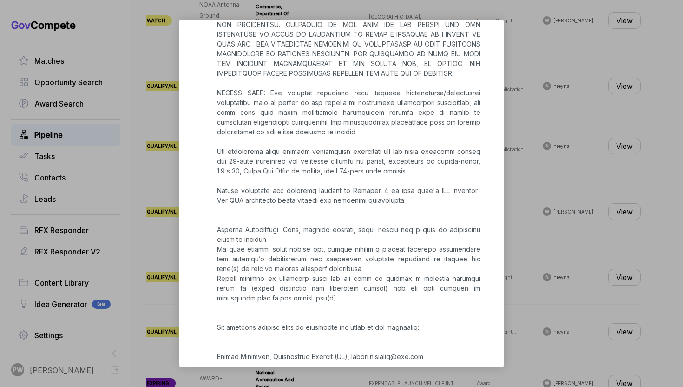
scroll to position [202, 0]
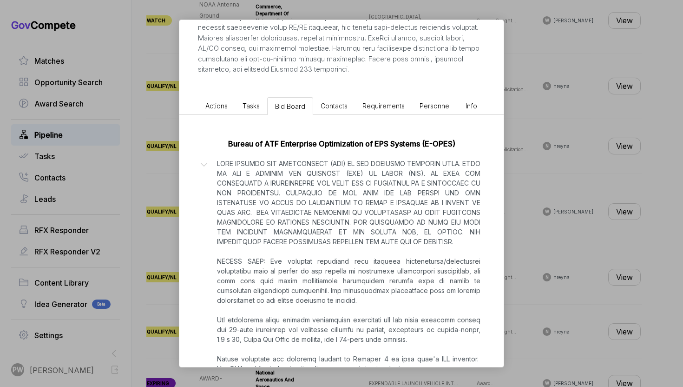
click at [212, 106] on span "Actions" at bounding box center [216, 106] width 22 height 8
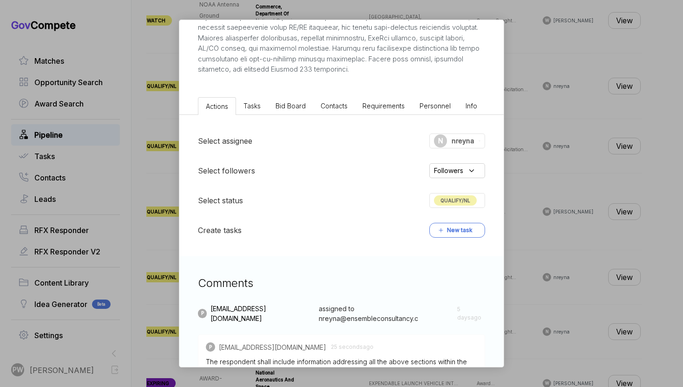
click at [516, 221] on div "ATF Application Modernization sam STAGE Sources Sought Copy link POSTED DATE 20…" at bounding box center [341, 193] width 683 height 387
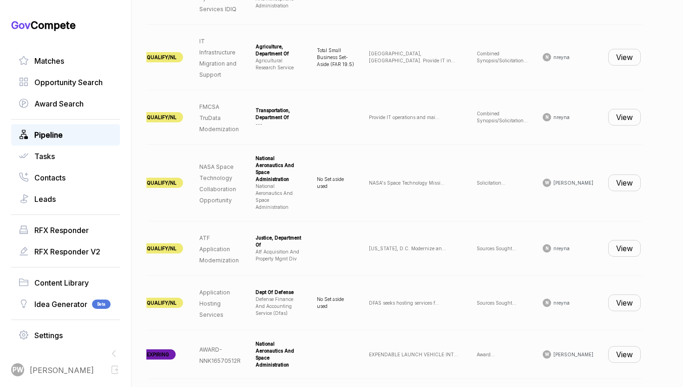
scroll to position [501, 0]
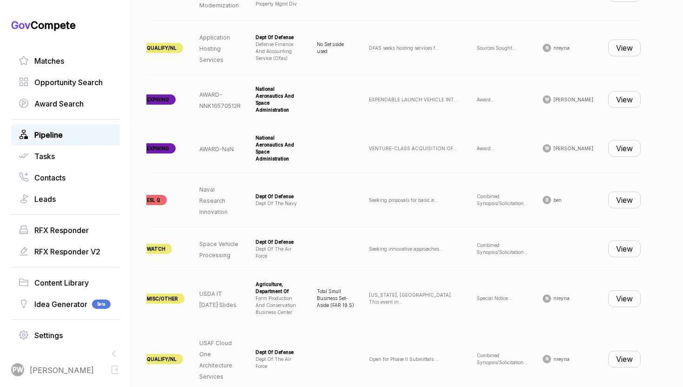
scroll to position [764, 0]
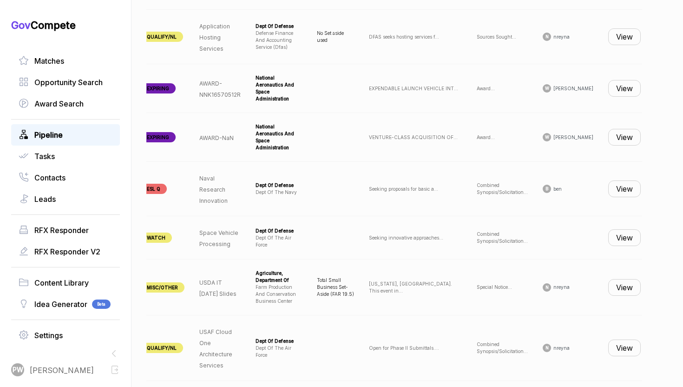
click at [624, 272] on td "View" at bounding box center [624, 287] width 47 height 56
click at [613, 279] on button "View" at bounding box center [625, 287] width 33 height 17
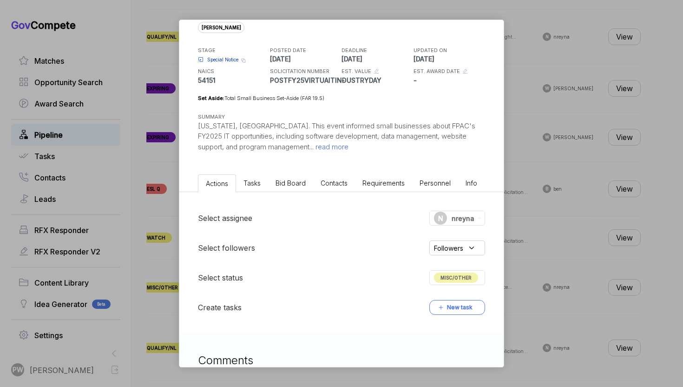
scroll to position [0, 0]
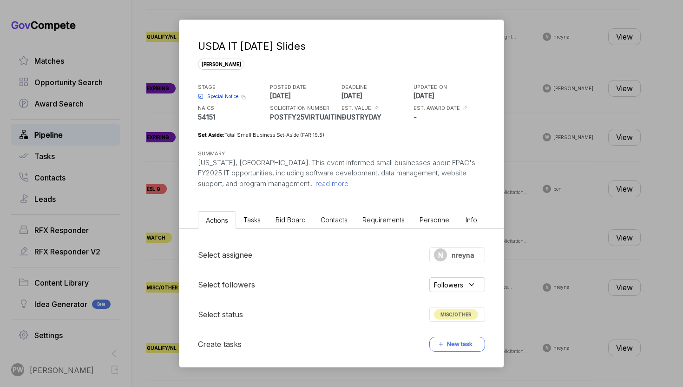
click at [314, 185] on span "read more" at bounding box center [331, 183] width 35 height 9
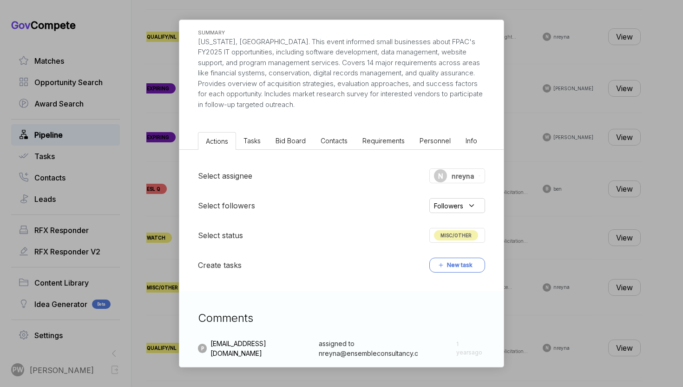
scroll to position [156, 0]
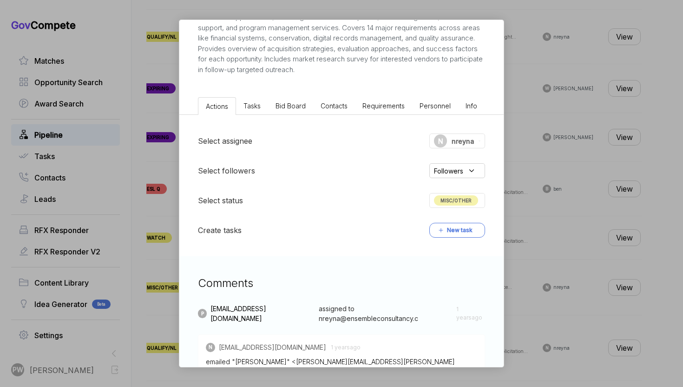
click at [451, 203] on span "MISC/OTHER" at bounding box center [456, 200] width 44 height 10
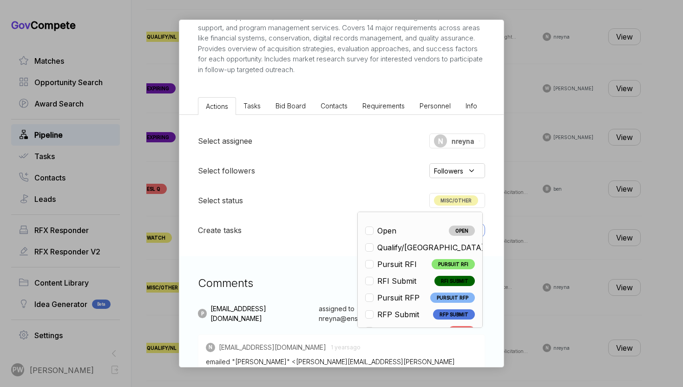
scroll to position [16, 0]
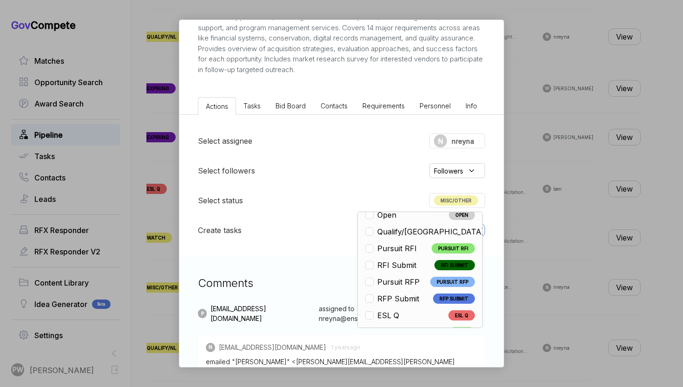
click at [415, 233] on div "Qualify/[GEOGRAPHIC_DATA]" at bounding box center [427, 231] width 124 height 11
checkbox input "true"
checkbox input "false"
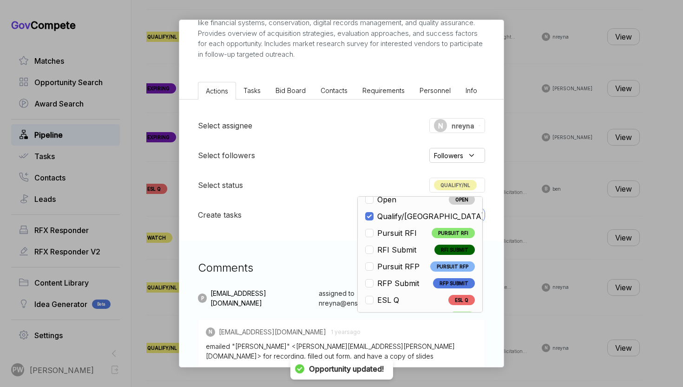
scroll to position [23, 0]
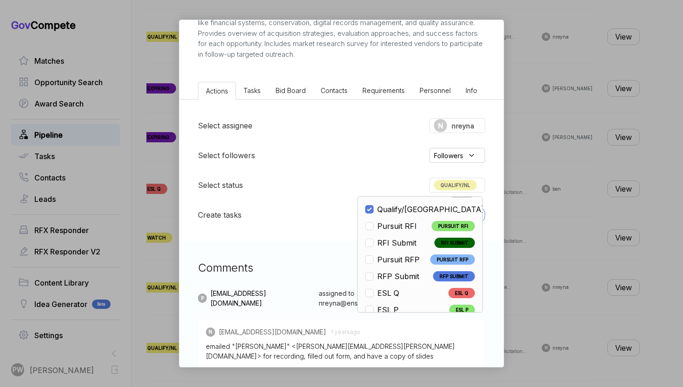
click at [529, 266] on div "USDA IT Industry Day Slides sam STAGE Special Notice Copy link POSTED DATE 2024…" at bounding box center [341, 193] width 683 height 387
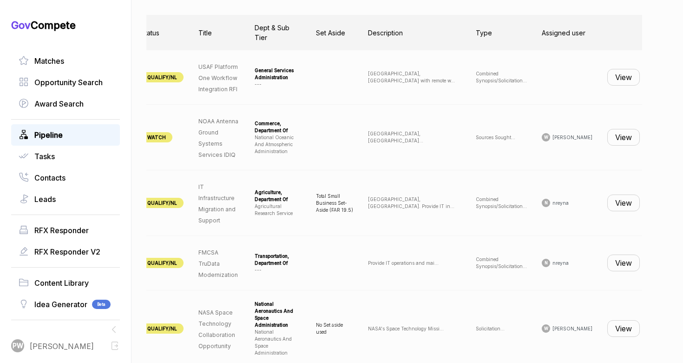
scroll to position [351, 0]
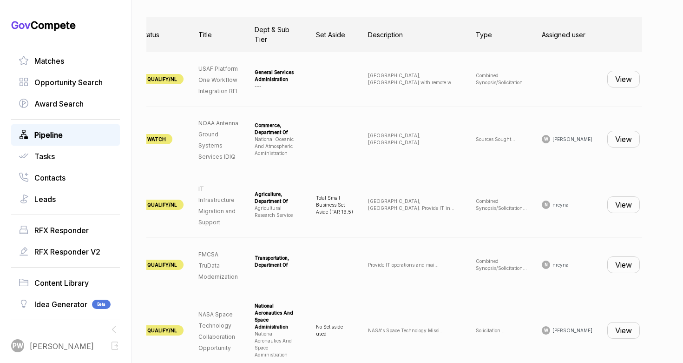
click at [632, 139] on button "View" at bounding box center [624, 139] width 33 height 17
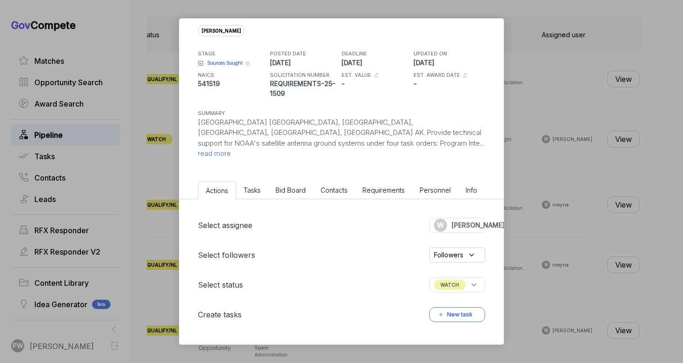
scroll to position [0, 0]
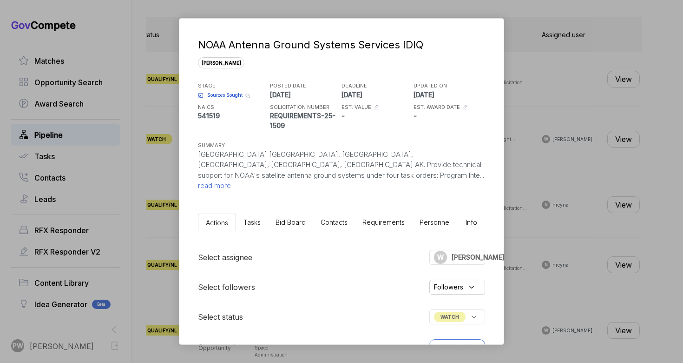
click at [270, 180] on p "Wallops Island VA, Fairbanks AK, Fairmont WV, Suitland MD, Utqiagvik AK. Provid…" at bounding box center [341, 170] width 287 height 42
click at [231, 181] on span "read more" at bounding box center [214, 185] width 33 height 9
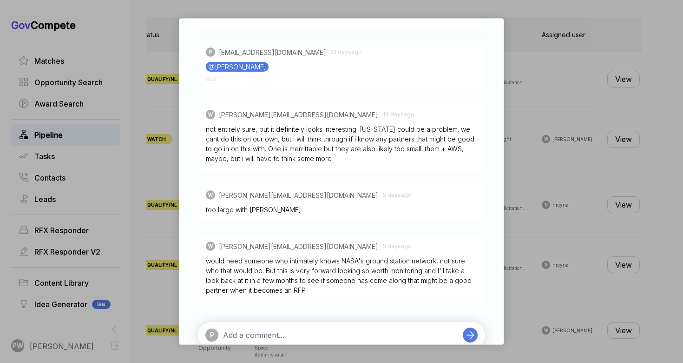
scroll to position [558, 0]
click at [556, 224] on div "NOAA Antenna Ground Systems Services IDIQ sam STAGE Sources Sought Copy link PO…" at bounding box center [341, 181] width 683 height 363
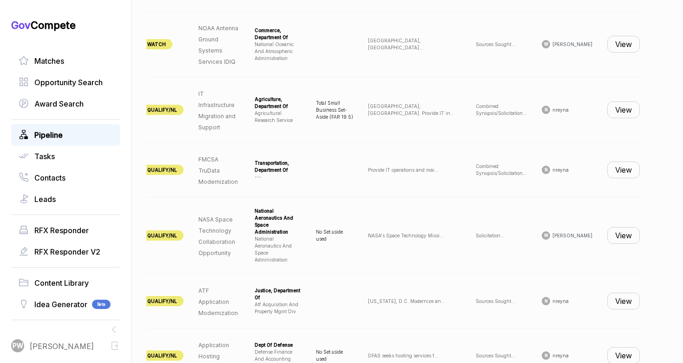
scroll to position [451, 0]
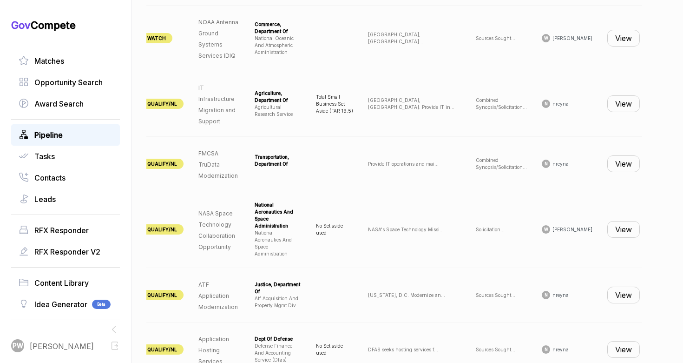
click at [621, 225] on button "View" at bounding box center [624, 229] width 33 height 17
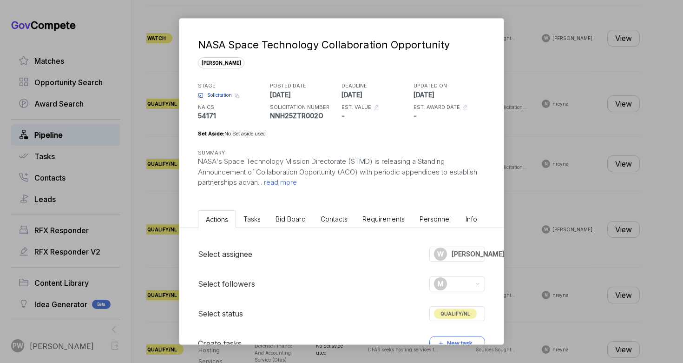
click at [294, 185] on span "read more" at bounding box center [279, 182] width 35 height 9
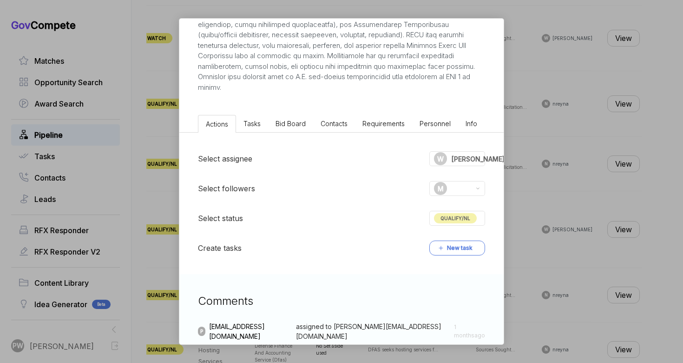
scroll to position [207, 0]
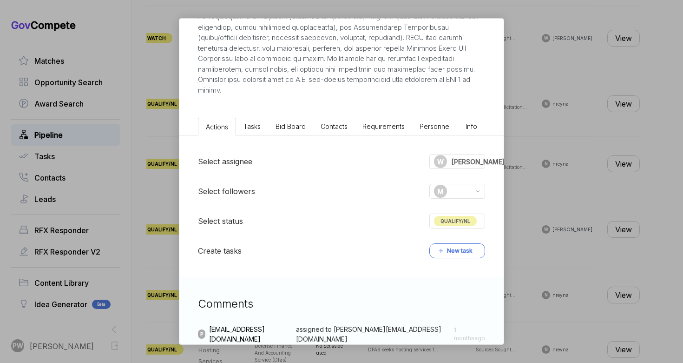
click at [469, 226] on div "QUALIFY/NL" at bounding box center [458, 220] width 56 height 15
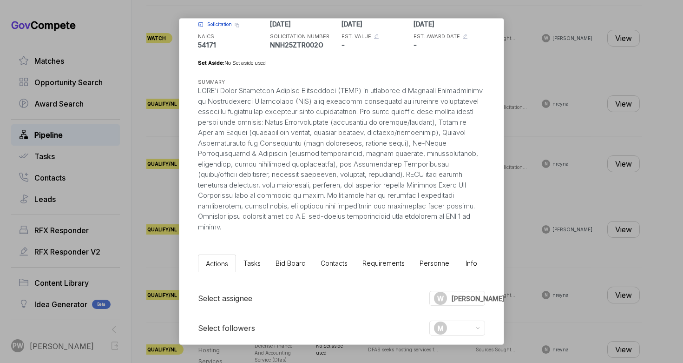
scroll to position [34, 0]
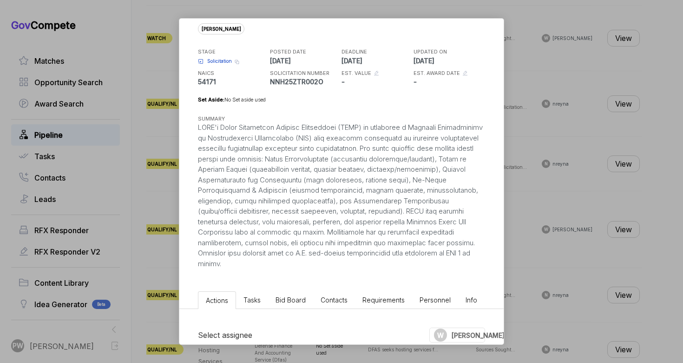
click at [235, 86] on p "54171" at bounding box center [233, 82] width 70 height 10
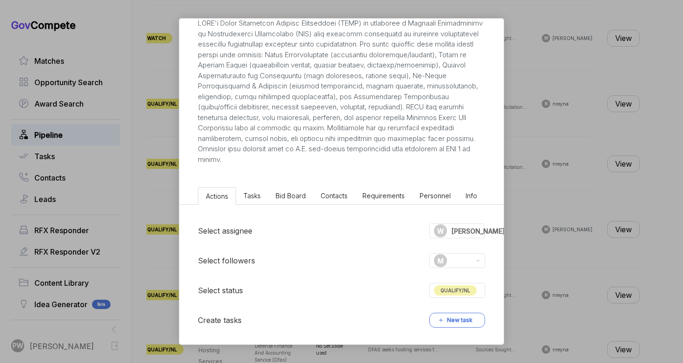
scroll to position [222, 0]
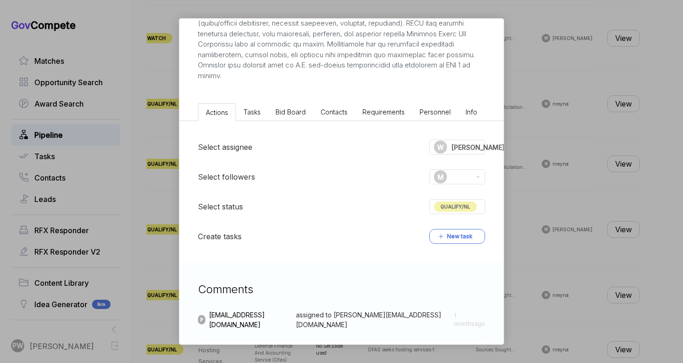
click at [454, 205] on span "QUALIFY/NL" at bounding box center [455, 206] width 43 height 10
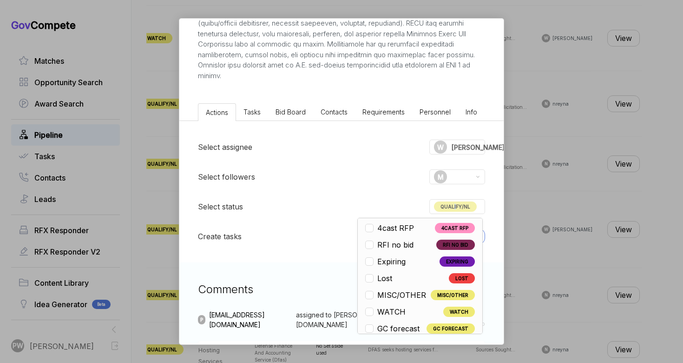
scroll to position [218, 0]
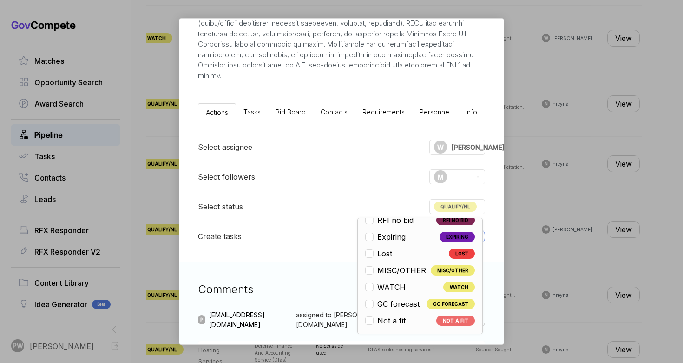
click at [413, 285] on li "WATCH WATCH" at bounding box center [420, 286] width 110 height 11
checkbox input "false"
checkbox input "true"
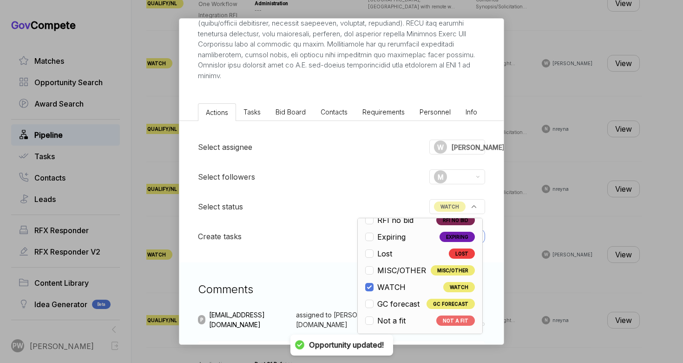
scroll to position [451, 0]
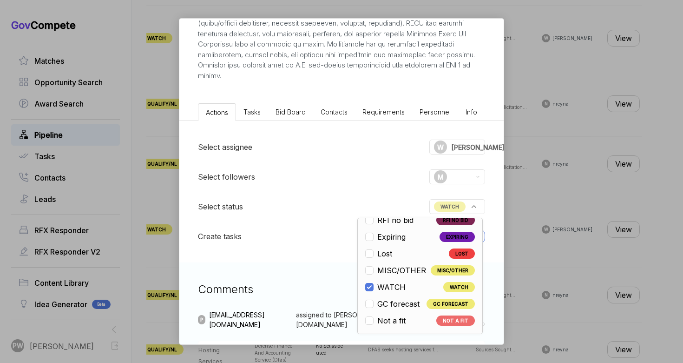
click at [509, 206] on div "NASA Space Technology Collaboration Opportunity sam STAGE Solicitation Copy lin…" at bounding box center [341, 181] width 683 height 363
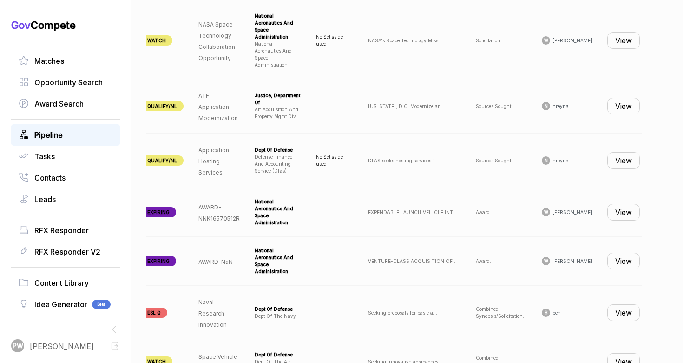
scroll to position [644, 0]
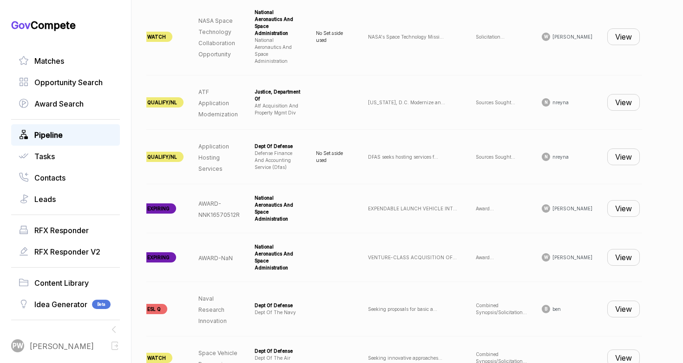
click at [622, 200] on button "View" at bounding box center [624, 208] width 33 height 17
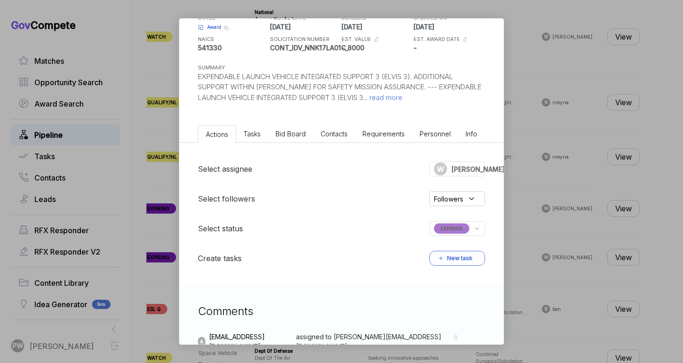
scroll to position [44, 0]
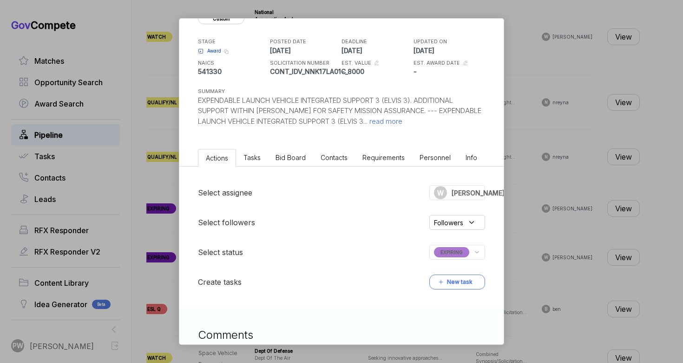
click at [529, 190] on div "Delete Custom Opportunity AWARD-NNK16570512R This is a custom Opportunity, you …" at bounding box center [341, 181] width 683 height 363
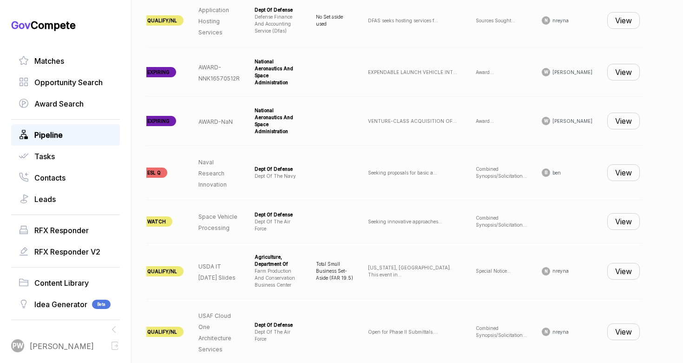
scroll to position [788, 0]
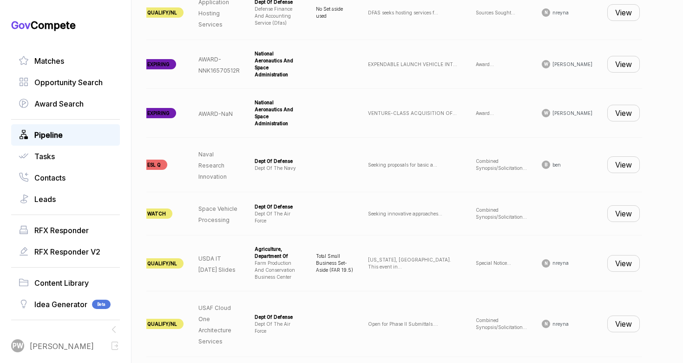
click at [608, 105] on button "View" at bounding box center [624, 113] width 33 height 17
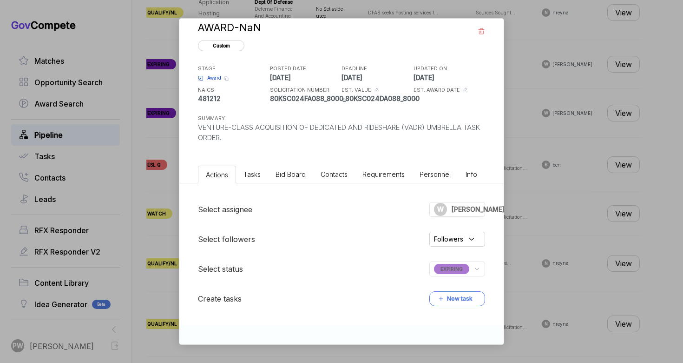
scroll to position [12, 0]
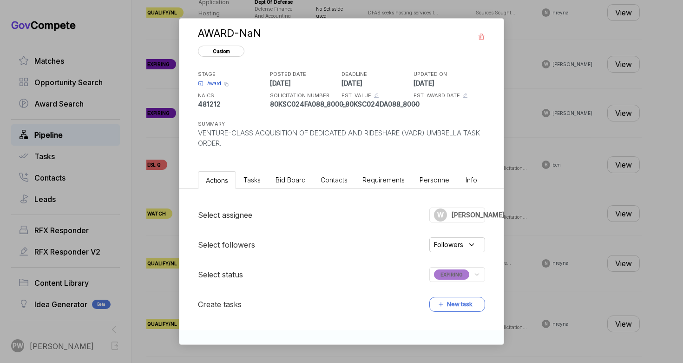
click at [600, 73] on div "Delete Custom Opportunity AWARD-NaN This is a custom Opportunity, you can delet…" at bounding box center [341, 181] width 683 height 363
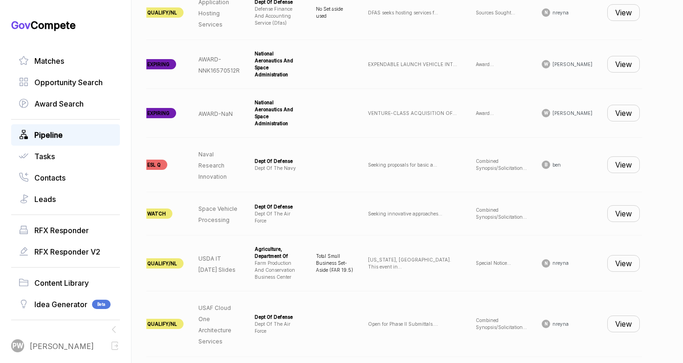
click at [617, 56] on button "View" at bounding box center [624, 64] width 33 height 17
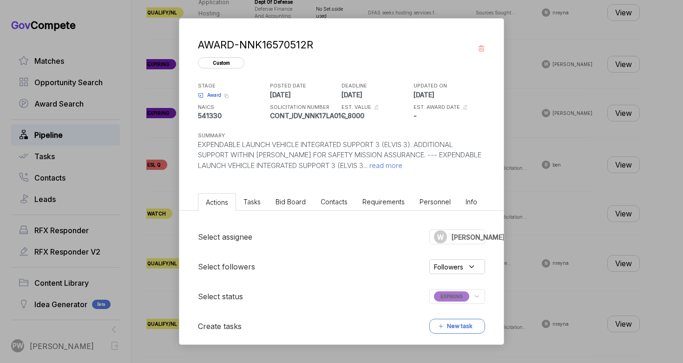
click at [394, 173] on div "Delete Custom Opportunity AWARD-NNK16570512R This is a custom Opportunity, you …" at bounding box center [341, 104] width 324 height 171
click at [395, 165] on span "read more" at bounding box center [385, 165] width 35 height 9
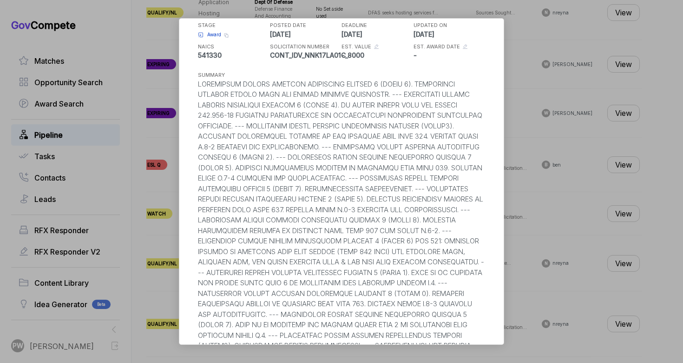
scroll to position [70, 0]
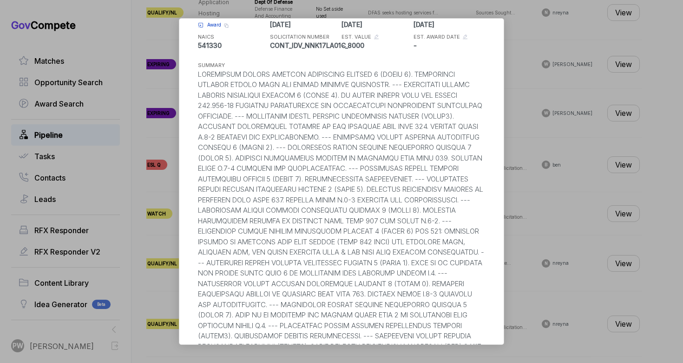
click at [566, 228] on div "Delete Custom Opportunity AWARD-NNK16570512R This is a custom Opportunity, you …" at bounding box center [341, 181] width 683 height 363
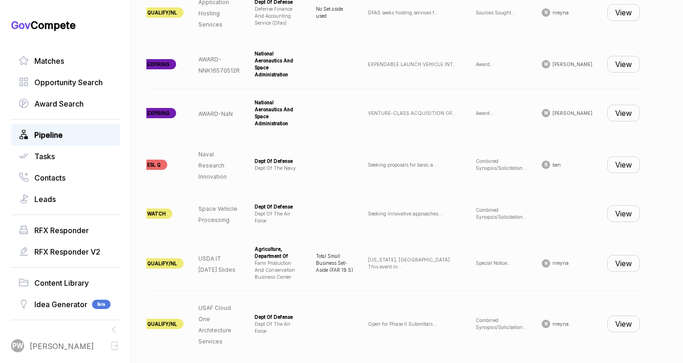
click at [618, 105] on button "View" at bounding box center [624, 113] width 33 height 17
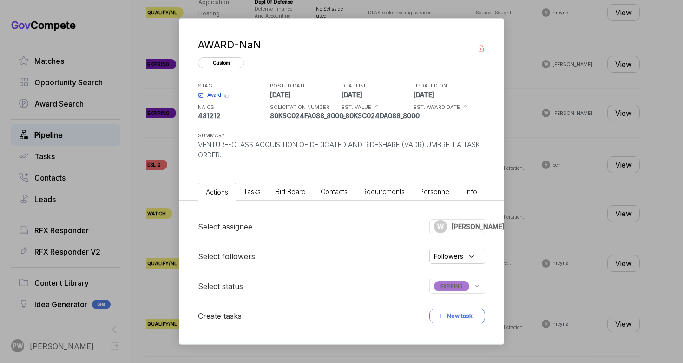
click at [282, 194] on span "Bid Board" at bounding box center [291, 191] width 30 height 8
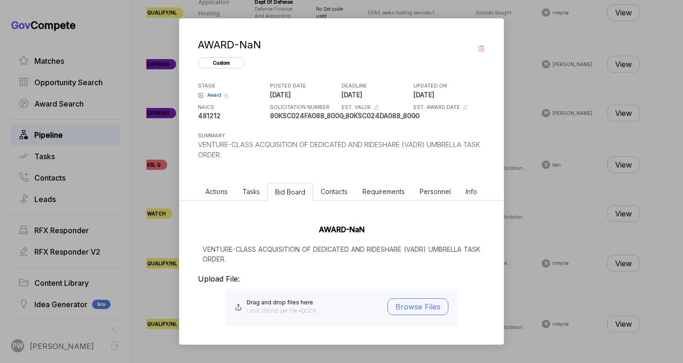
click at [230, 275] on h3 "Upload File:" at bounding box center [341, 278] width 287 height 11
click at [249, 244] on p "VENTURE-CLASS ACQUISITION OF DEDICATED AND RIDESHARE (VADR) UMBRELLA TASK ORDER." at bounding box center [341, 254] width 287 height 20
click at [211, 95] on span "Award" at bounding box center [214, 95] width 14 height 7
click at [526, 205] on div "Delete Custom Opportunity AWARD-NaN This is a custom Opportunity, you can delet…" at bounding box center [341, 181] width 683 height 363
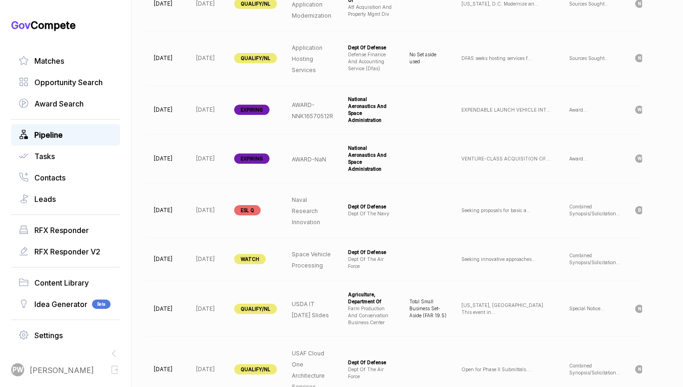
scroll to position [0, 93]
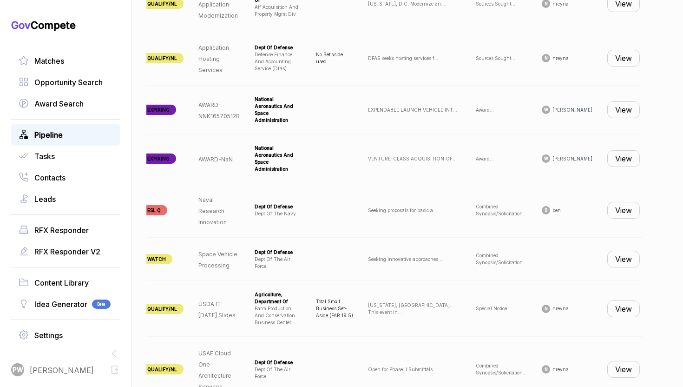
click at [623, 251] on button "View" at bounding box center [624, 259] width 33 height 17
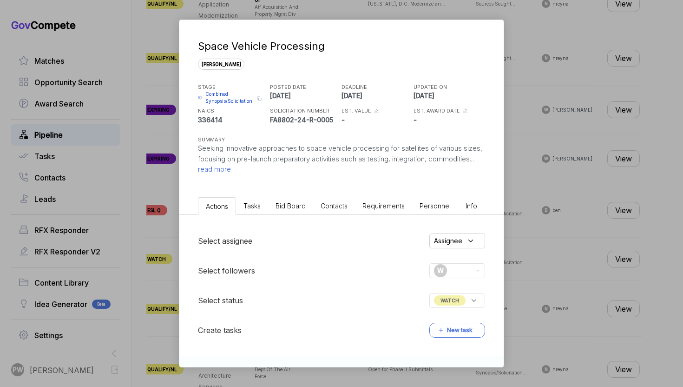
scroll to position [159, 0]
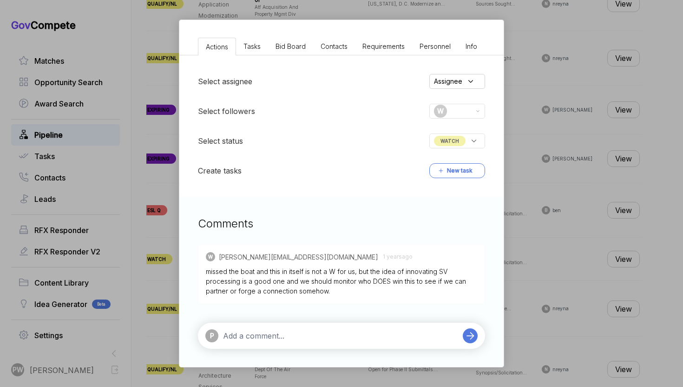
click at [546, 251] on div "Space Vehicle Processing sam STAGE Combined Synopsis/Solicitation Copy link POS…" at bounding box center [341, 193] width 683 height 387
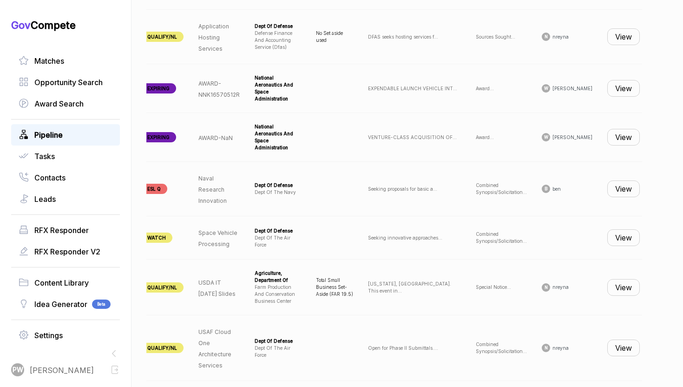
scroll to position [0, 0]
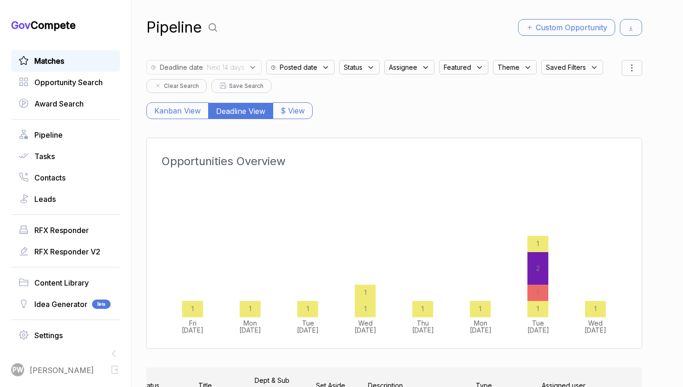
click at [64, 57] on span "Matches" at bounding box center [49, 60] width 30 height 11
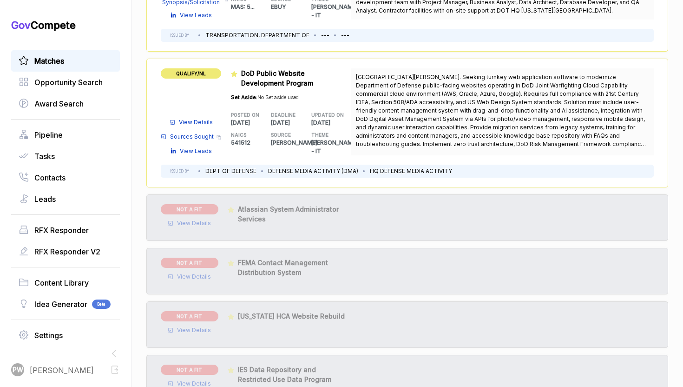
scroll to position [277, 0]
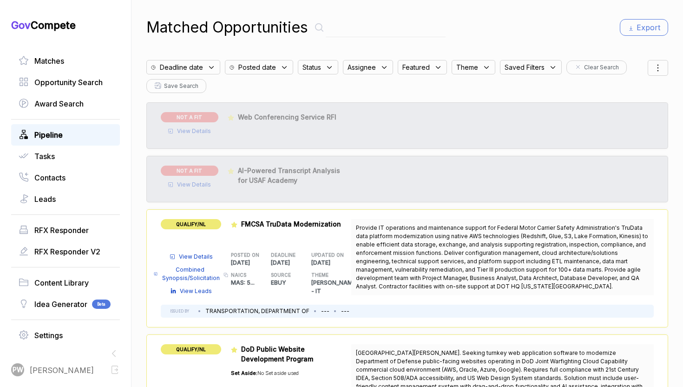
click at [62, 139] on span "Pipeline" at bounding box center [48, 134] width 28 height 11
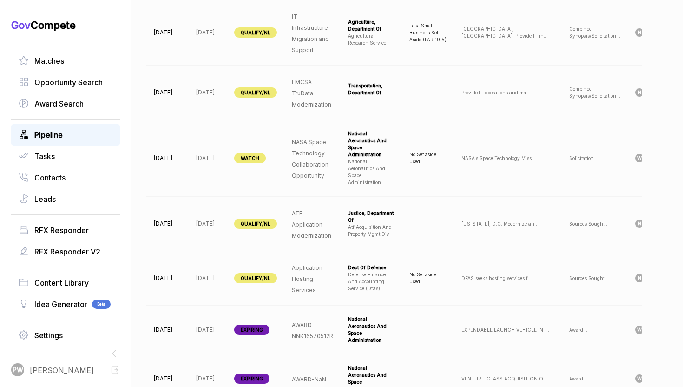
scroll to position [598, 0]
